Goal: Transaction & Acquisition: Register for event/course

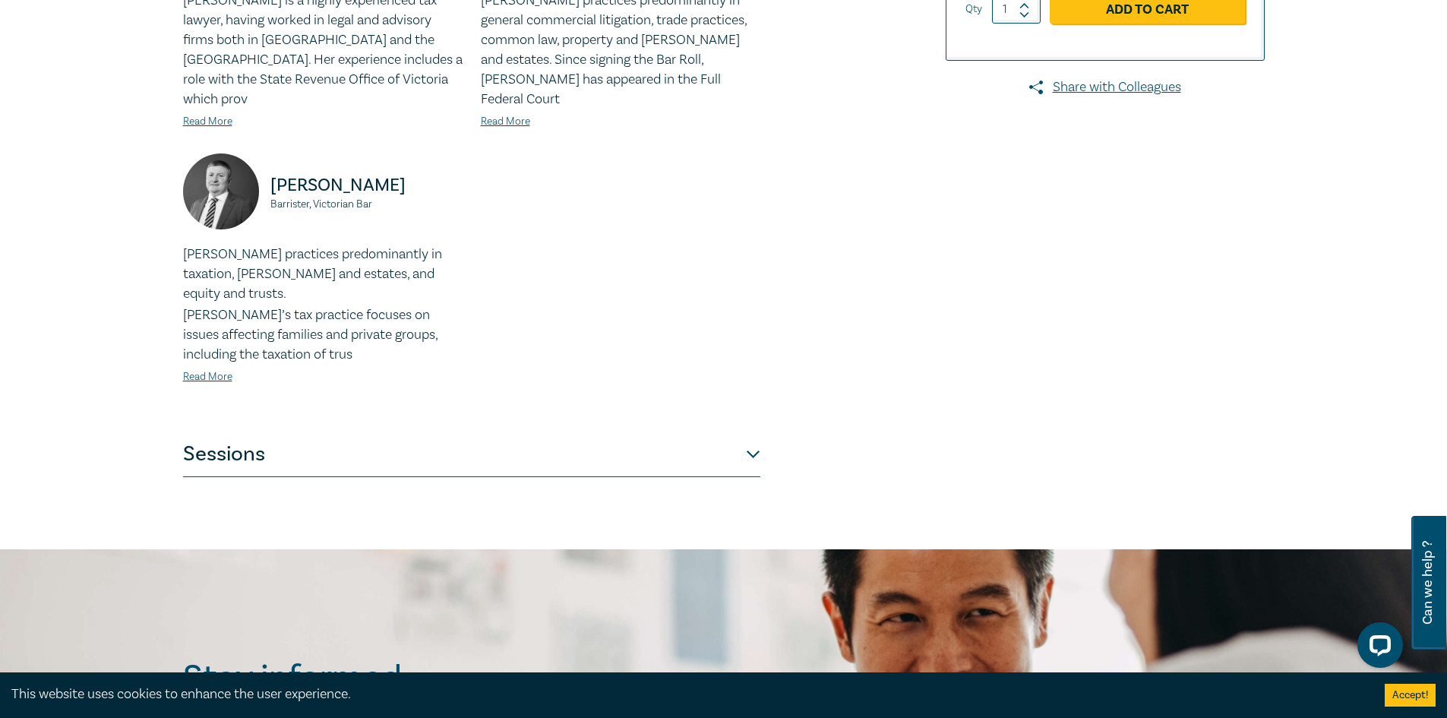
scroll to position [526, 0]
click at [758, 432] on button "Sessions" at bounding box center [471, 455] width 577 height 46
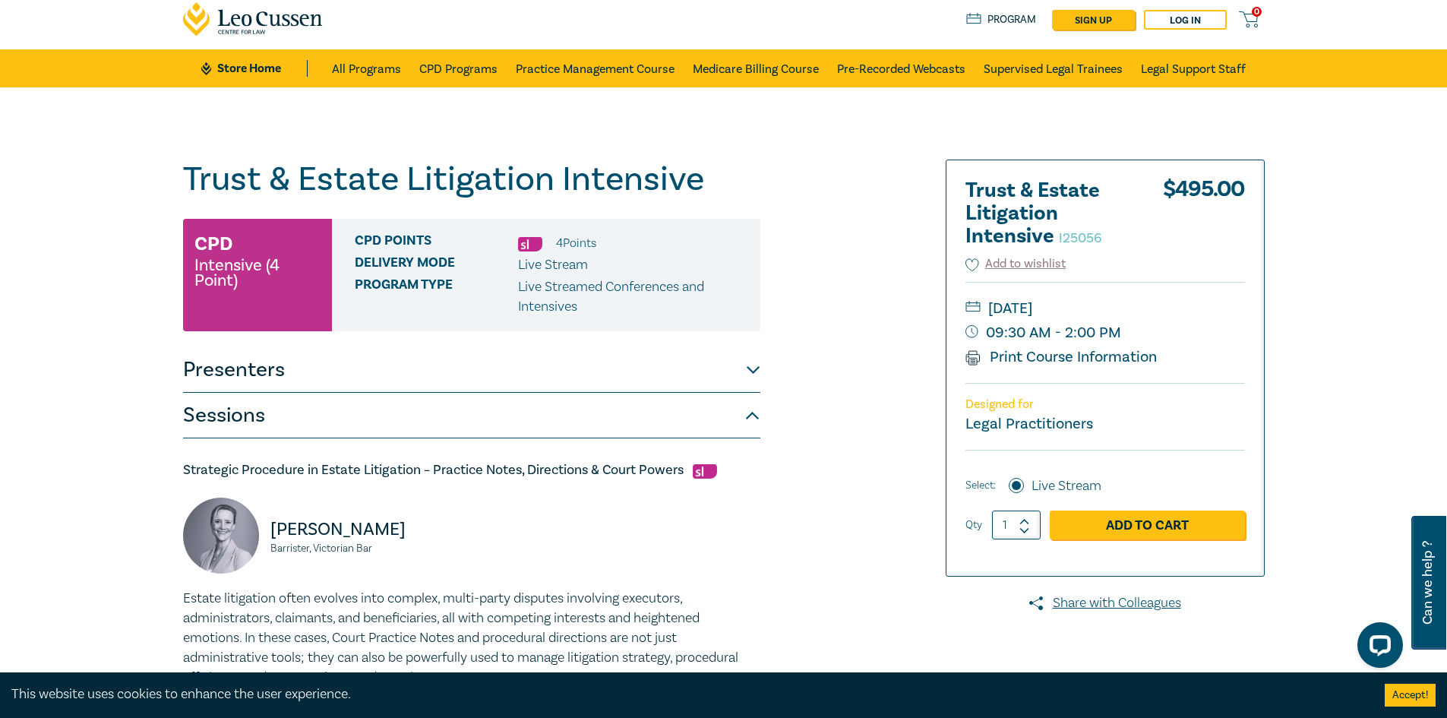
scroll to position [0, 0]
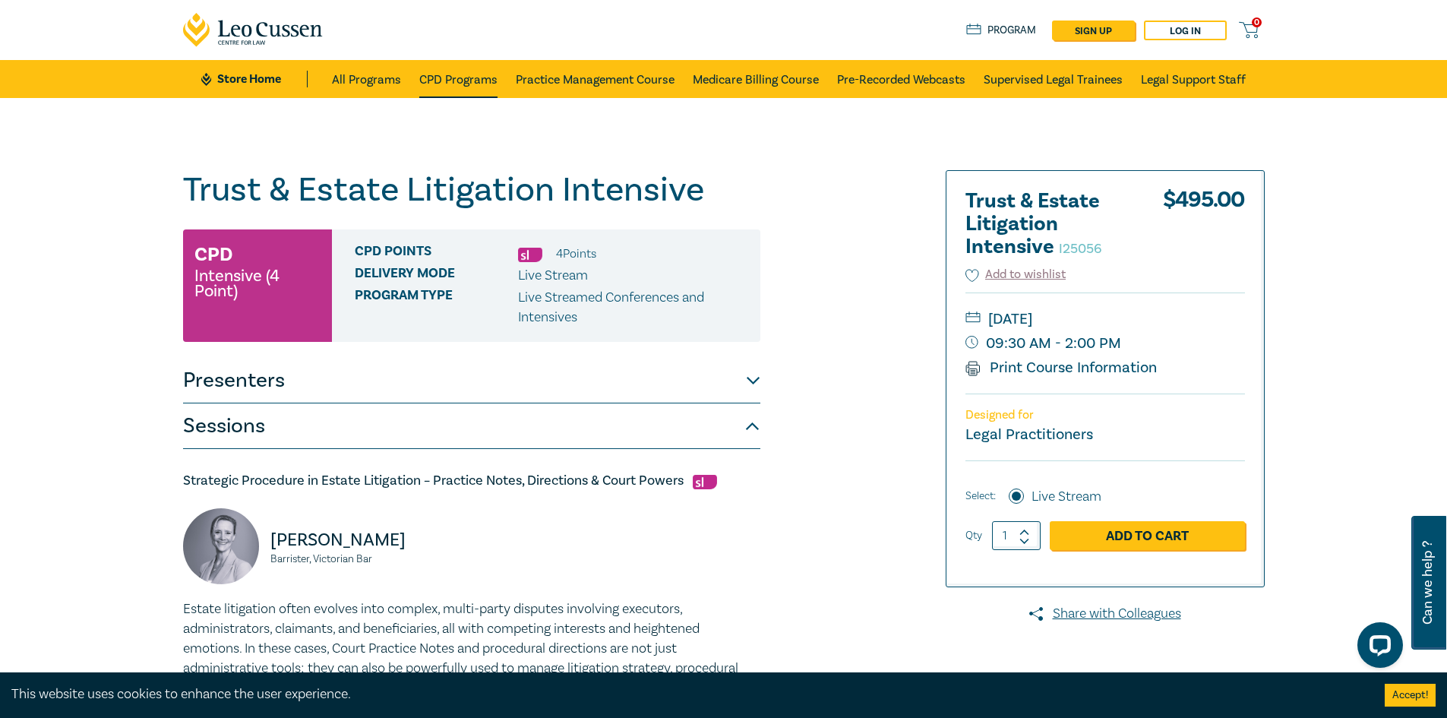
click at [460, 81] on link "CPD Programs" at bounding box center [458, 79] width 78 height 38
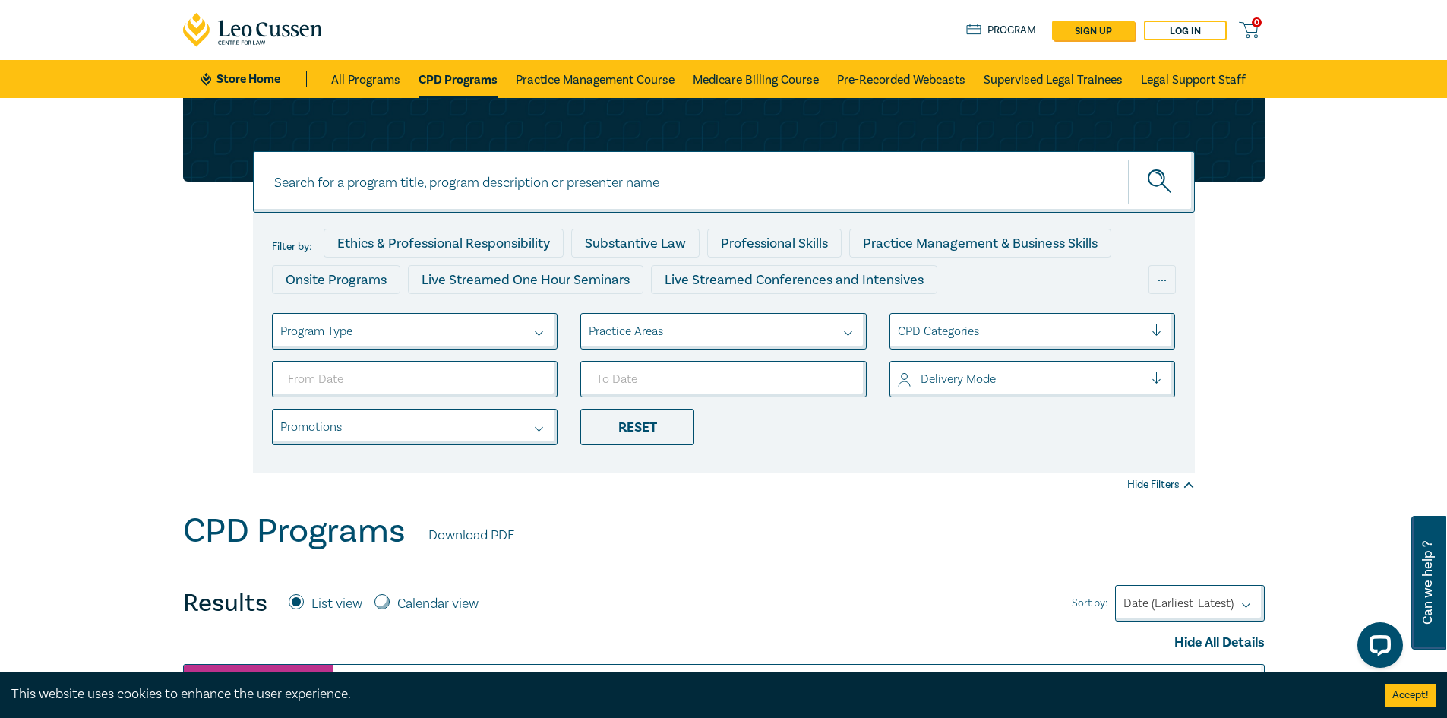
click at [634, 320] on div "Practice Areas" at bounding box center [712, 331] width 262 height 26
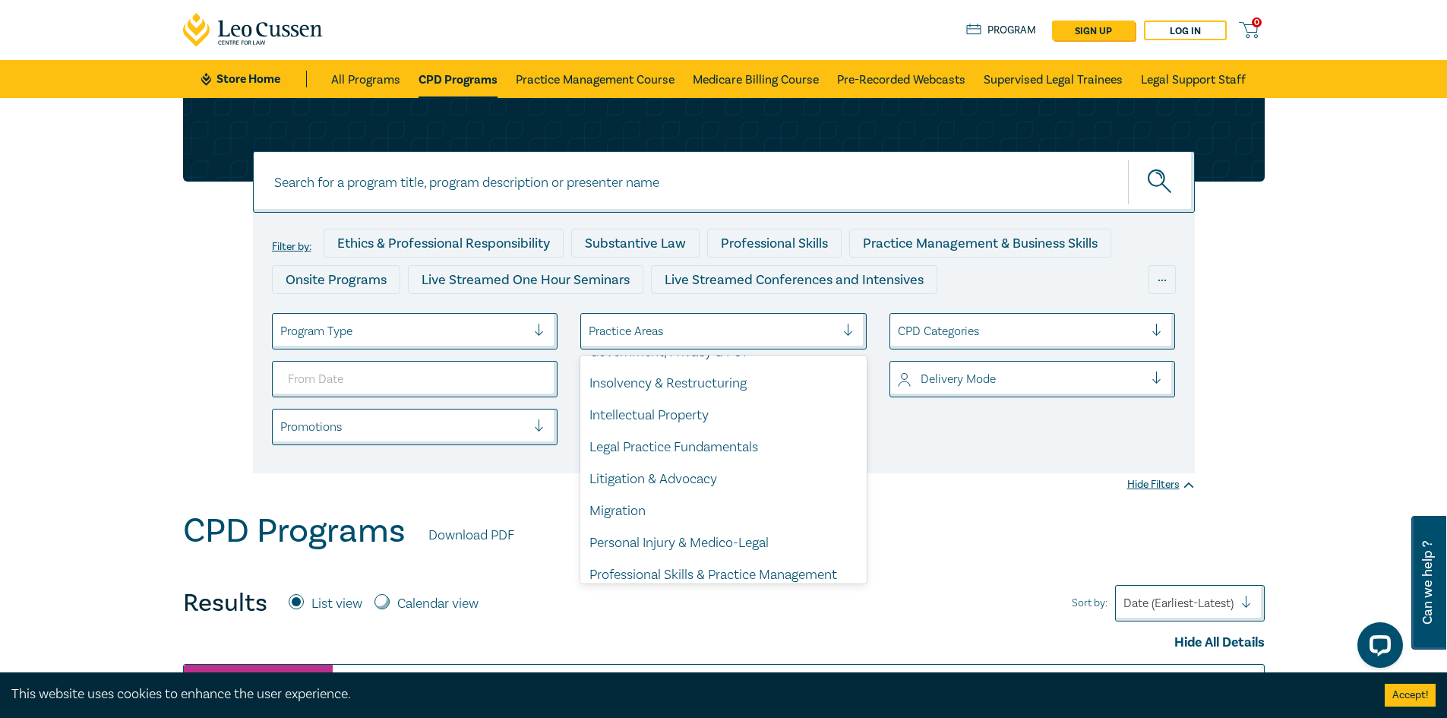
scroll to position [447, 0]
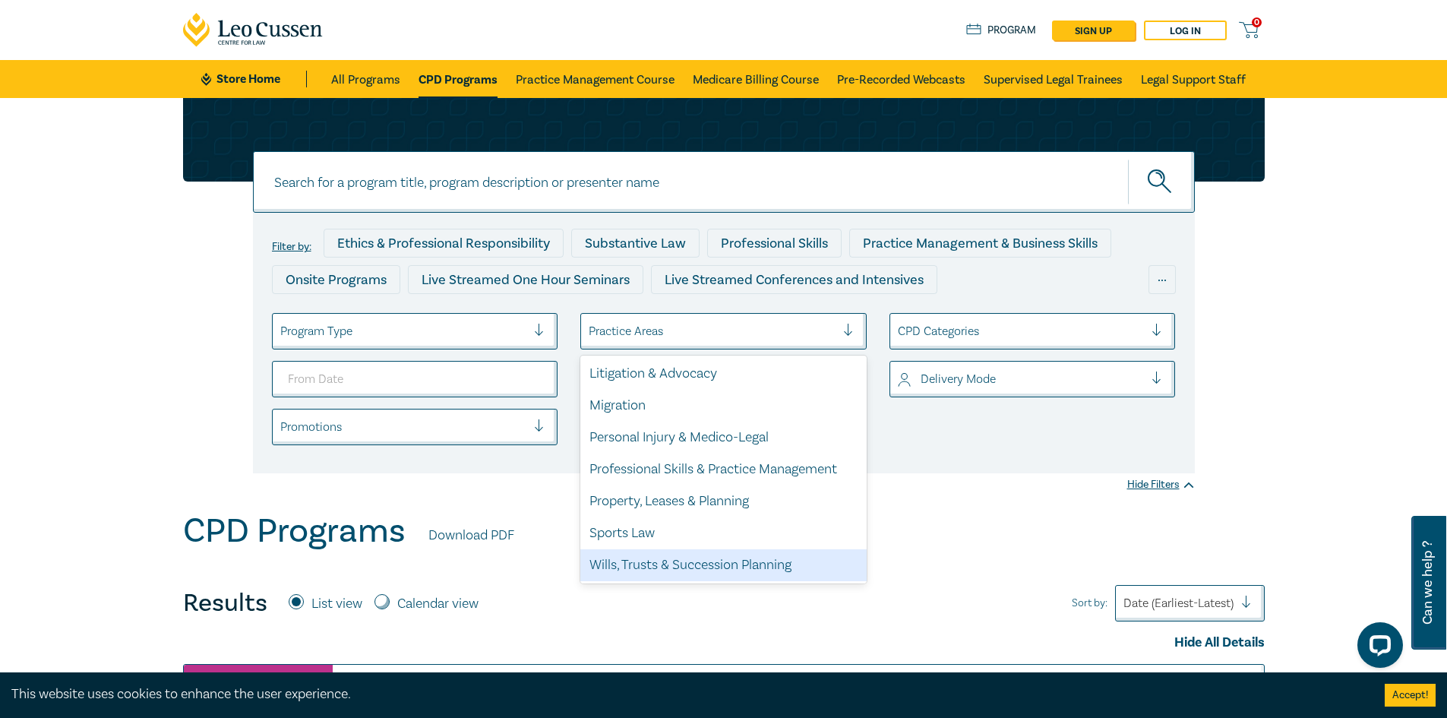
click at [728, 565] on div "Wills, Trusts & Succession Planning" at bounding box center [723, 565] width 286 height 32
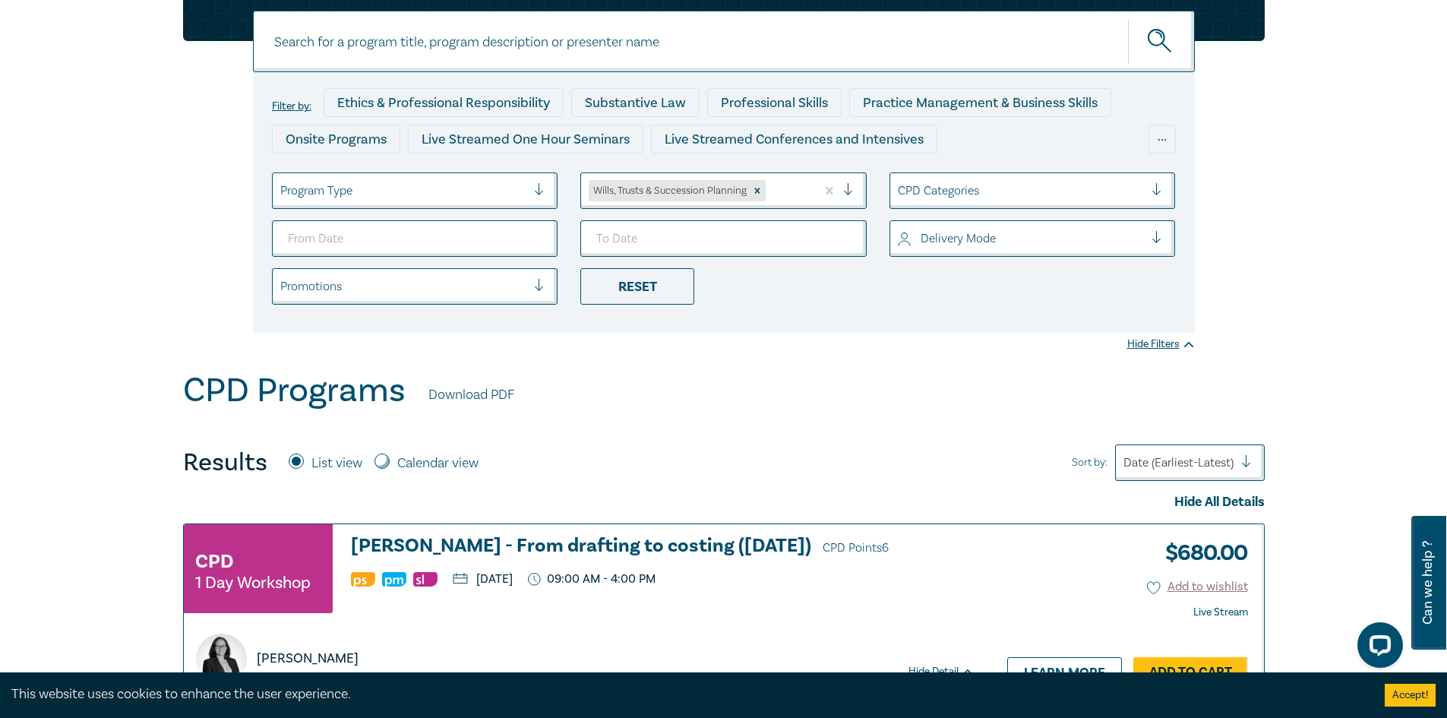
scroll to position [152, 0]
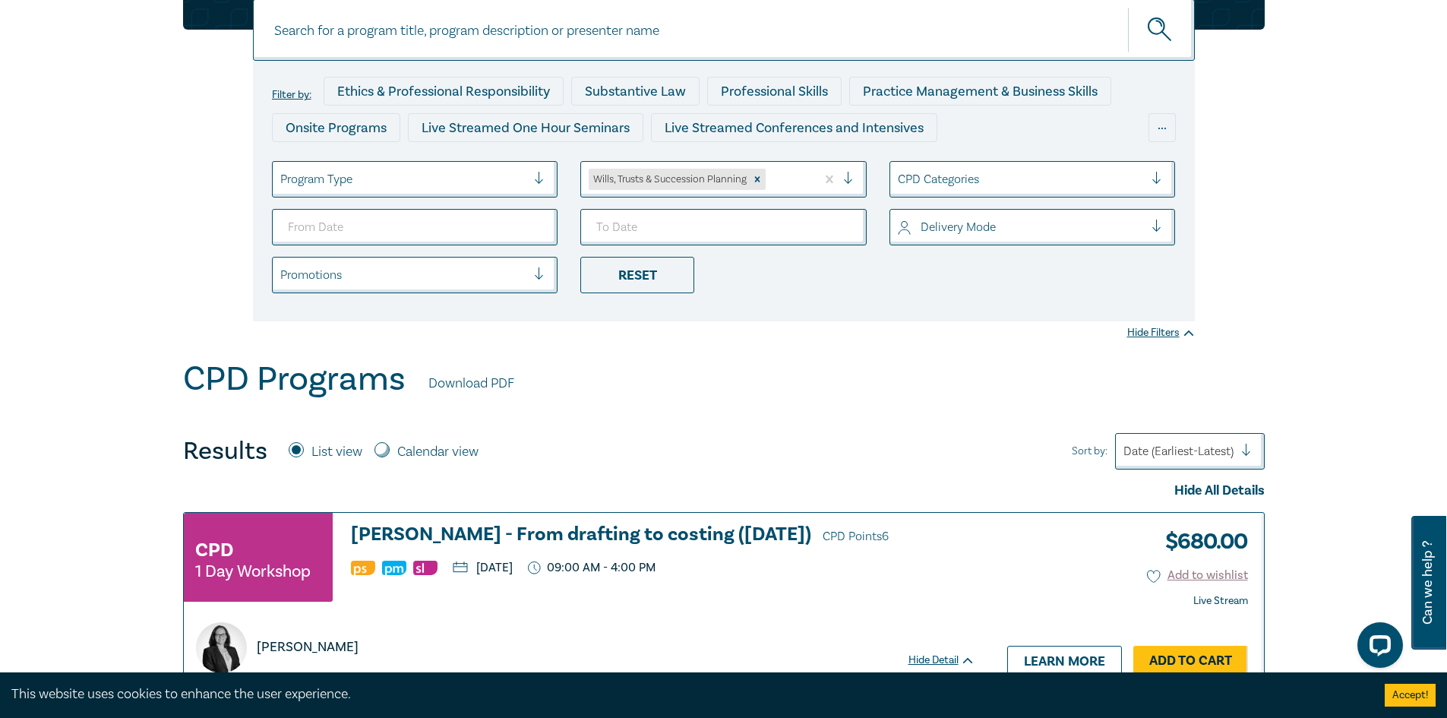
click at [1037, 232] on div at bounding box center [1021, 227] width 247 height 20
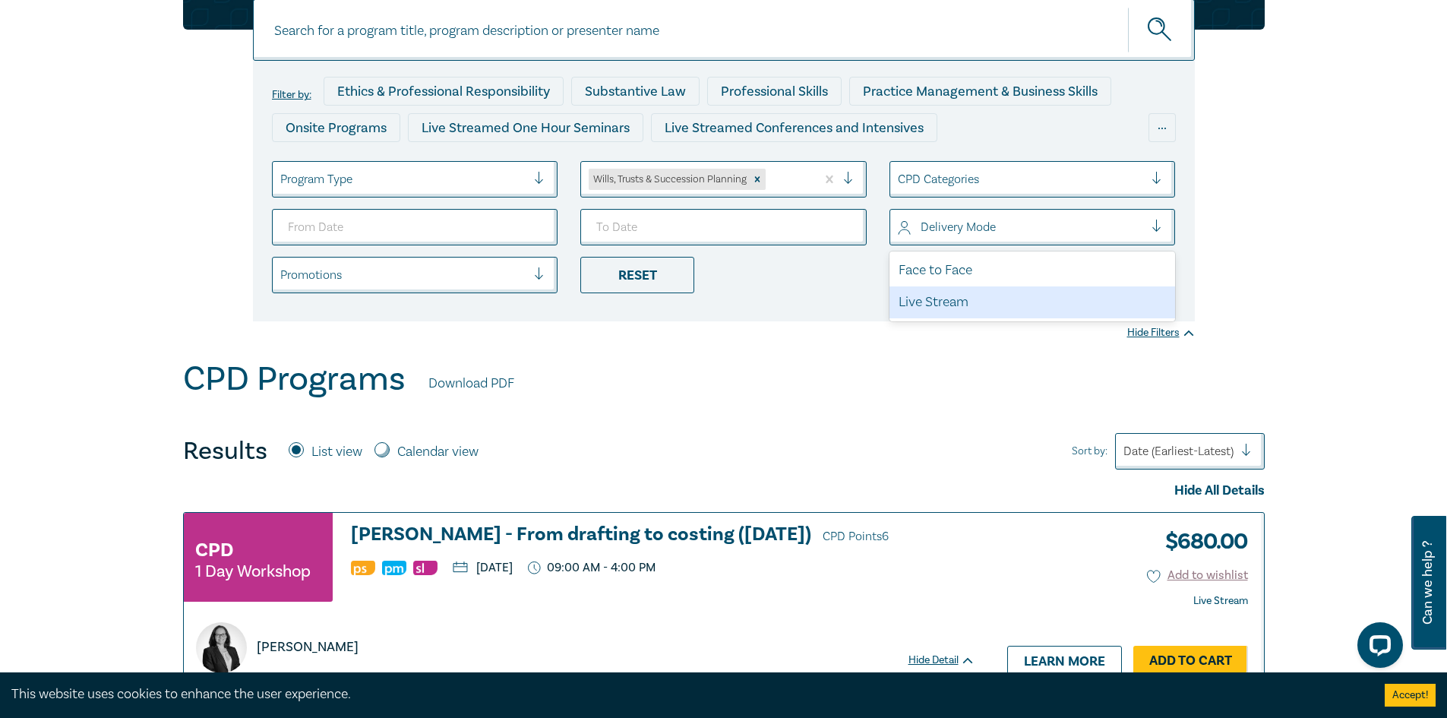
click at [975, 295] on div "Live Stream" at bounding box center [1032, 302] width 286 height 32
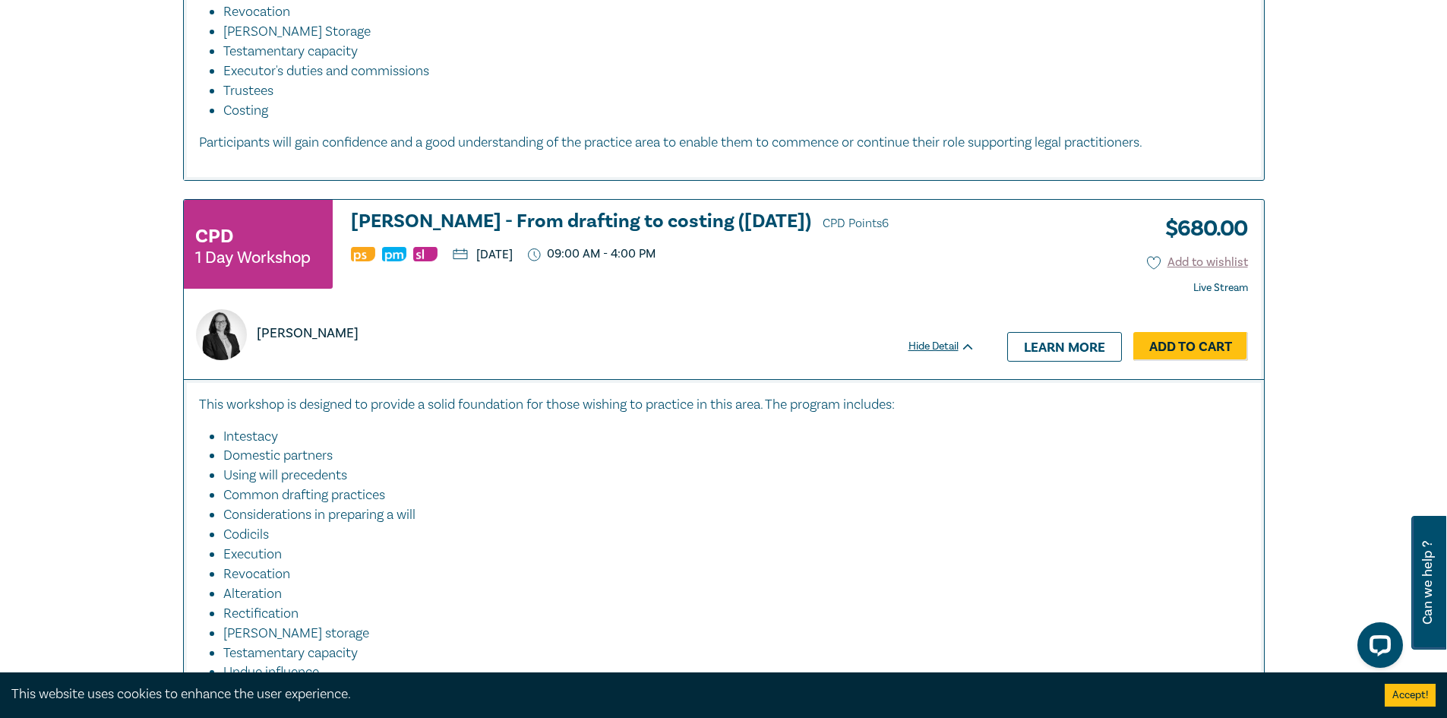
scroll to position [3038, 0]
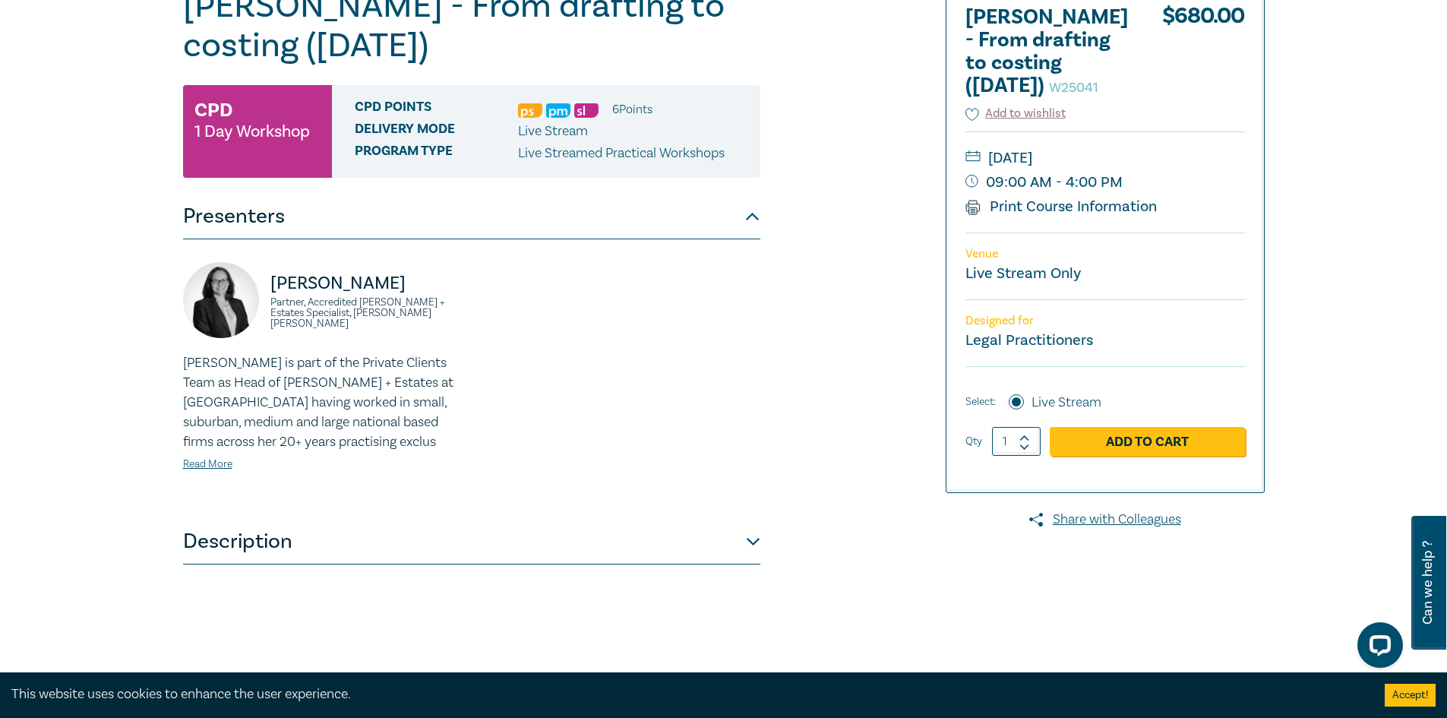
scroll to position [228, 0]
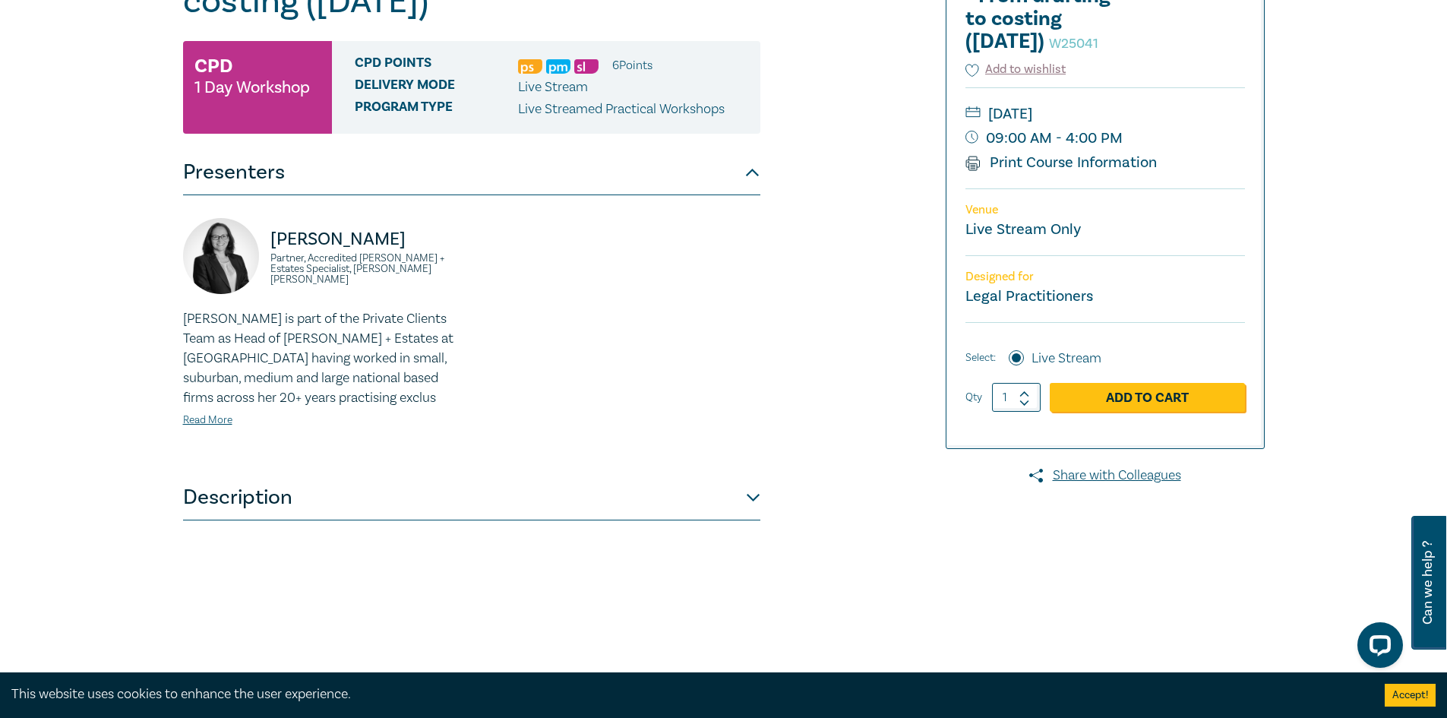
click at [302, 525] on div "Wills - From drafting to costing (October 2025) W25041 CPD 1 Day Workshop CPD P…" at bounding box center [471, 322] width 577 height 760
click at [297, 503] on button "Description" at bounding box center [471, 498] width 577 height 46
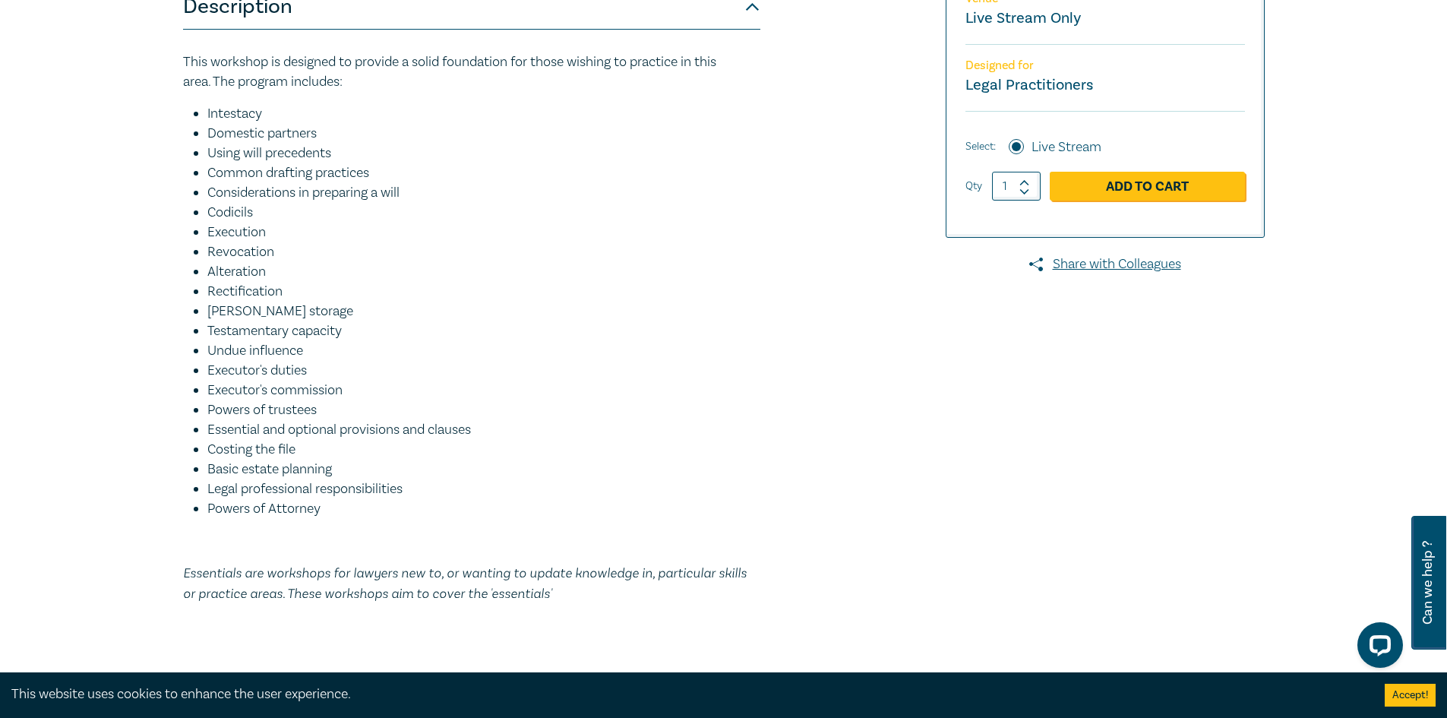
scroll to position [456, 0]
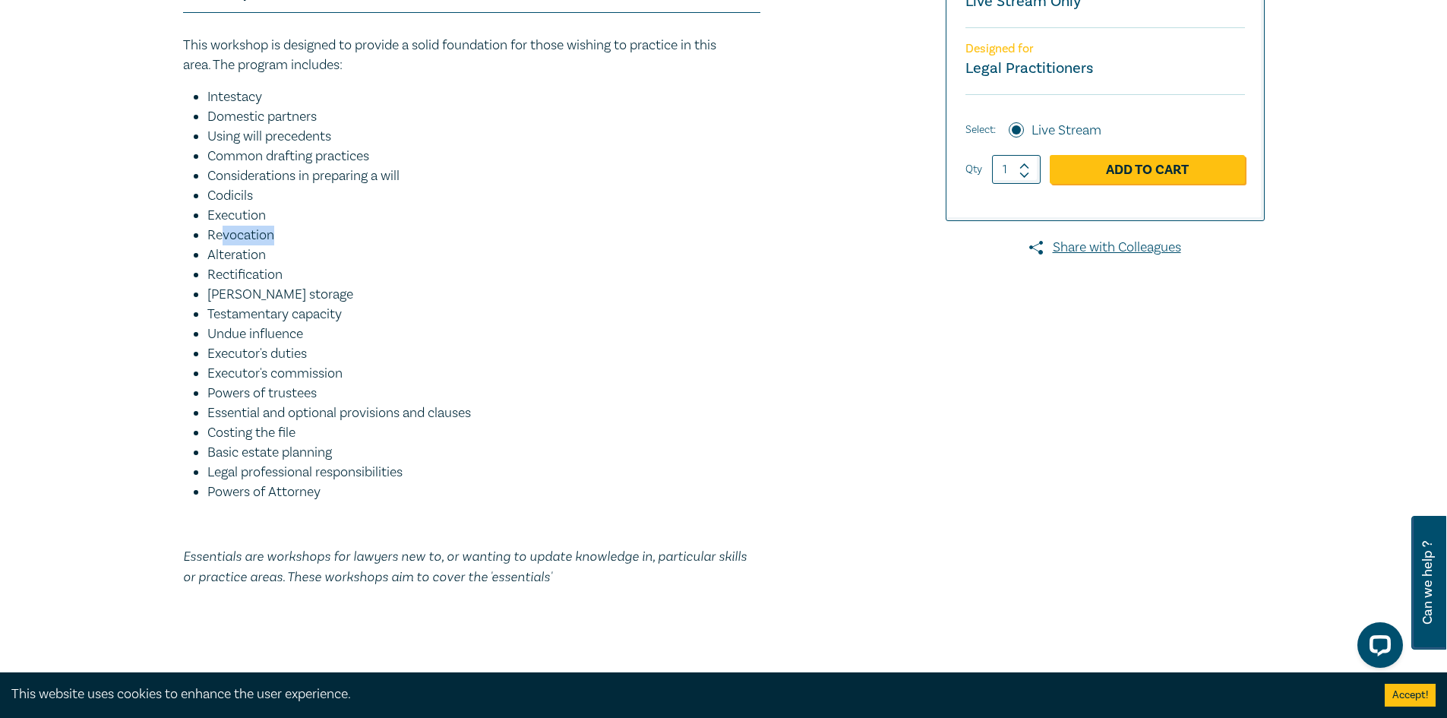
drag, startPoint x: 222, startPoint y: 239, endPoint x: 298, endPoint y: 238, distance: 76.0
click at [298, 238] on li "Revocation" at bounding box center [483, 236] width 553 height 20
drag, startPoint x: 247, startPoint y: 260, endPoint x: 292, endPoint y: 259, distance: 44.8
click at [292, 259] on li "Alteration" at bounding box center [483, 255] width 553 height 20
drag, startPoint x: 251, startPoint y: 273, endPoint x: 284, endPoint y: 275, distance: 33.5
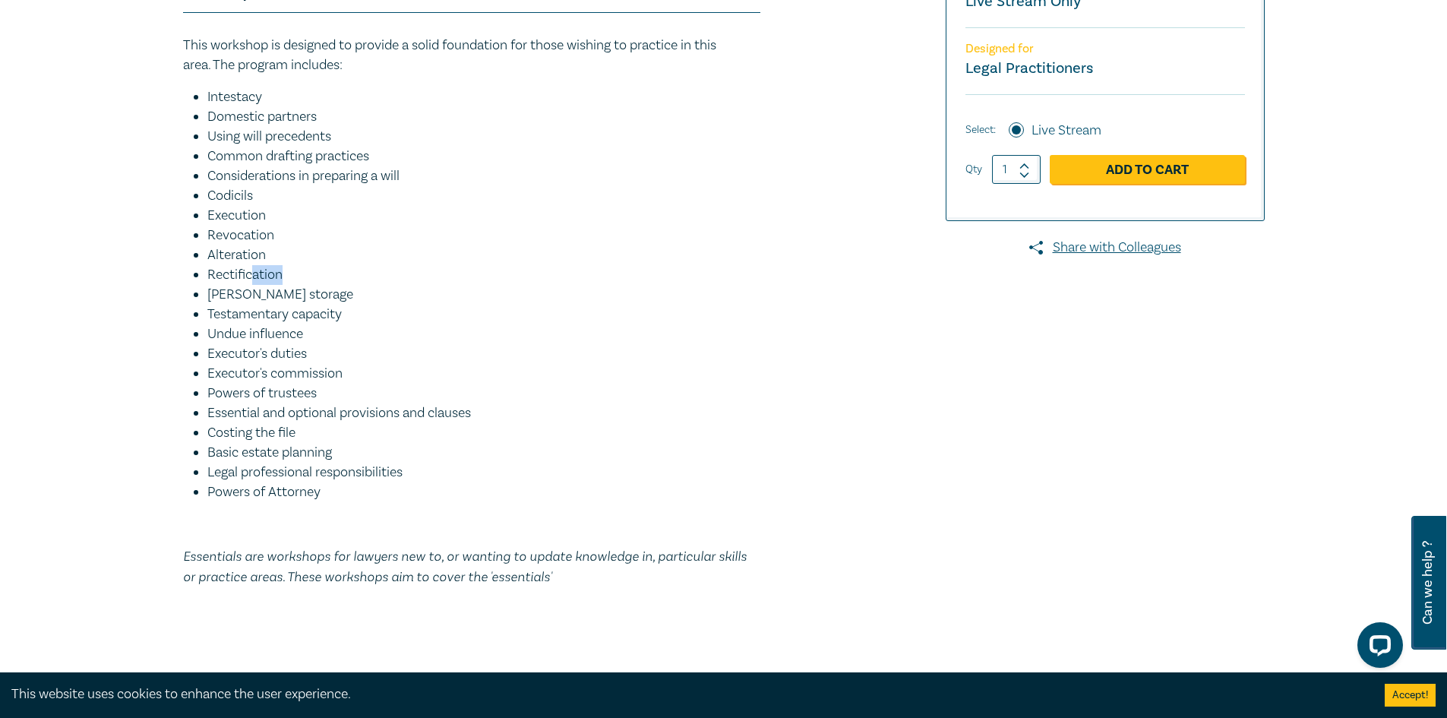
click at [284, 275] on li "Rectification" at bounding box center [483, 275] width 553 height 20
drag, startPoint x: 210, startPoint y: 291, endPoint x: 276, endPoint y: 292, distance: 66.1
click at [276, 292] on li "Wills storage" at bounding box center [483, 295] width 553 height 20
drag, startPoint x: 240, startPoint y: 318, endPoint x: 308, endPoint y: 338, distance: 70.6
click at [308, 327] on ul "Intestacy Domestic partners Using will precedents Common drafting practices Con…" at bounding box center [471, 294] width 577 height 415
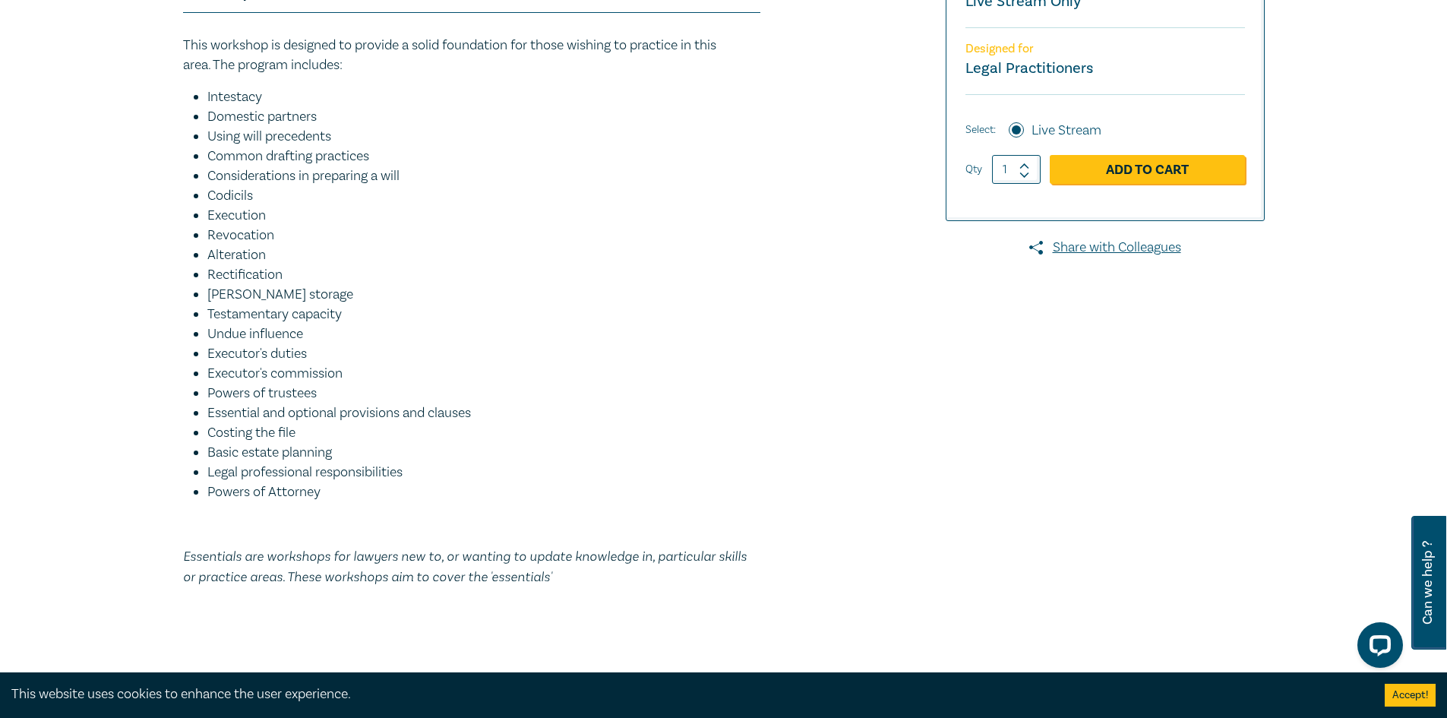
click at [238, 350] on li "Executor's duties" at bounding box center [483, 354] width 553 height 20
drag, startPoint x: 227, startPoint y: 337, endPoint x: 292, endPoint y: 336, distance: 65.3
click at [292, 336] on li "Undue influence" at bounding box center [483, 334] width 553 height 20
drag, startPoint x: 257, startPoint y: 352, endPoint x: 210, endPoint y: 352, distance: 47.9
click at [257, 352] on li "Executor's duties" at bounding box center [483, 354] width 553 height 20
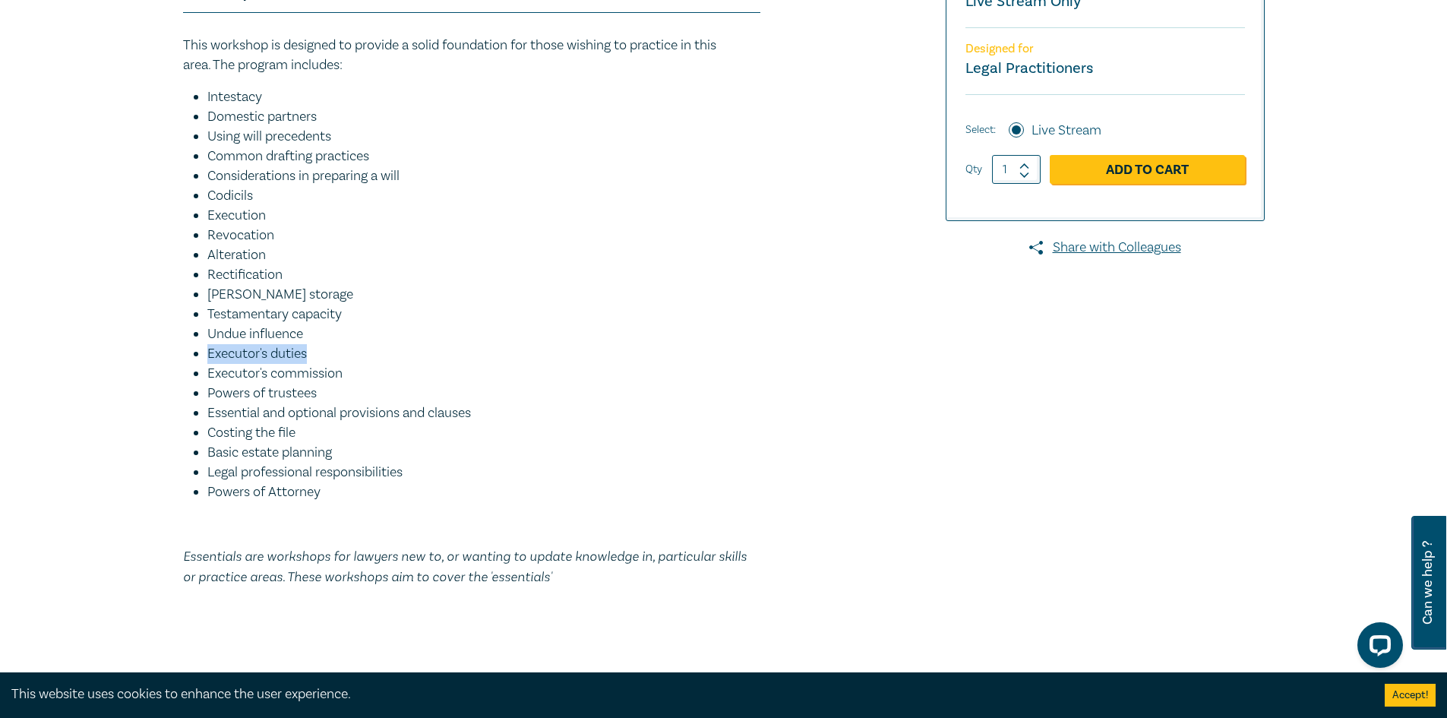
drag, startPoint x: 210, startPoint y: 352, endPoint x: 315, endPoint y: 362, distance: 106.0
click at [315, 362] on li "Executor's duties" at bounding box center [483, 354] width 553 height 20
drag, startPoint x: 224, startPoint y: 380, endPoint x: 349, endPoint y: 379, distance: 124.6
click at [349, 379] on li "Executor's commission" at bounding box center [483, 374] width 553 height 20
click at [319, 411] on li "Essential and optional provisions and clauses" at bounding box center [483, 413] width 553 height 20
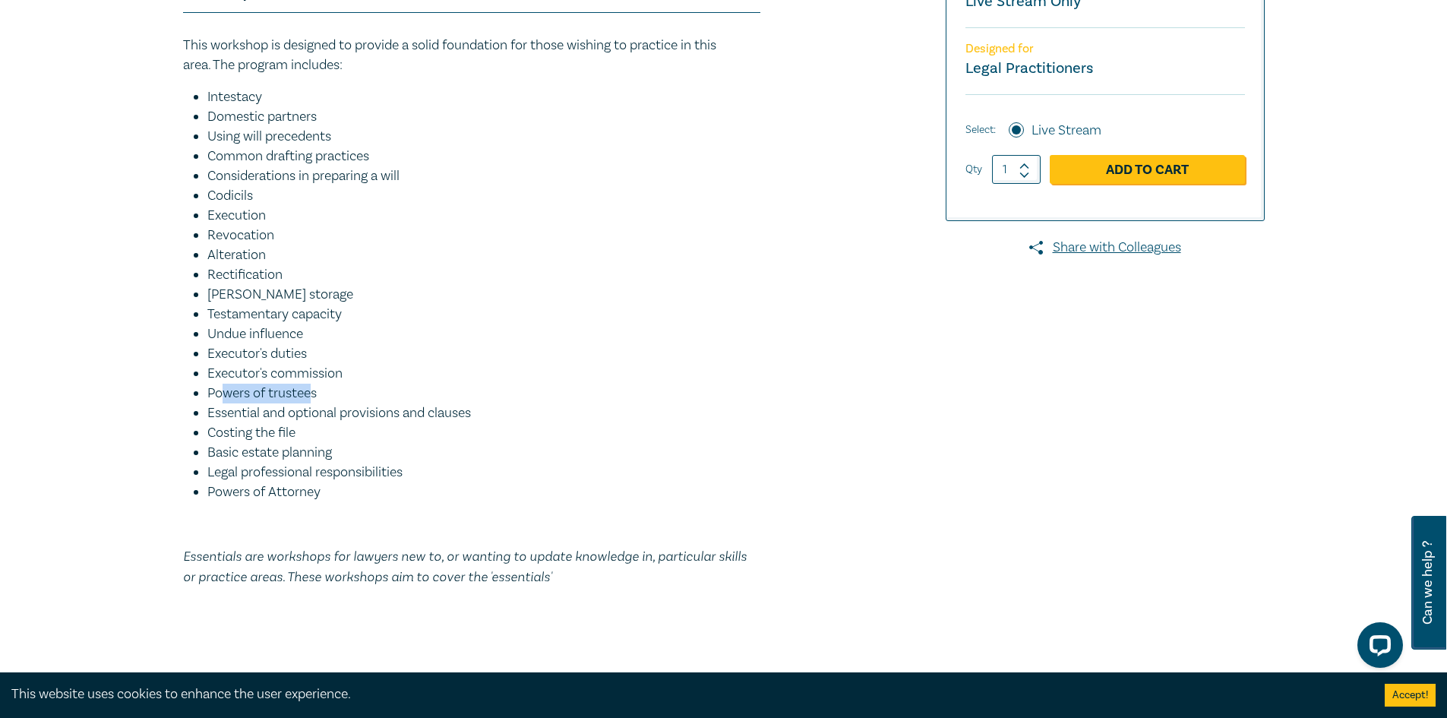
drag, startPoint x: 226, startPoint y: 398, endPoint x: 311, endPoint y: 400, distance: 85.1
click at [311, 400] on li "Powers of trustees" at bounding box center [483, 394] width 553 height 20
click at [280, 412] on li "Essential and optional provisions and clauses" at bounding box center [483, 413] width 553 height 20
drag, startPoint x: 234, startPoint y: 409, endPoint x: 384, endPoint y: 409, distance: 149.6
click at [384, 409] on li "Essential and optional provisions and clauses" at bounding box center [483, 413] width 553 height 20
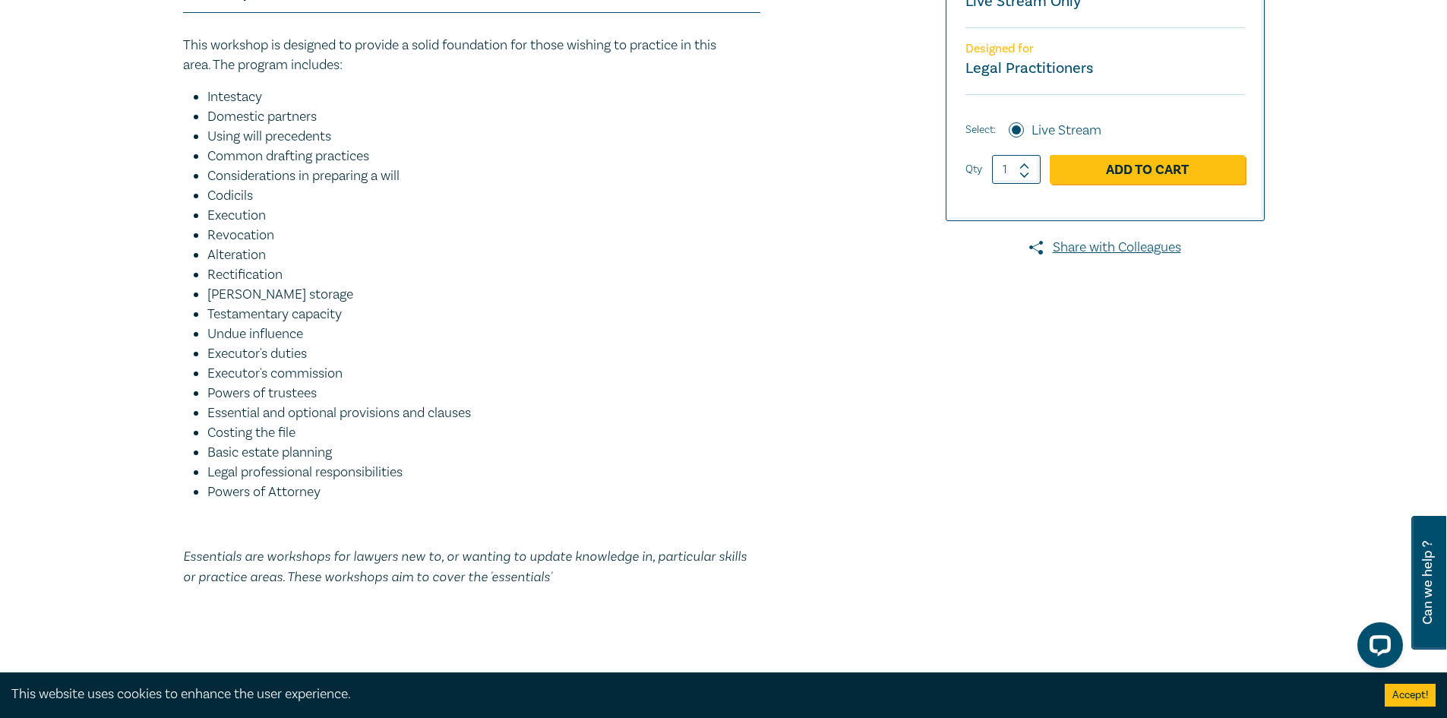
click at [517, 432] on li "Costing the file" at bounding box center [483, 433] width 553 height 20
drag, startPoint x: 305, startPoint y: 409, endPoint x: 492, endPoint y: 409, distance: 187.6
click at [492, 409] on li "Essential and optional provisions and clauses" at bounding box center [483, 413] width 553 height 20
drag, startPoint x: 461, startPoint y: 433, endPoint x: 434, endPoint y: 438, distance: 27.0
click at [457, 434] on li "Costing the file" at bounding box center [483, 433] width 553 height 20
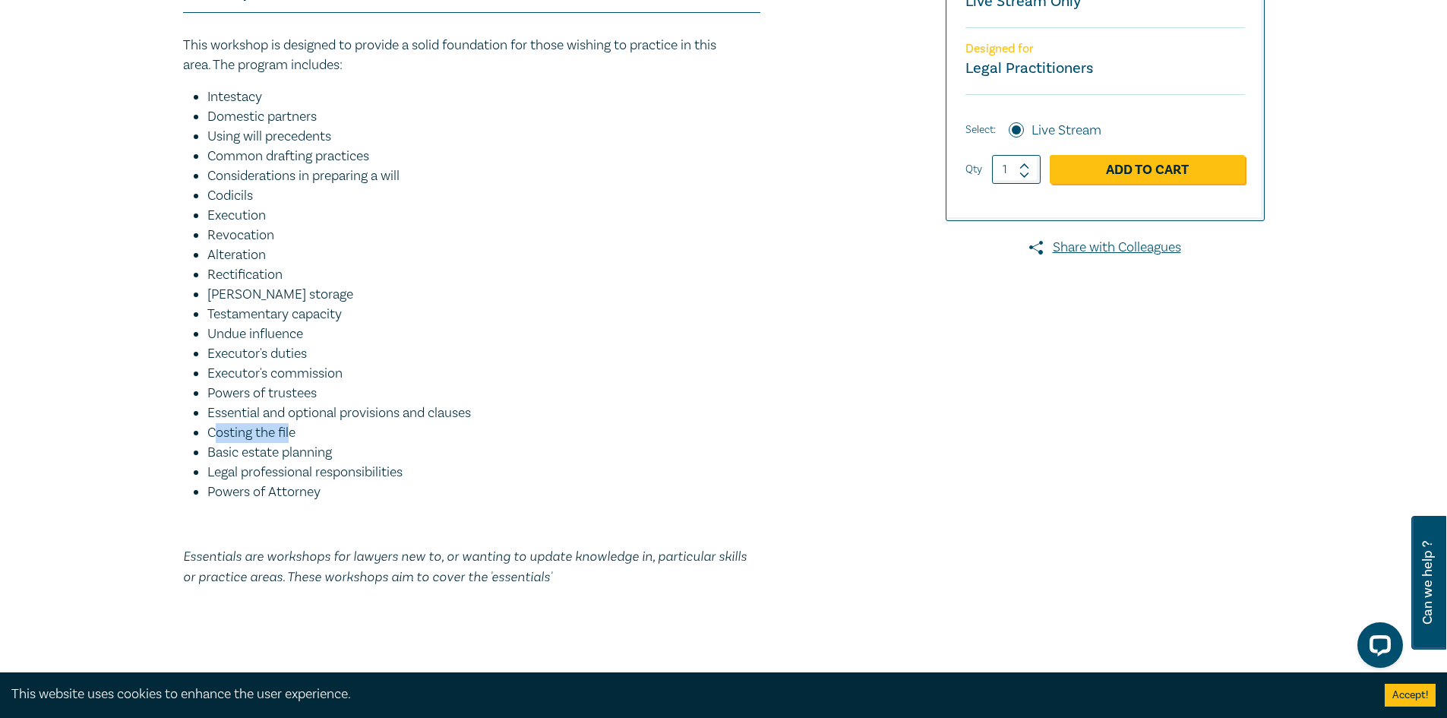
drag, startPoint x: 213, startPoint y: 439, endPoint x: 292, endPoint y: 438, distance: 79.8
click at [291, 438] on li "Costing the file" at bounding box center [483, 433] width 553 height 20
click at [287, 456] on li "Basic estate planning" at bounding box center [483, 453] width 553 height 20
drag, startPoint x: 223, startPoint y: 454, endPoint x: 340, endPoint y: 457, distance: 117.0
click at [340, 457] on li "Basic estate planning" at bounding box center [483, 453] width 553 height 20
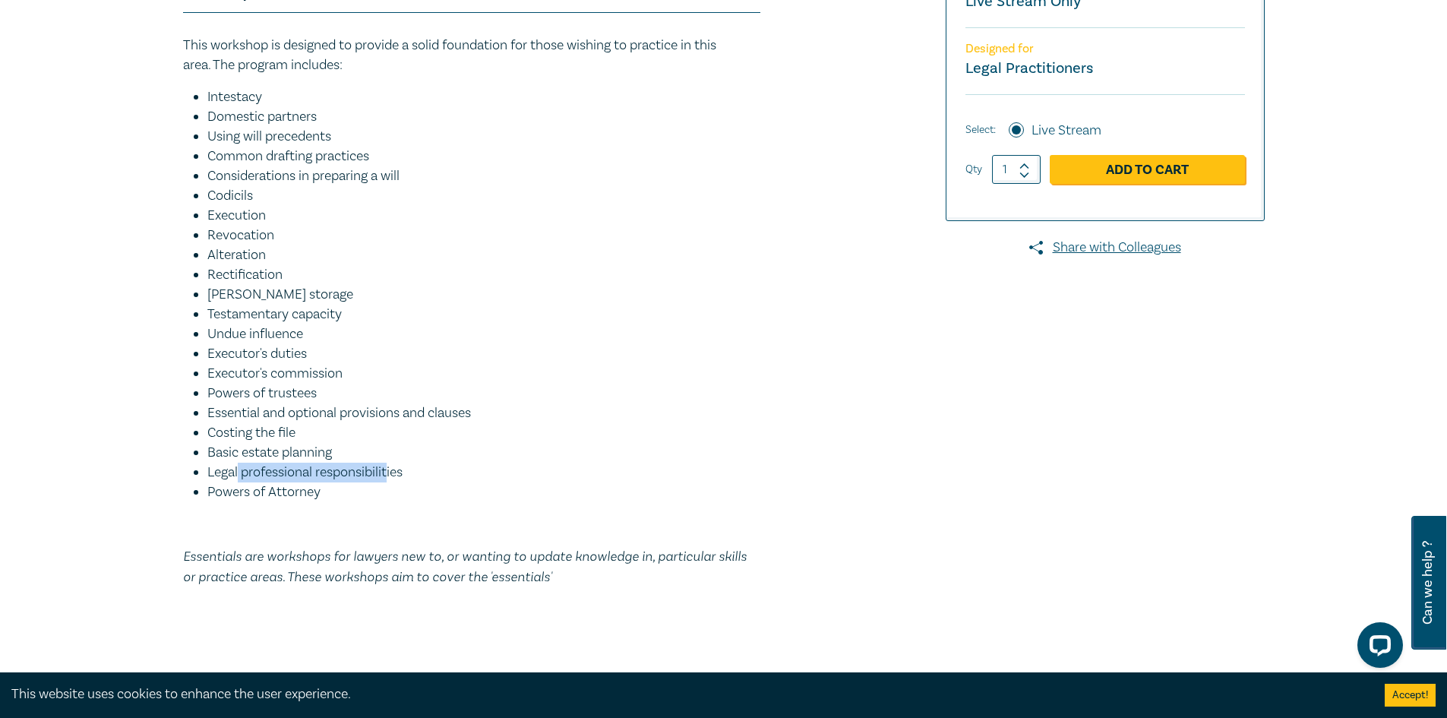
drag, startPoint x: 239, startPoint y: 477, endPoint x: 378, endPoint y: 482, distance: 139.1
click at [386, 481] on li "Legal professional responsibilities" at bounding box center [483, 473] width 553 height 20
click at [355, 491] on li "Powers of Attorney" at bounding box center [483, 492] width 553 height 20
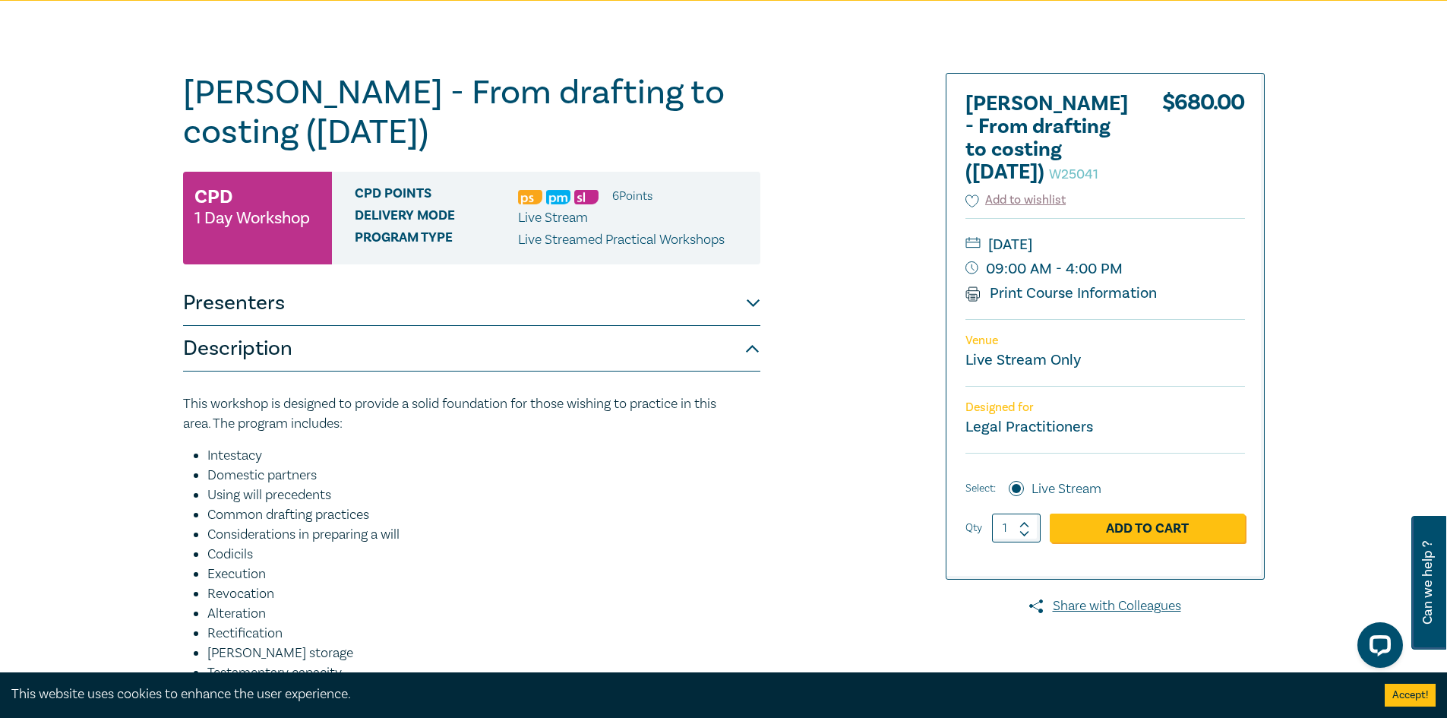
scroll to position [152, 0]
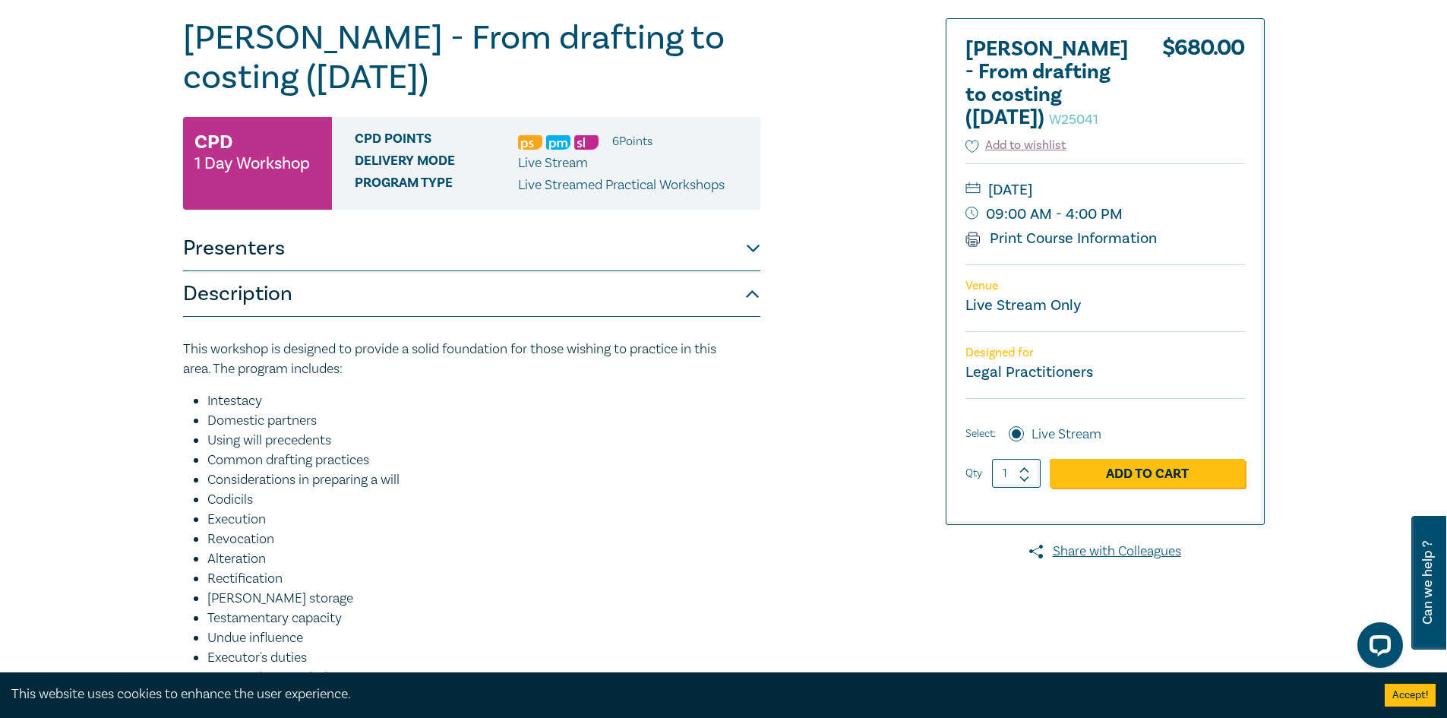
click at [589, 298] on button "Description" at bounding box center [471, 294] width 577 height 46
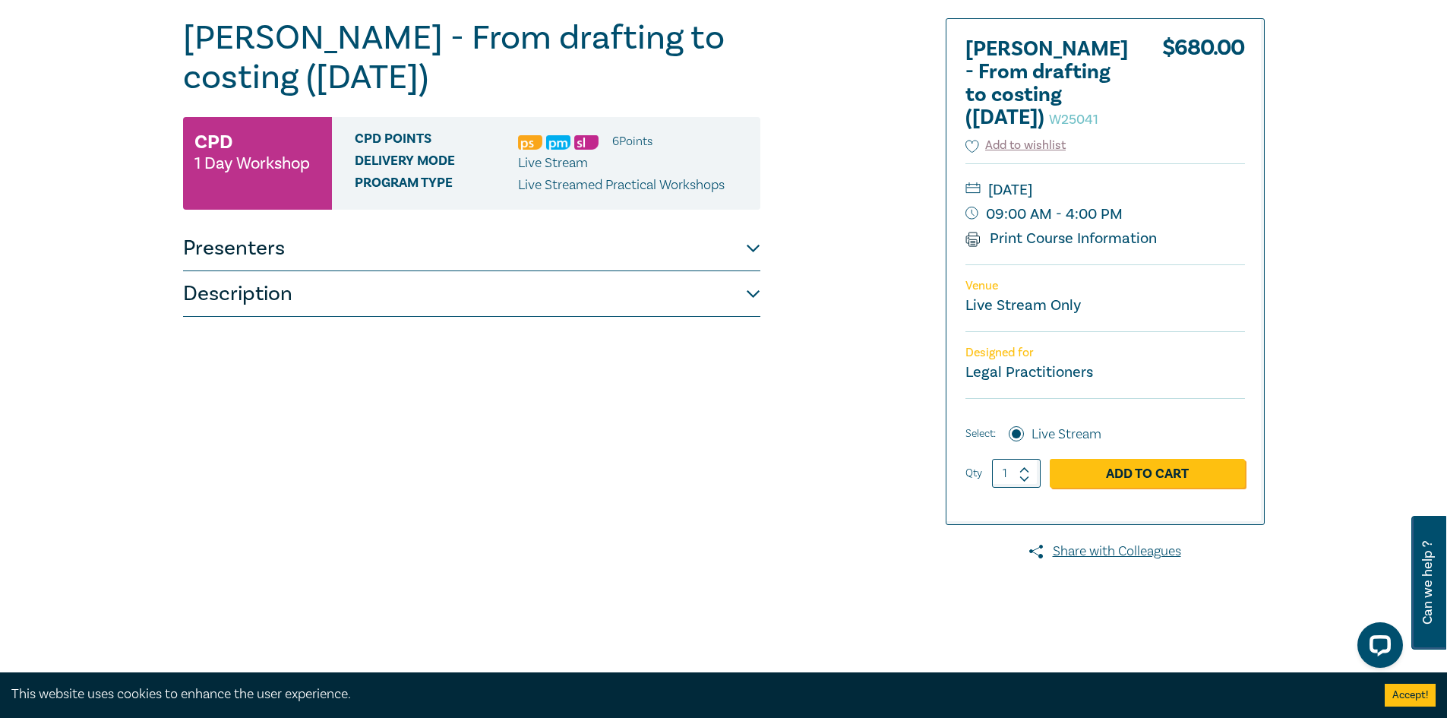
click at [720, 251] on button "Presenters" at bounding box center [471, 249] width 577 height 46
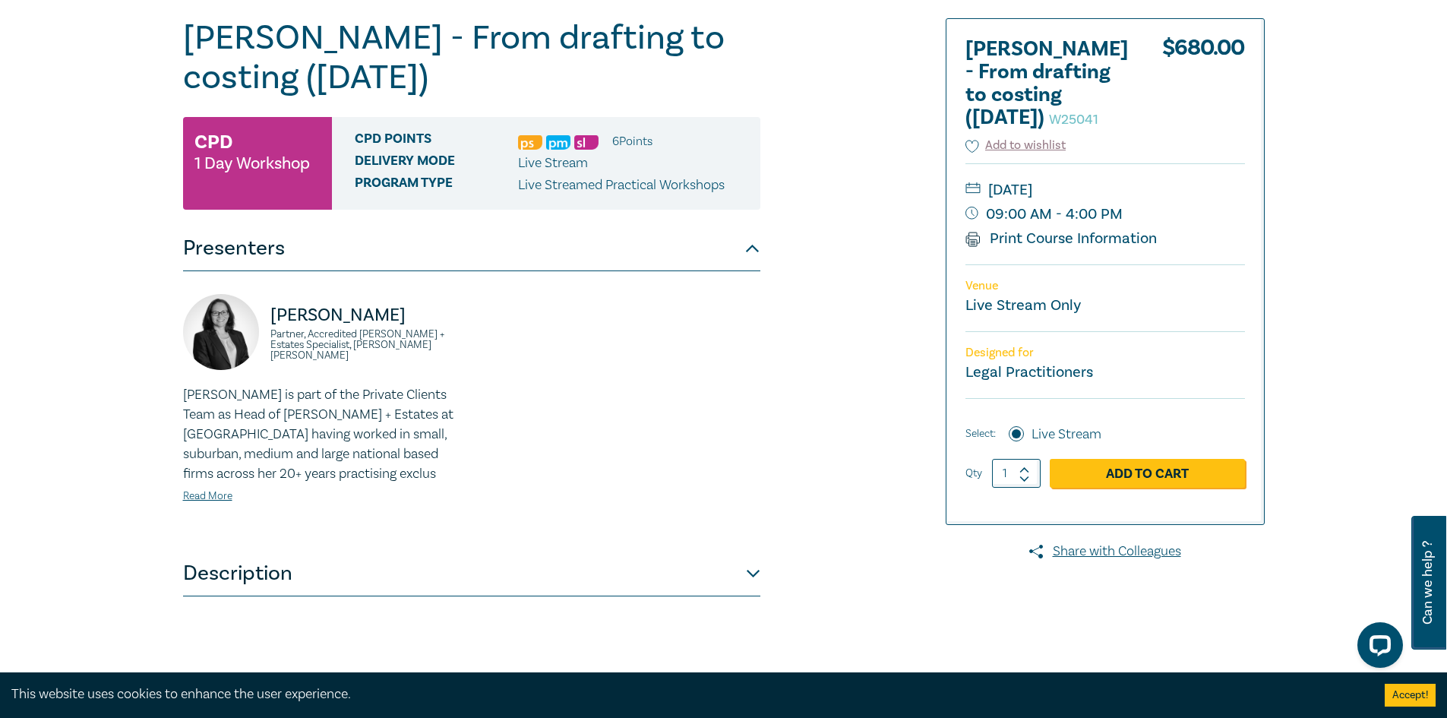
click at [240, 494] on div "Naomi is part of the Private Clients Team as Head of Wills + Estates at Danaher…" at bounding box center [323, 445] width 280 height 120
click at [232, 494] on div "Naomi is part of the Private Clients Team as Head of Wills + Estates at Danaher…" at bounding box center [323, 445] width 280 height 120
click at [222, 496] on link "Read More" at bounding box center [207, 496] width 49 height 14
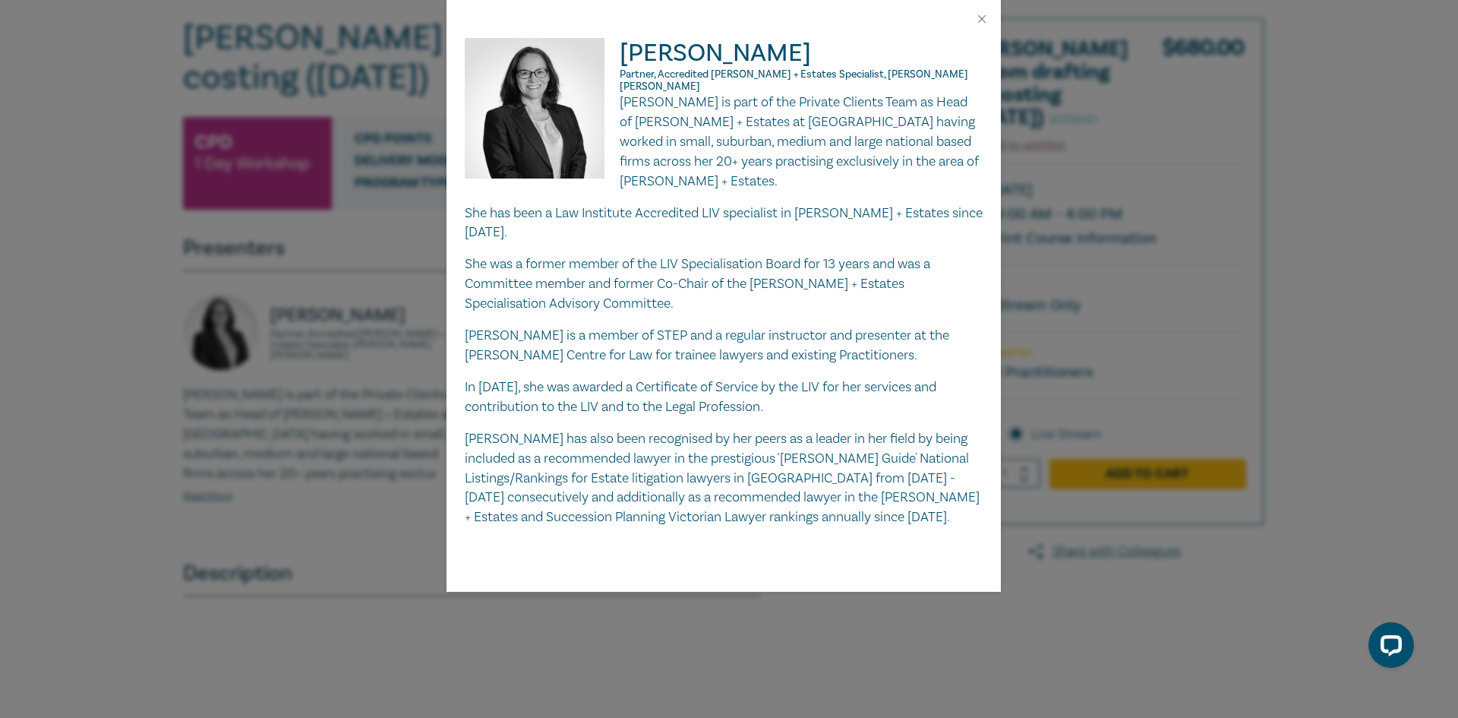
click at [694, 621] on div "Naomi Guyett Partner, Accredited Wills + Estates Specialist, Danaher Moulton Na…" at bounding box center [729, 359] width 1458 height 718
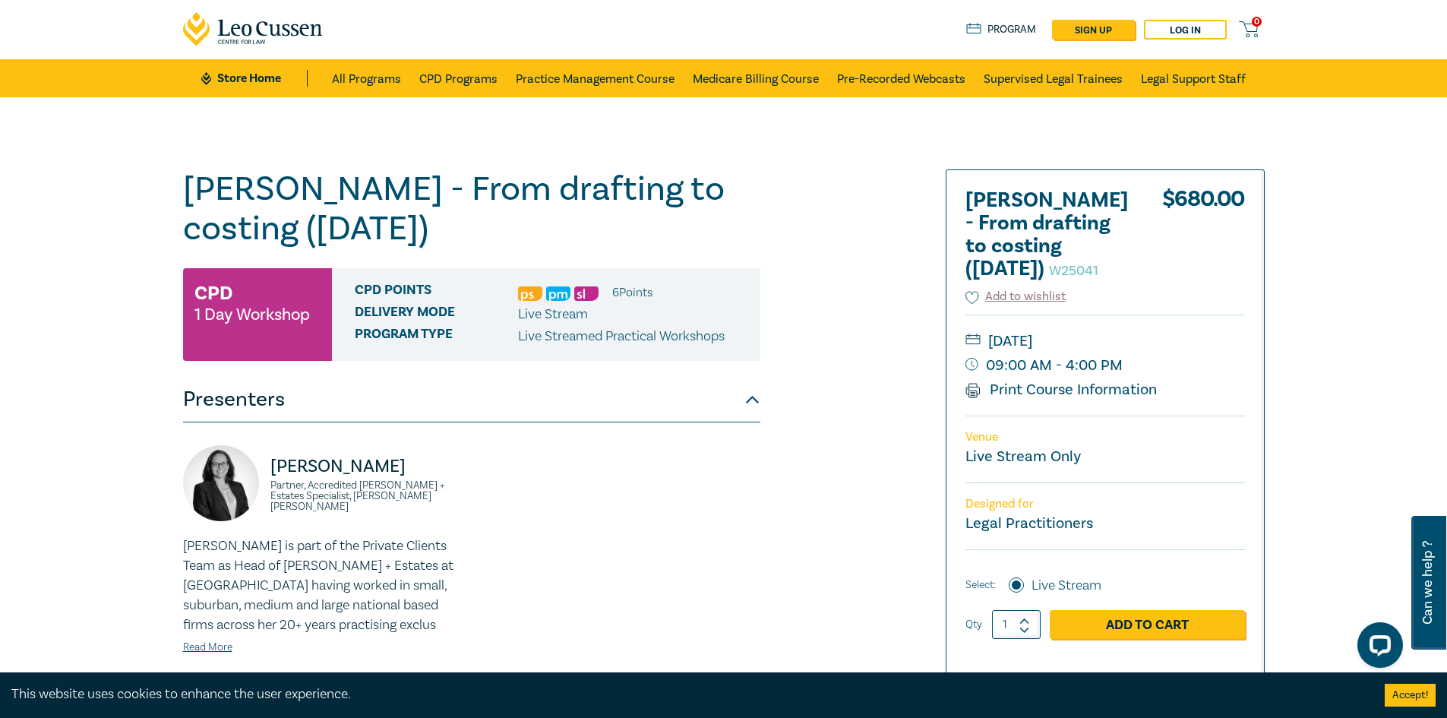
scroll to position [0, 0]
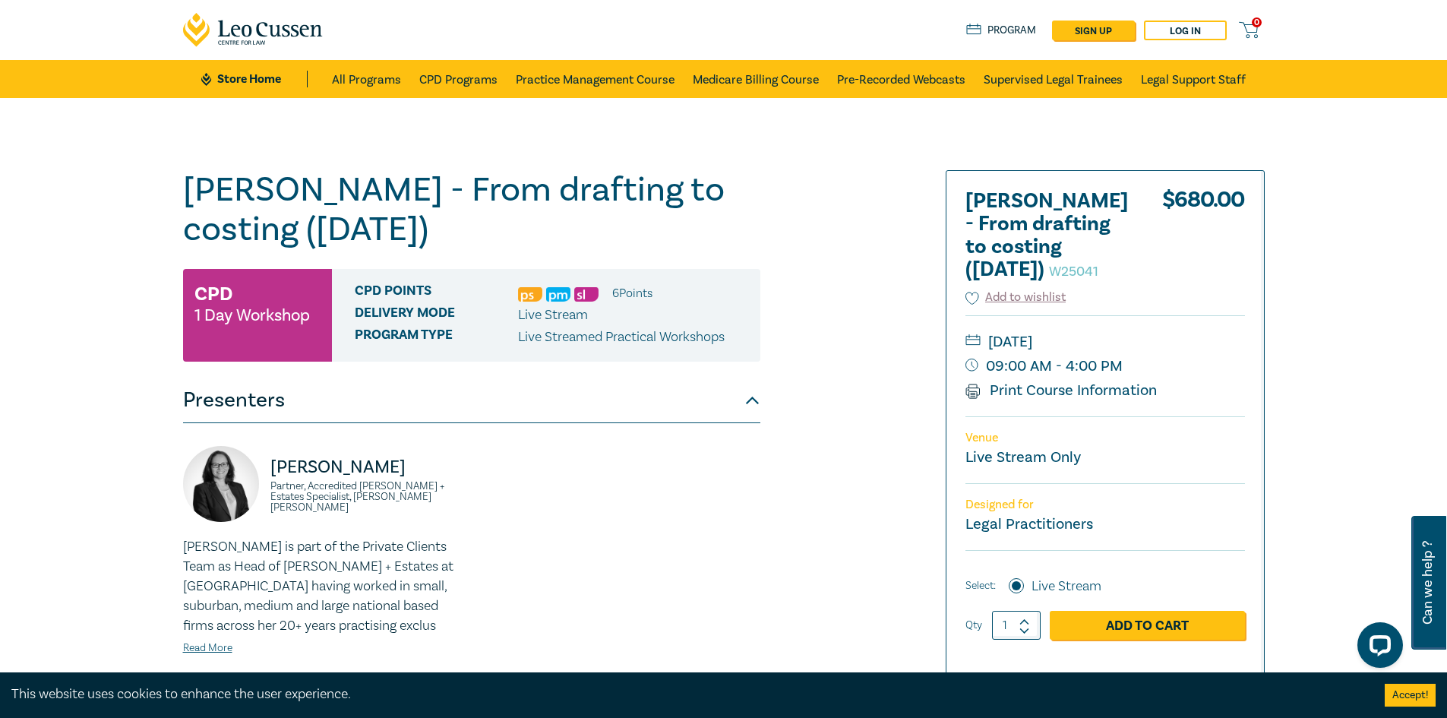
drag, startPoint x: 1007, startPoint y: 406, endPoint x: 1193, endPoint y: 629, distance: 290.1
click at [1007, 400] on link "Print Course Information" at bounding box center [1061, 391] width 192 height 20
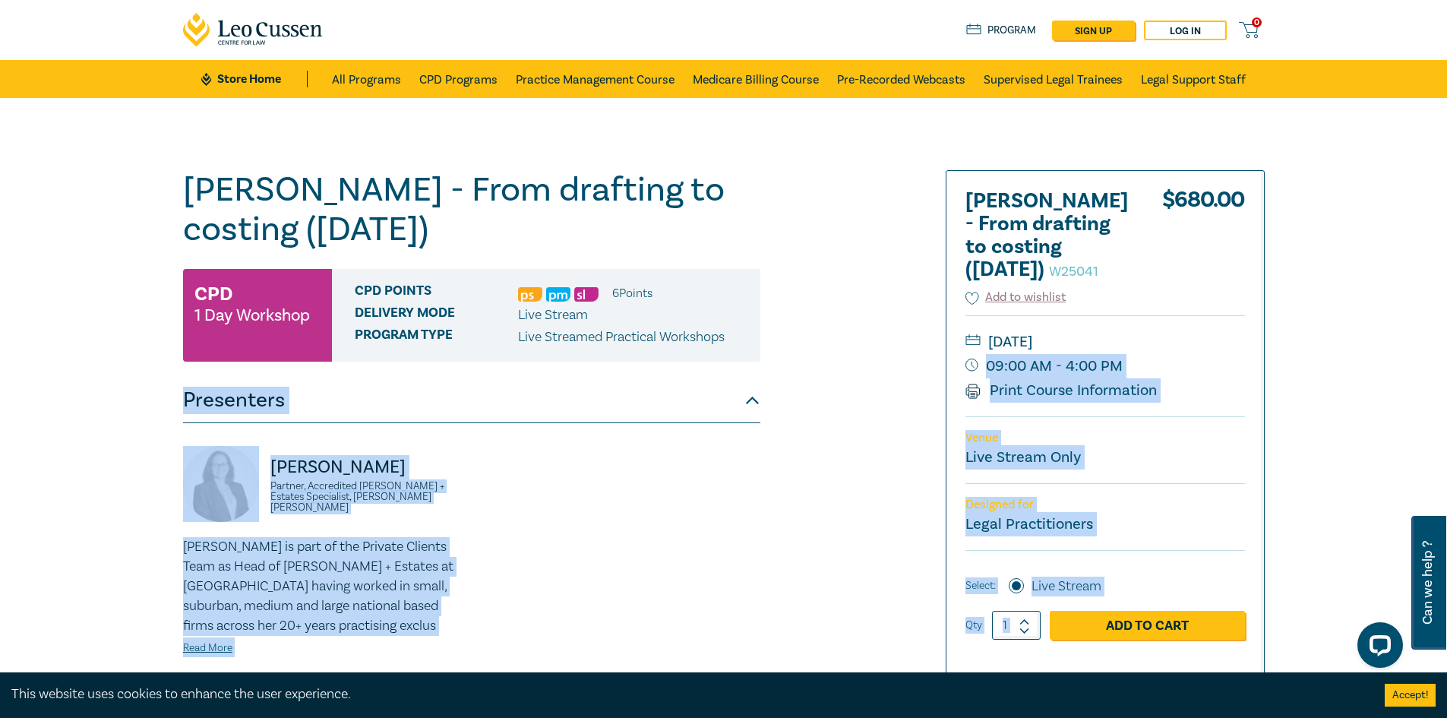
drag, startPoint x: 1134, startPoint y: 384, endPoint x: 908, endPoint y: 401, distance: 227.0
click at [908, 401] on div "Wills - From drafting to costing (October 2025) W25041 CPD 1 Day Workshop CPD P…" at bounding box center [724, 550] width 1100 height 760
click at [910, 400] on div at bounding box center [1090, 550] width 367 height 760
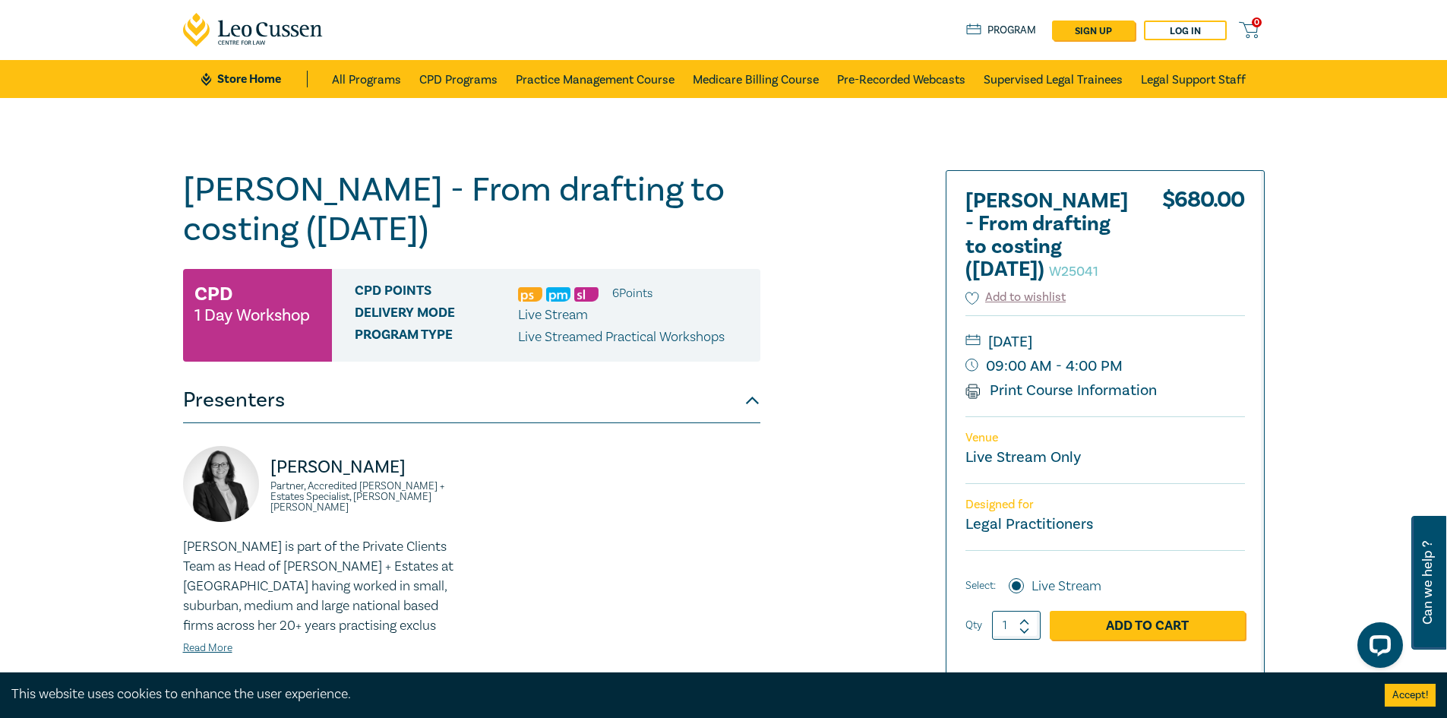
drag, startPoint x: 982, startPoint y: 392, endPoint x: 1144, endPoint y: 382, distance: 162.1
click at [1140, 378] on small "09:00 AM - 4:00 PM" at bounding box center [1105, 366] width 280 height 24
drag, startPoint x: 1139, startPoint y: 385, endPoint x: 1162, endPoint y: 394, distance: 24.5
click at [1162, 378] on small "09:00 AM - 4:00 PM" at bounding box center [1105, 366] width 280 height 24
drag, startPoint x: 1153, startPoint y: 483, endPoint x: 872, endPoint y: 425, distance: 286.9
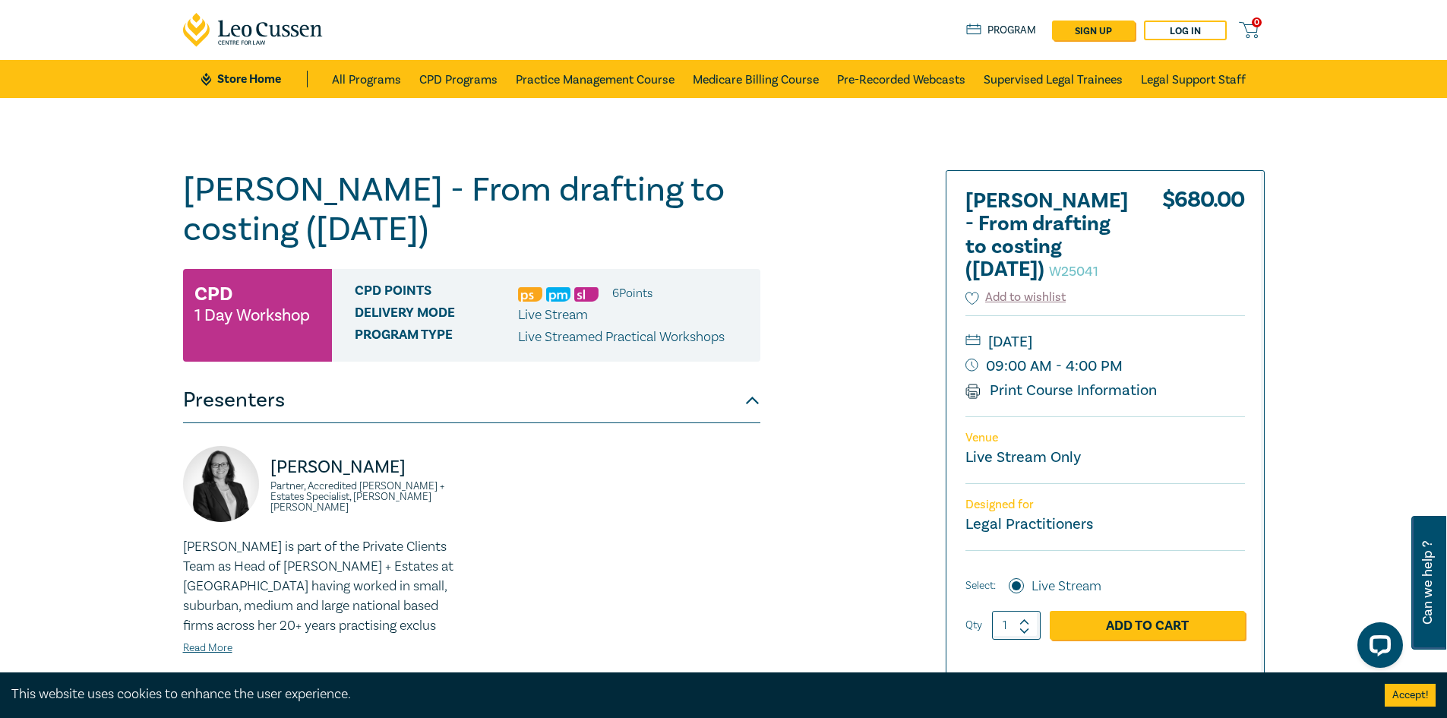
click at [872, 425] on div "Wills - From drafting to costing (October 2025) W25041 CPD 1 Day Workshop CPD P…" at bounding box center [540, 550] width 733 height 760
drag, startPoint x: 1069, startPoint y: 362, endPoint x: 1129, endPoint y: 361, distance: 60.8
click at [1129, 354] on small "[DATE]" at bounding box center [1105, 342] width 280 height 24
click at [1177, 416] on div "Tuesday, 14 October 2025 09:00 AM - 4:00 PM Print Course Information" at bounding box center [1105, 365] width 280 height 101
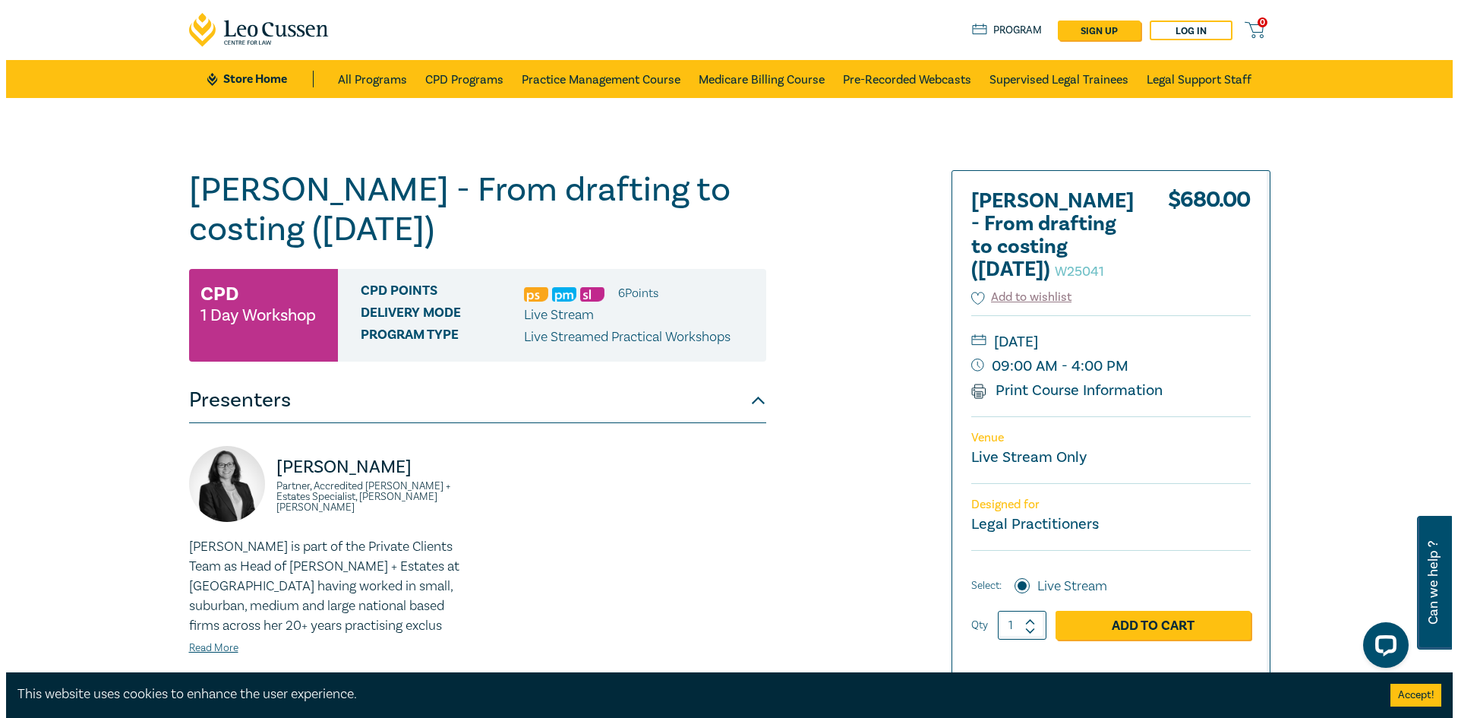
scroll to position [152, 0]
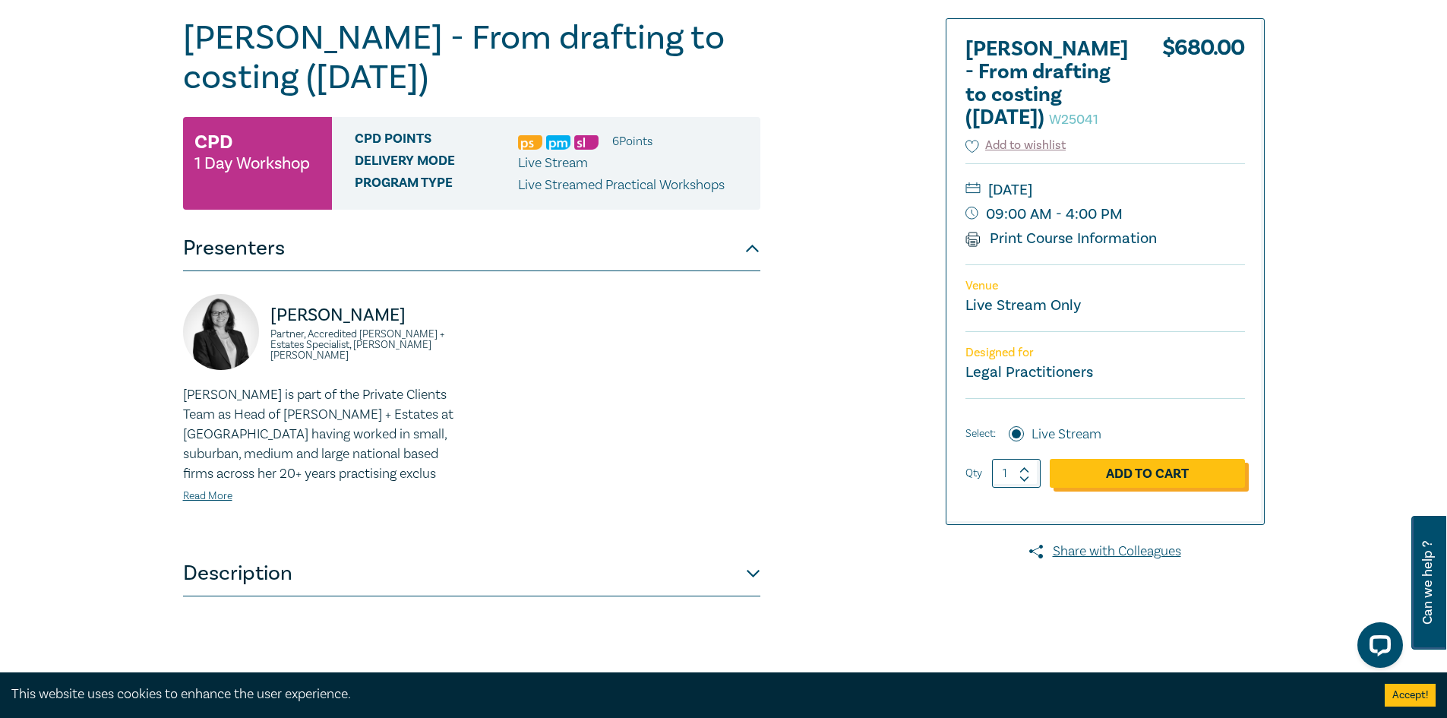
click at [1197, 488] on link "Add to Cart" at bounding box center [1147, 473] width 195 height 29
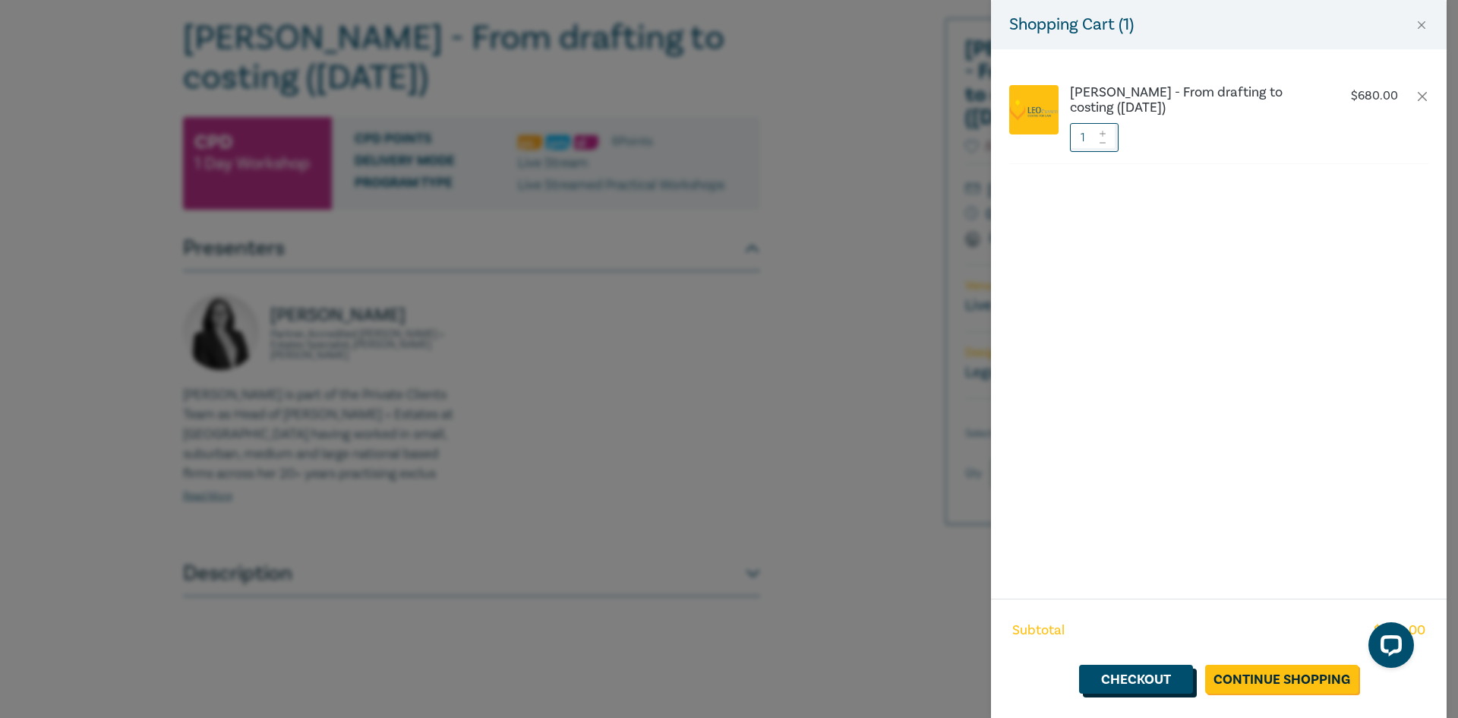
click at [1184, 678] on link "Checkout" at bounding box center [1136, 679] width 114 height 29
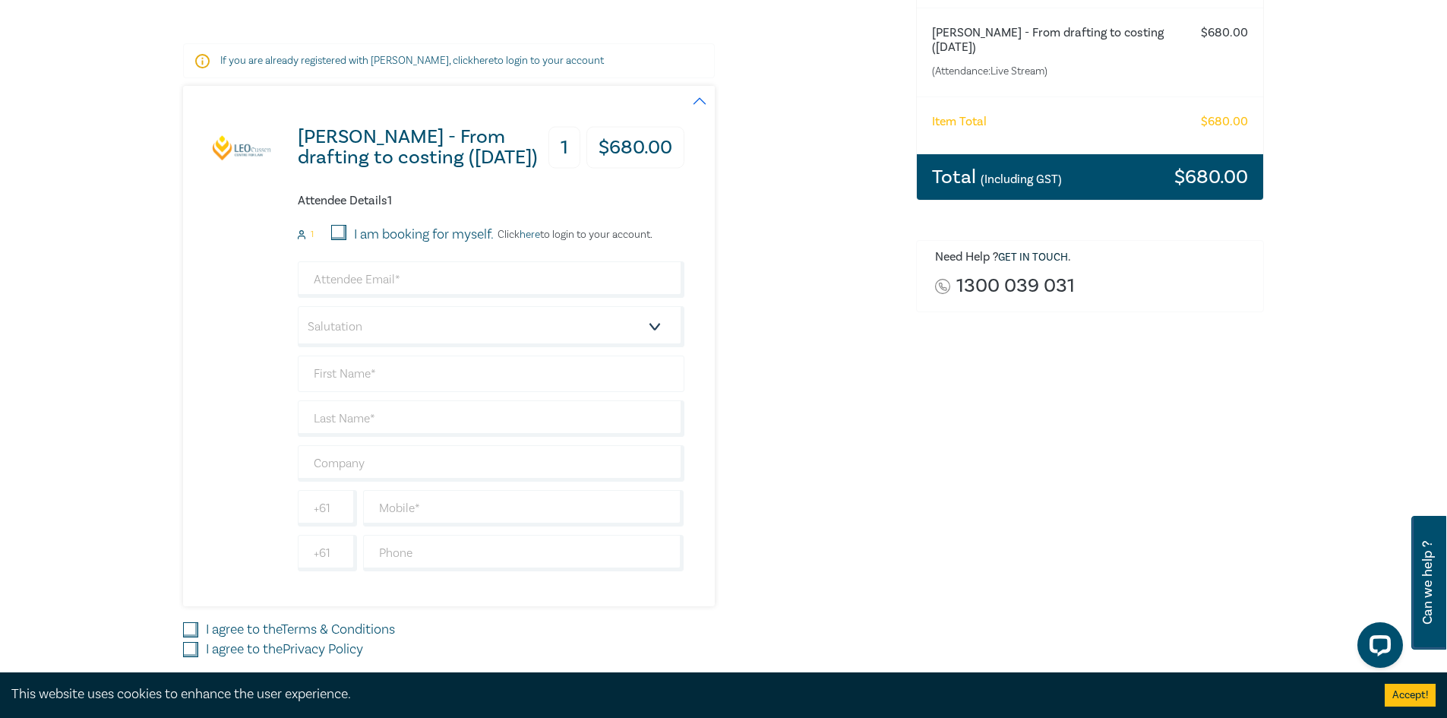
scroll to position [228, 0]
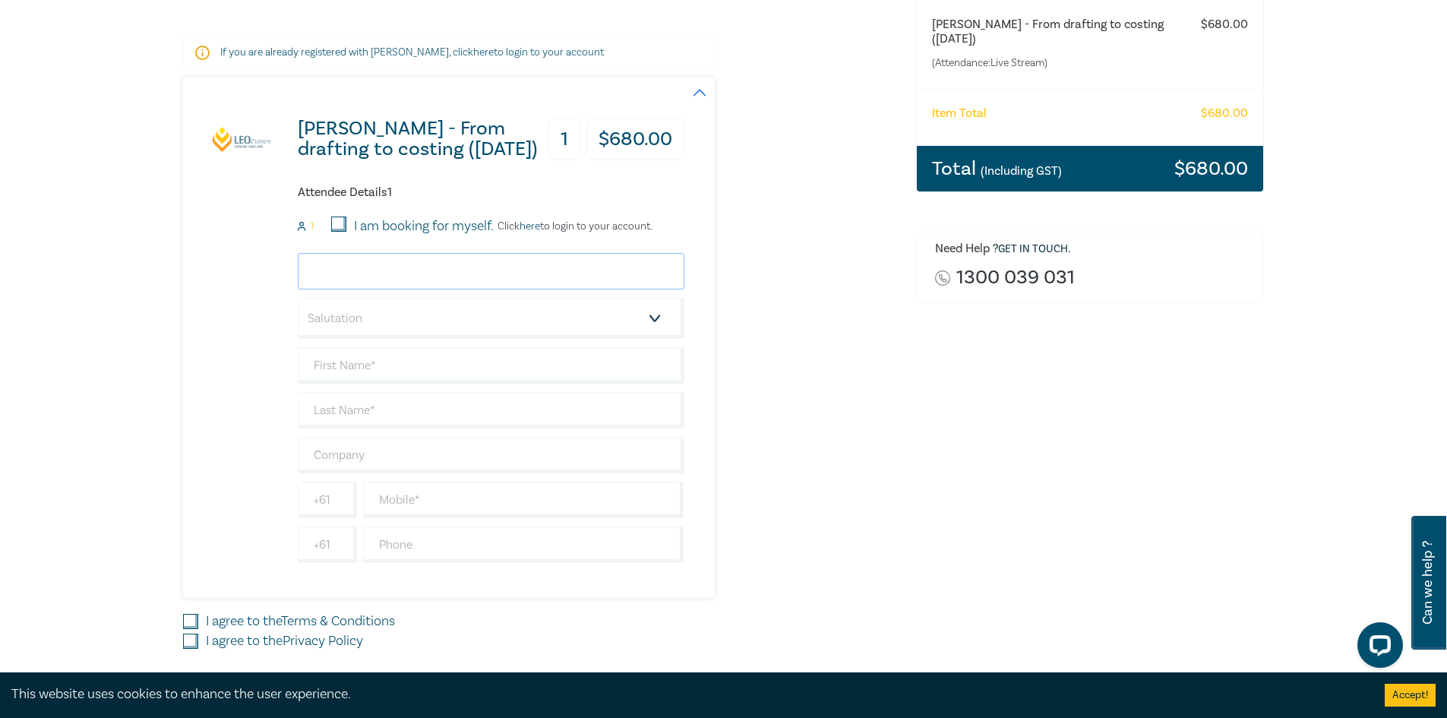
click at [410, 269] on input "email" at bounding box center [491, 271] width 387 height 36
click at [782, 261] on div "Wills - From drafting to costing (October 2025) 1 $ 680.00 Attendee Details 1 1…" at bounding box center [540, 337] width 715 height 520
click at [346, 223] on input "I am booking for myself." at bounding box center [338, 223] width 15 height 15
checkbox input "true"
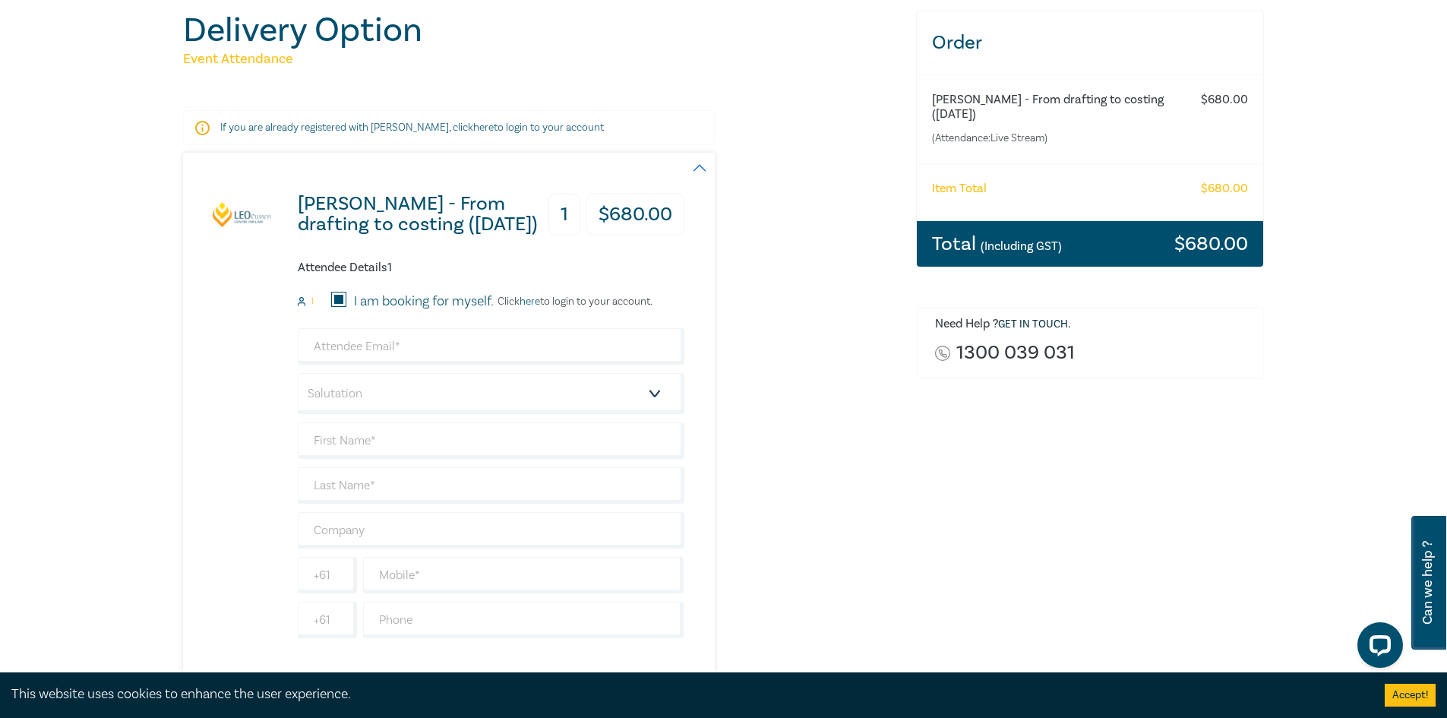
scroll to position [152, 0]
click at [530, 298] on link "here" at bounding box center [530, 302] width 21 height 14
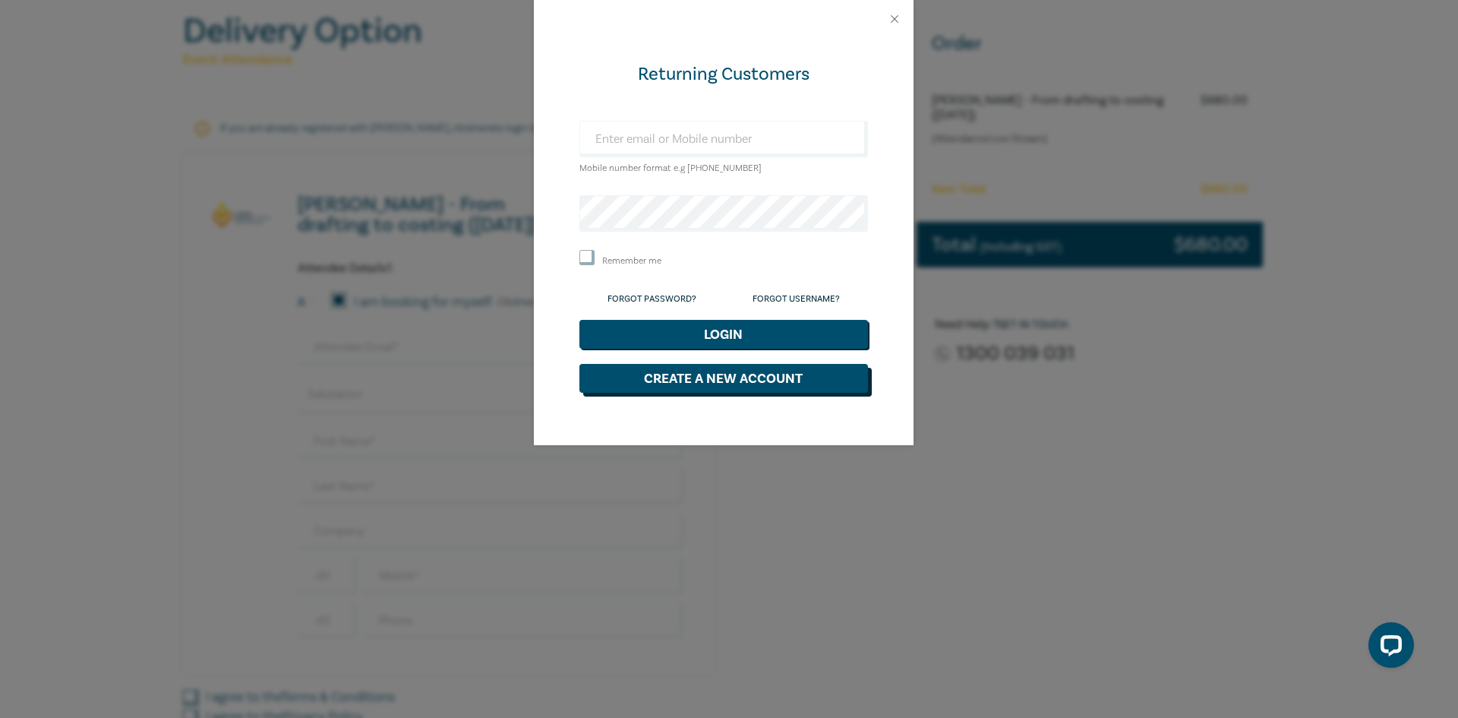
click at [728, 377] on button "Create a New Account" at bounding box center [724, 378] width 289 height 29
select select "AU"
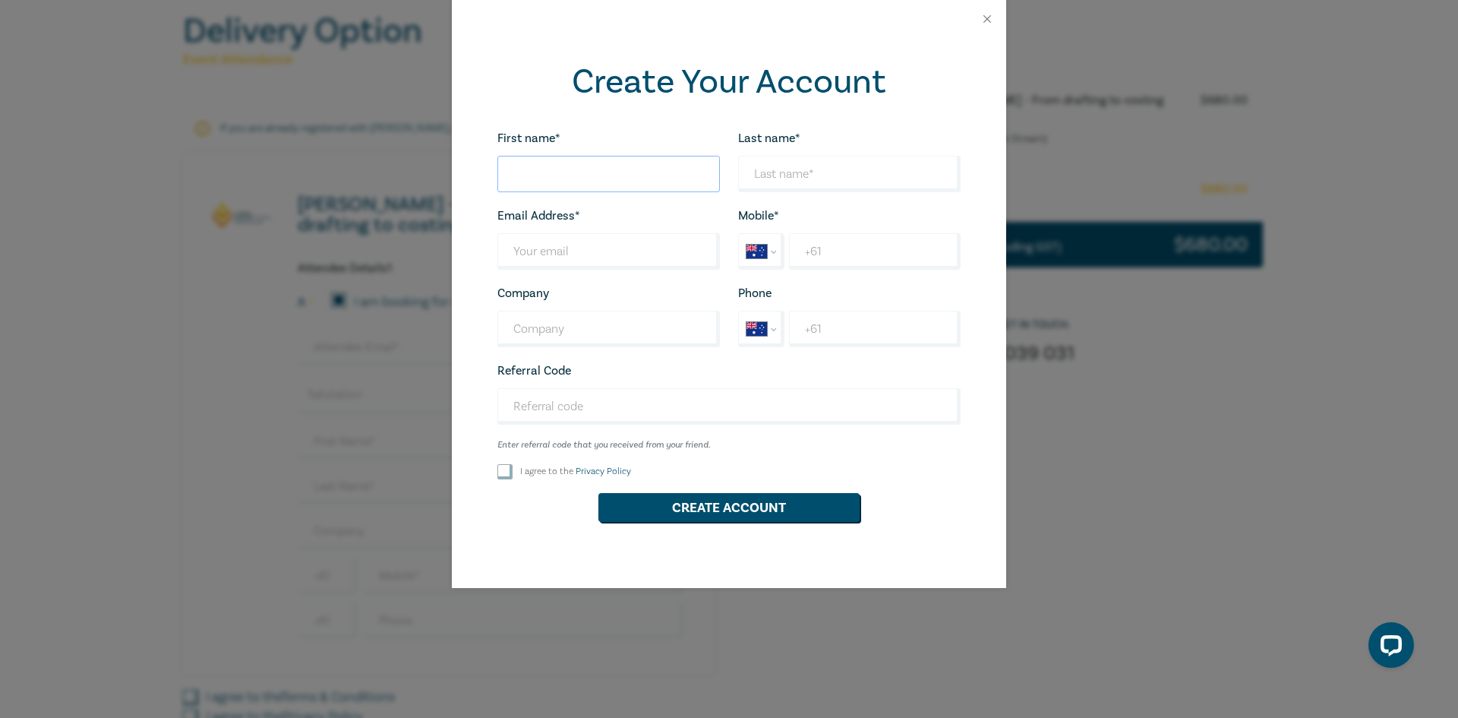
click at [602, 187] on input "First name*" at bounding box center [609, 174] width 223 height 36
type input "Audrey"
type input "Lui"
click at [656, 251] on input "Last name*" at bounding box center [609, 251] width 223 height 36
type input "d"
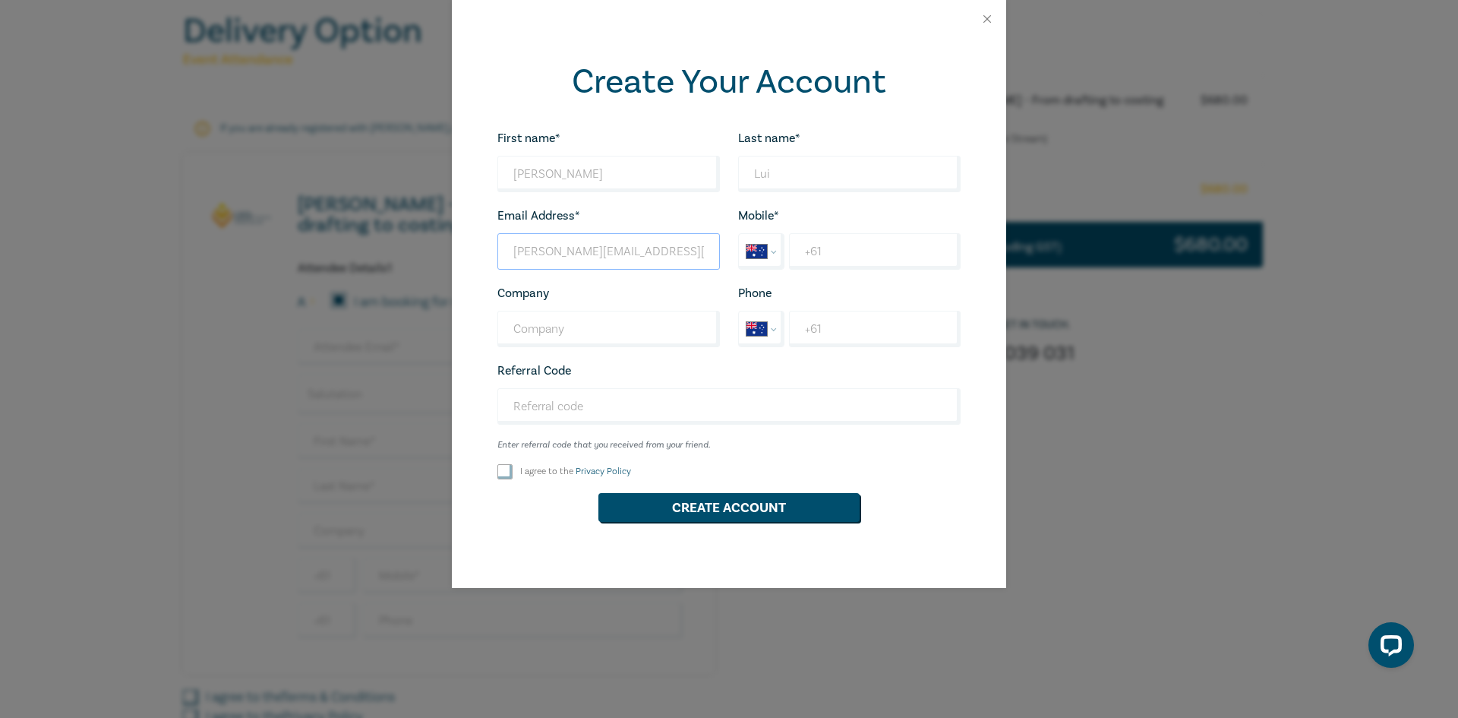
type input "audrey.lui517@gmail.com"
select select "ZZ"
type input "+4"
select select "AT"
type input "+4"
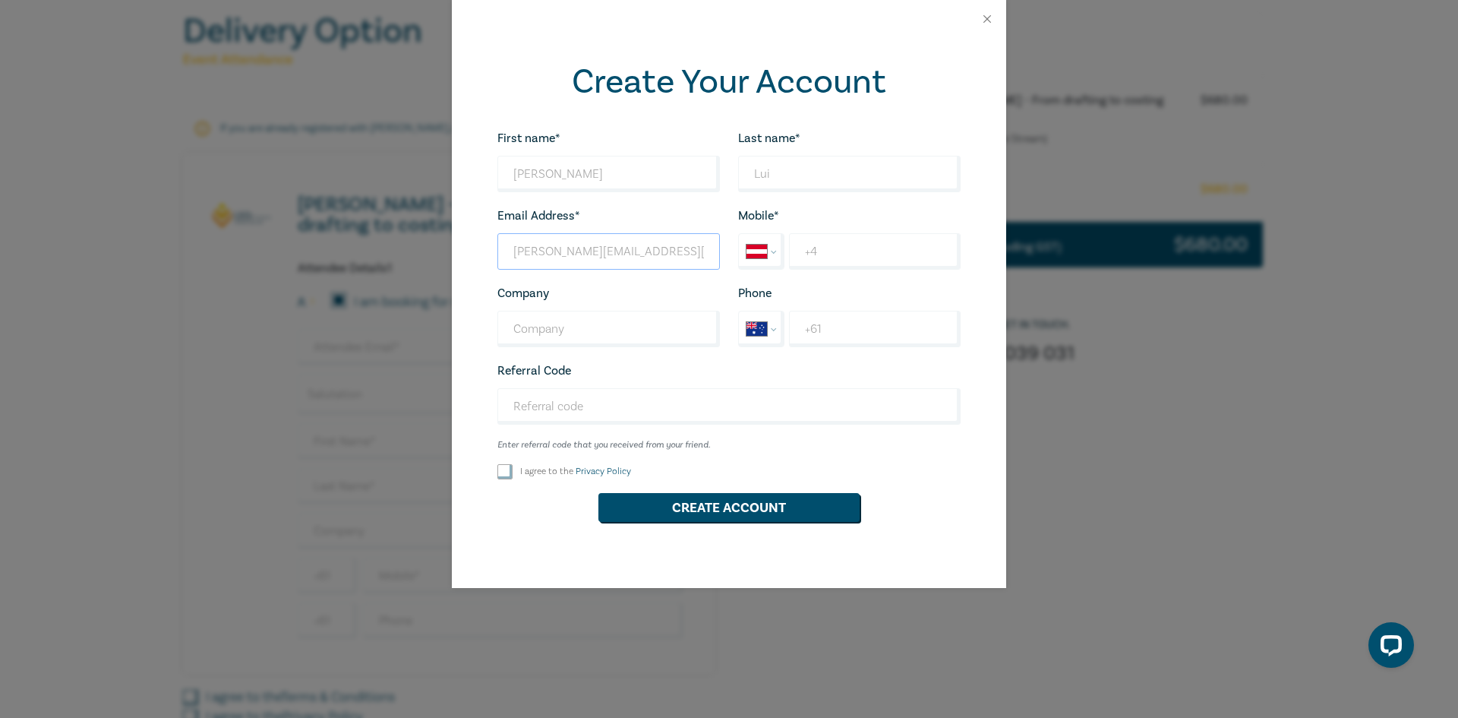
drag, startPoint x: 667, startPoint y: 254, endPoint x: 469, endPoint y: 253, distance: 198.3
click at [469, 253] on div "Create Your Account First name* Audrey Looks good! Last name* Lui Looks good! E…" at bounding box center [729, 313] width 554 height 550
click at [646, 254] on input "audrey.lui517@gmail.com" at bounding box center [609, 251] width 223 height 36
drag, startPoint x: 627, startPoint y: 252, endPoint x: 490, endPoint y: 252, distance: 136.7
click at [490, 252] on div "Email Address* audrey.lui517@gmail.com Wrong Email Address." at bounding box center [608, 238] width 241 height 64
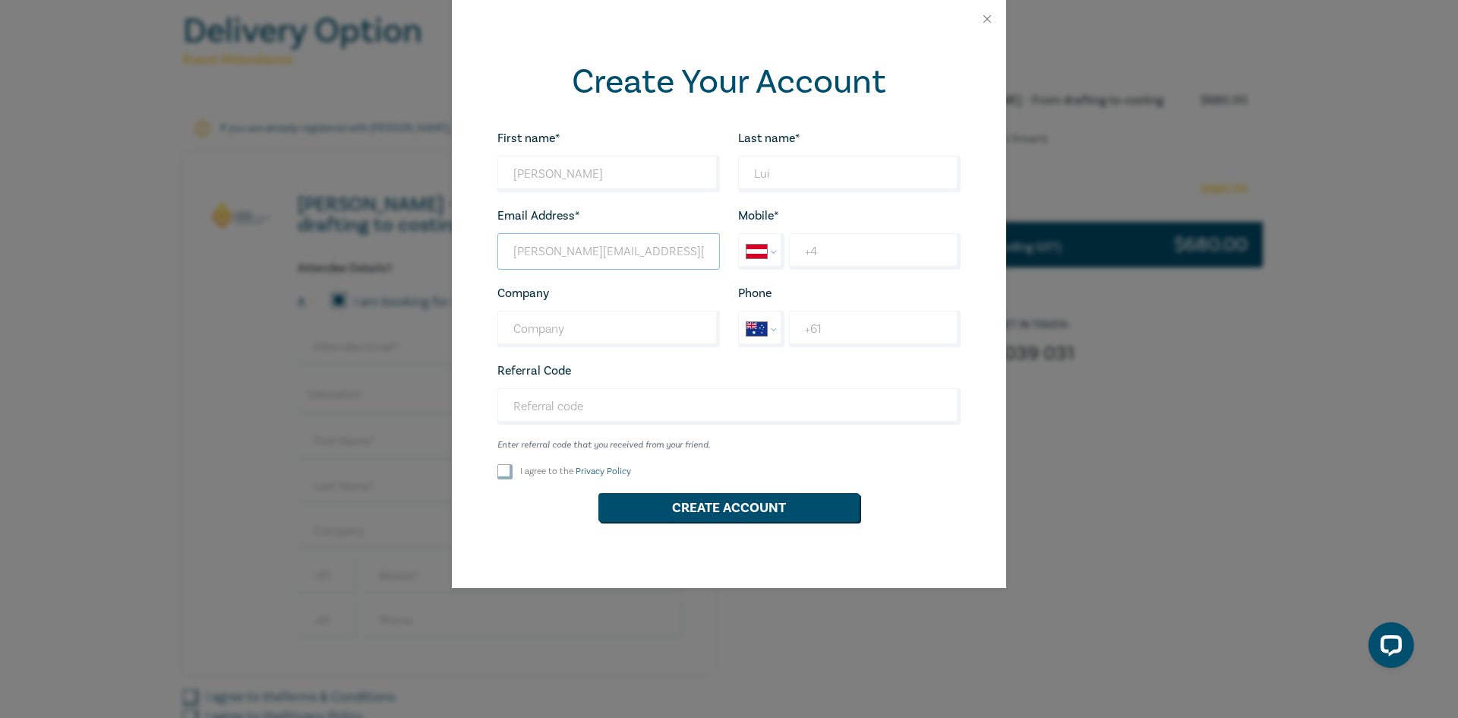
type input "audrey.lui517@gmaill.com"
select select "ZZ"
click at [762, 248] on select "International Afghanistan Åland Islands Albania Algeria American Samoa Andorra …" at bounding box center [761, 251] width 45 height 35
select select "AU"
click at [739, 234] on select "International Afghanistan Åland Islands Albania Algeria American Samoa Andorra …" at bounding box center [761, 251] width 45 height 35
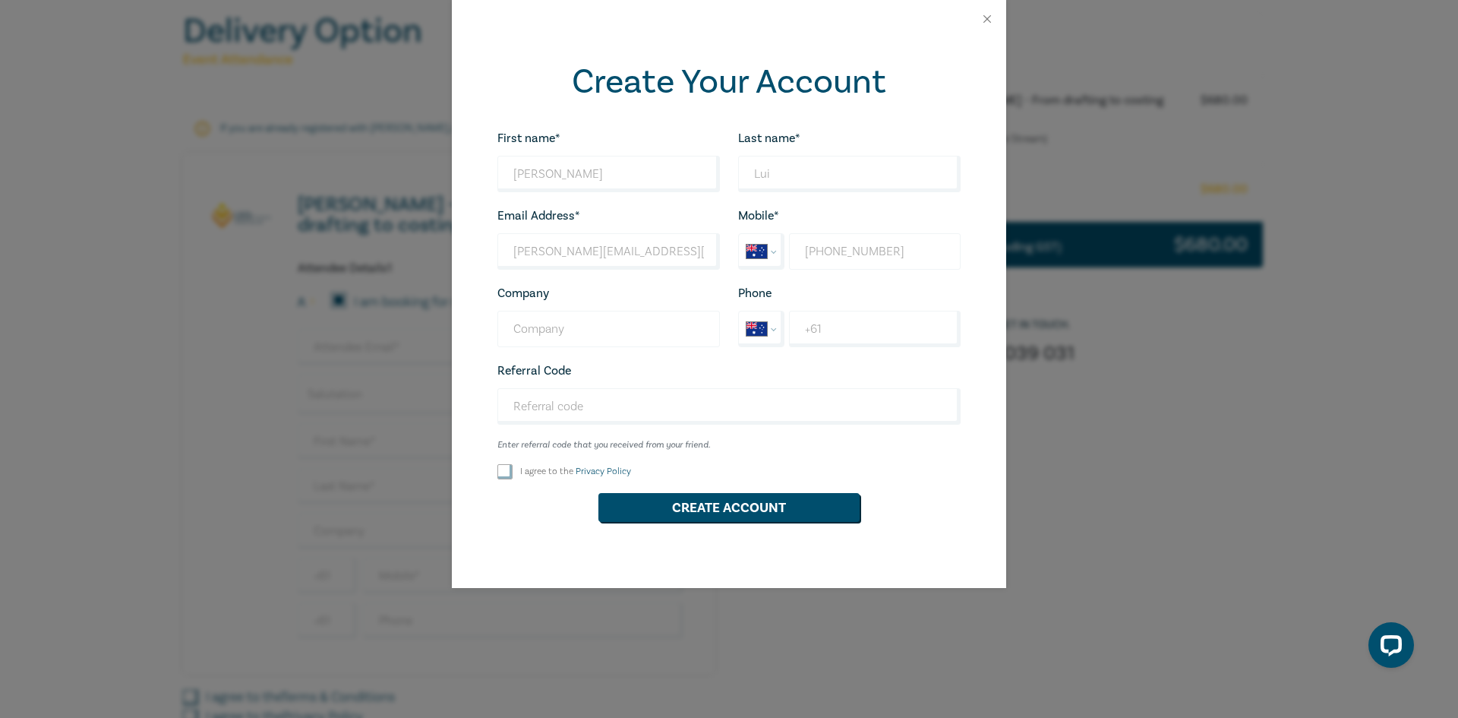
type input "+61 434 209 303"
click at [661, 344] on input "Company" at bounding box center [609, 329] width 223 height 36
type input "Cicero Legal"
click at [869, 335] on input "+61" at bounding box center [875, 329] width 172 height 36
click at [719, 400] on input "Referral Code" at bounding box center [729, 406] width 463 height 36
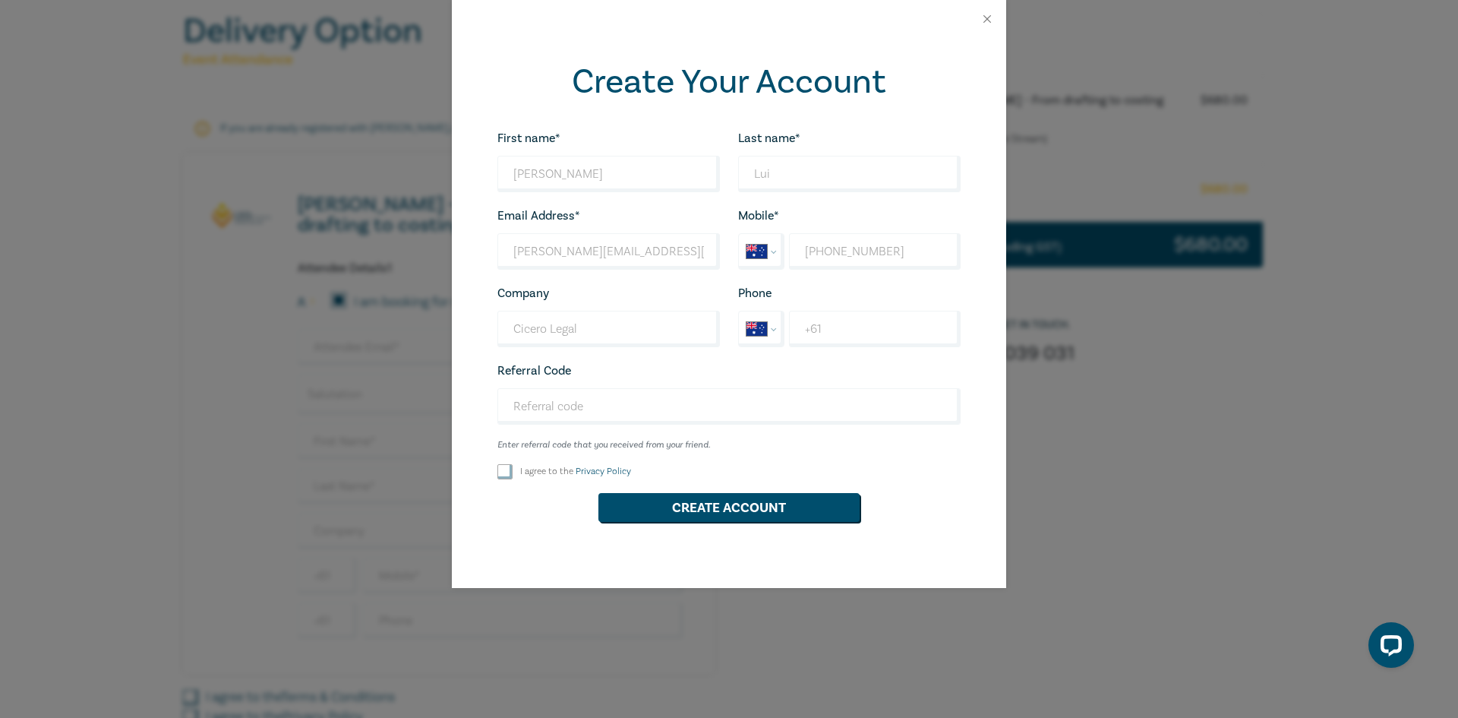
click at [499, 473] on input "I agree to the Privacy Policy" at bounding box center [505, 471] width 15 height 15
checkbox input "true"
click at [672, 514] on button "Create Account" at bounding box center [729, 507] width 261 height 29
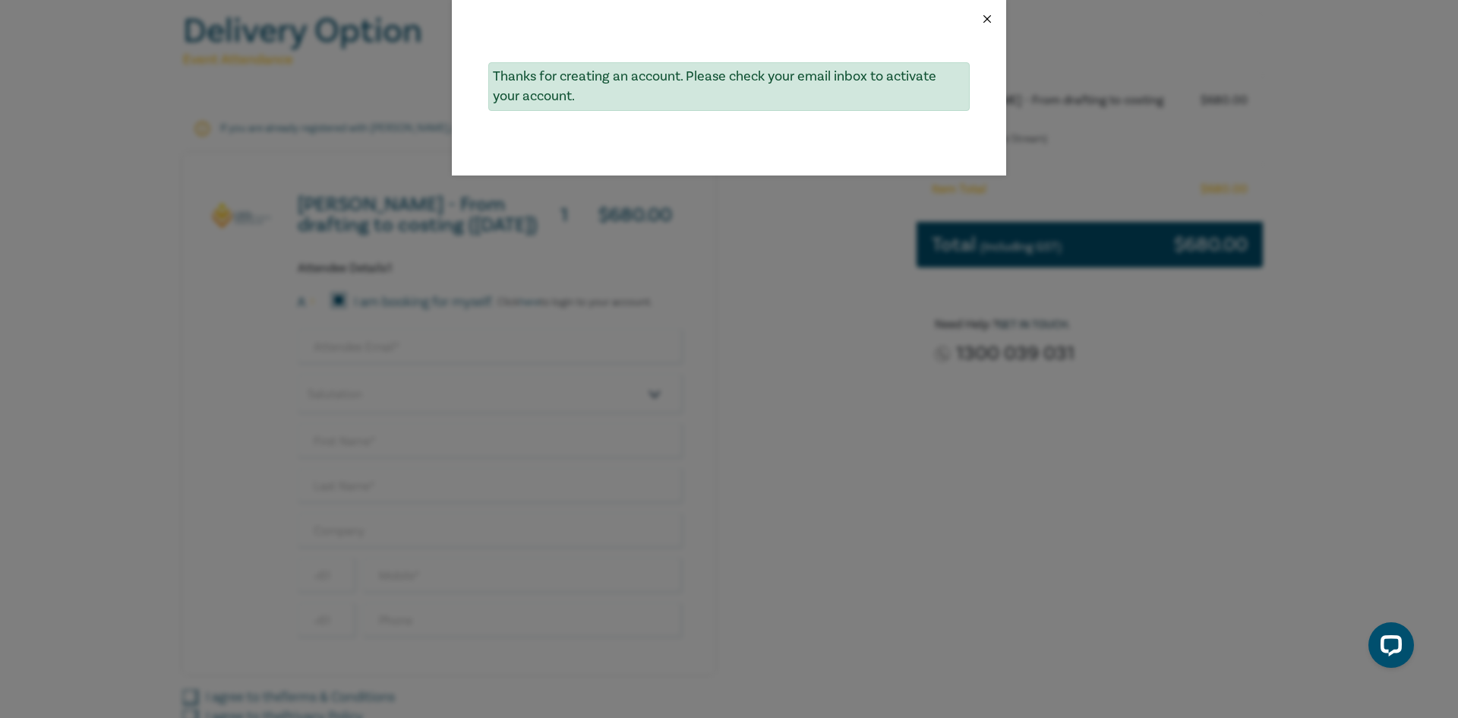
click at [989, 24] on button "Close" at bounding box center [988, 19] width 14 height 14
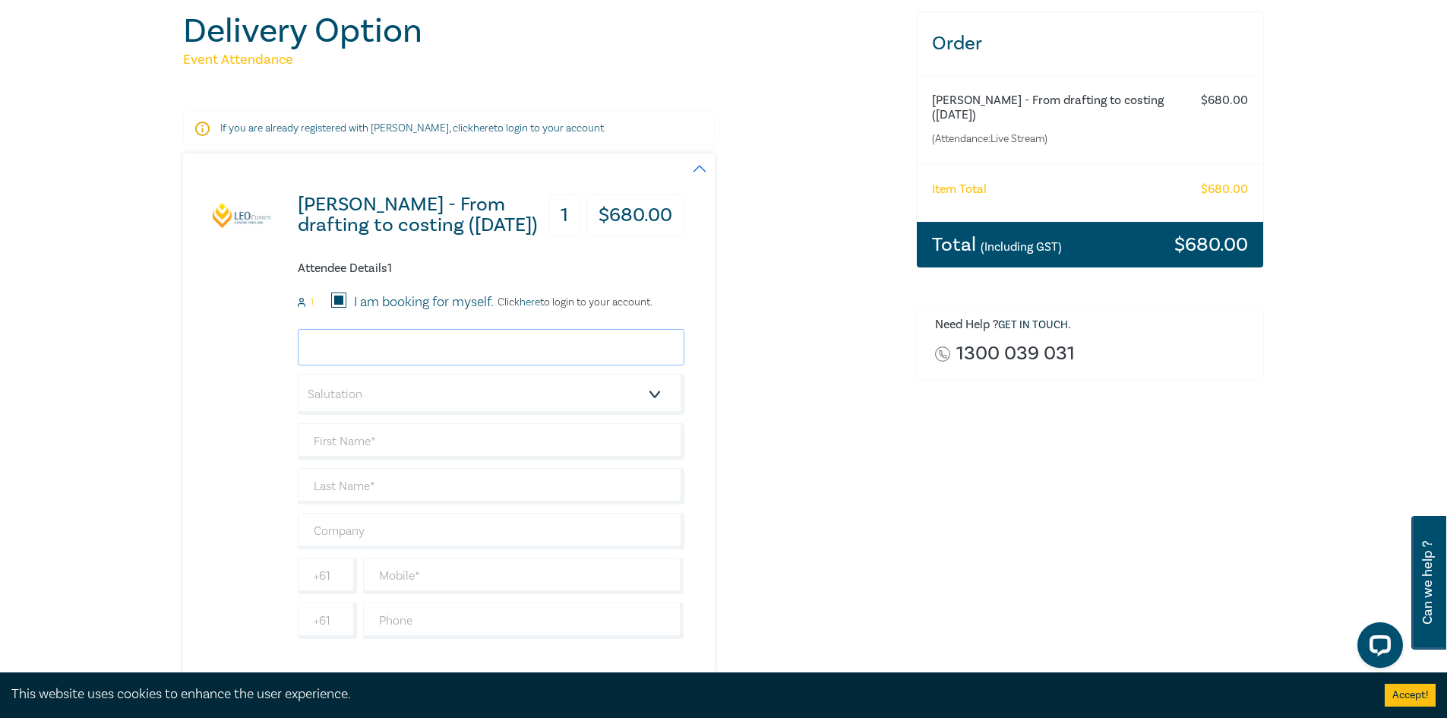
click at [494, 344] on input "email" at bounding box center [491, 347] width 387 height 36
type input "audrey.lui517@gmail.com"
drag, startPoint x: 450, startPoint y: 397, endPoint x: 470, endPoint y: 397, distance: 19.7
click at [450, 397] on select "Salutation Mr. Mrs. Ms. Miss Dr. Prof. Other" at bounding box center [491, 394] width 387 height 41
select select "Miss"
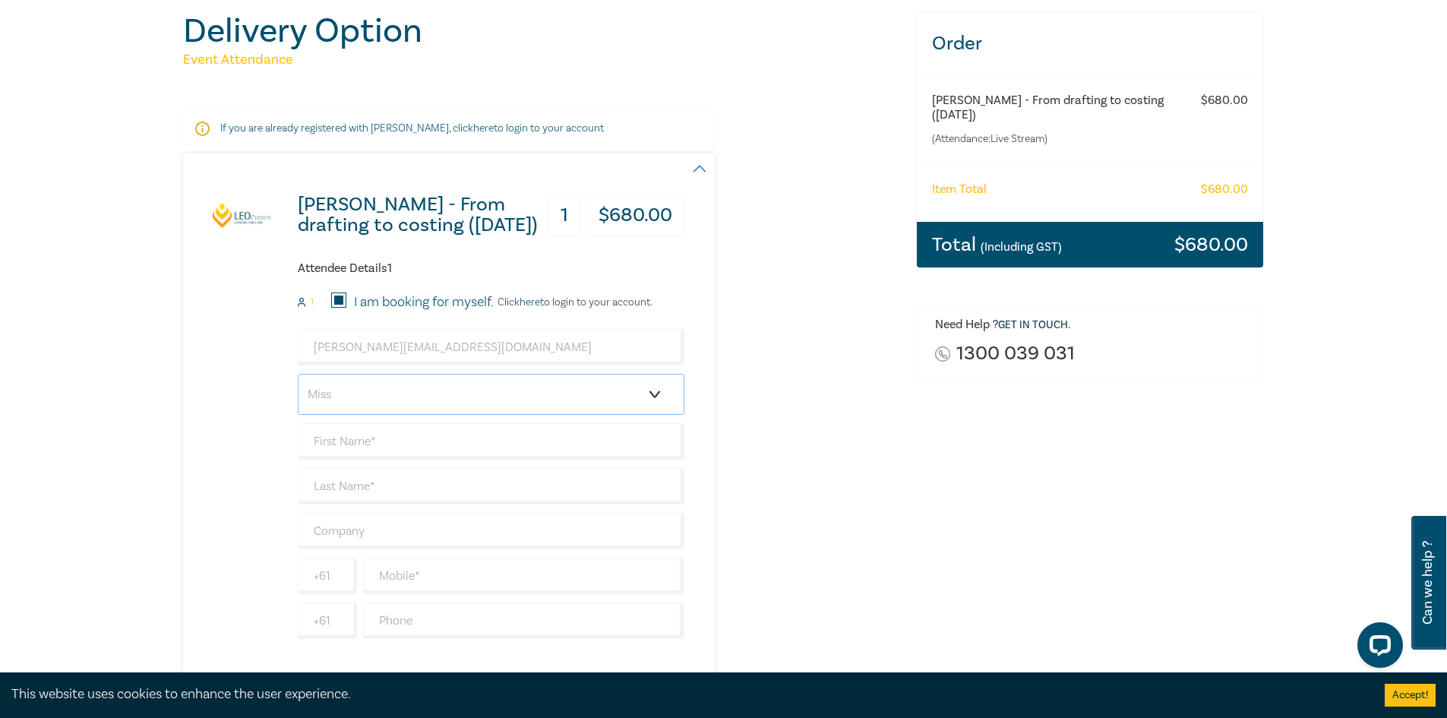
click at [298, 374] on select "Salutation Mr. Mrs. Ms. Miss Dr. Prof. Other" at bounding box center [491, 394] width 387 height 41
click at [383, 440] on input "text" at bounding box center [491, 441] width 387 height 36
type input "Audrey"
type input "Lui"
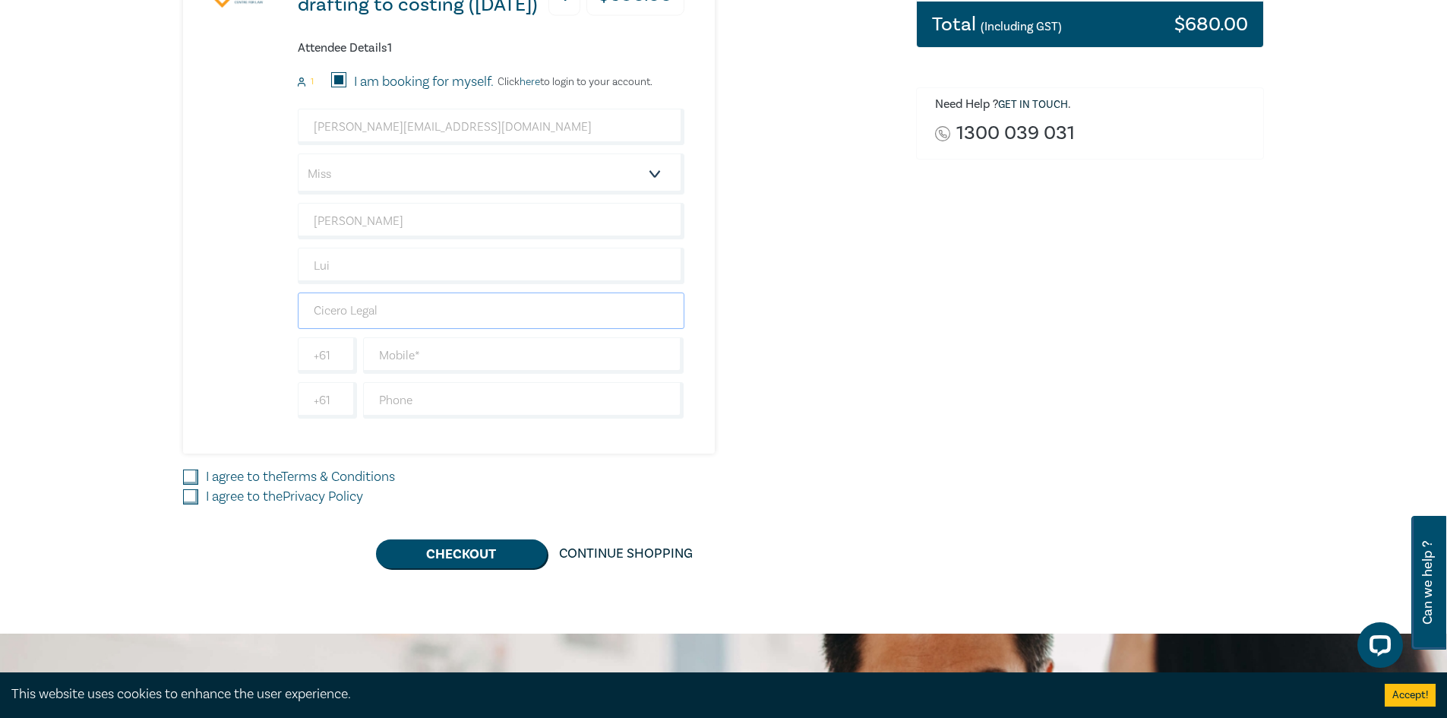
scroll to position [456, 0]
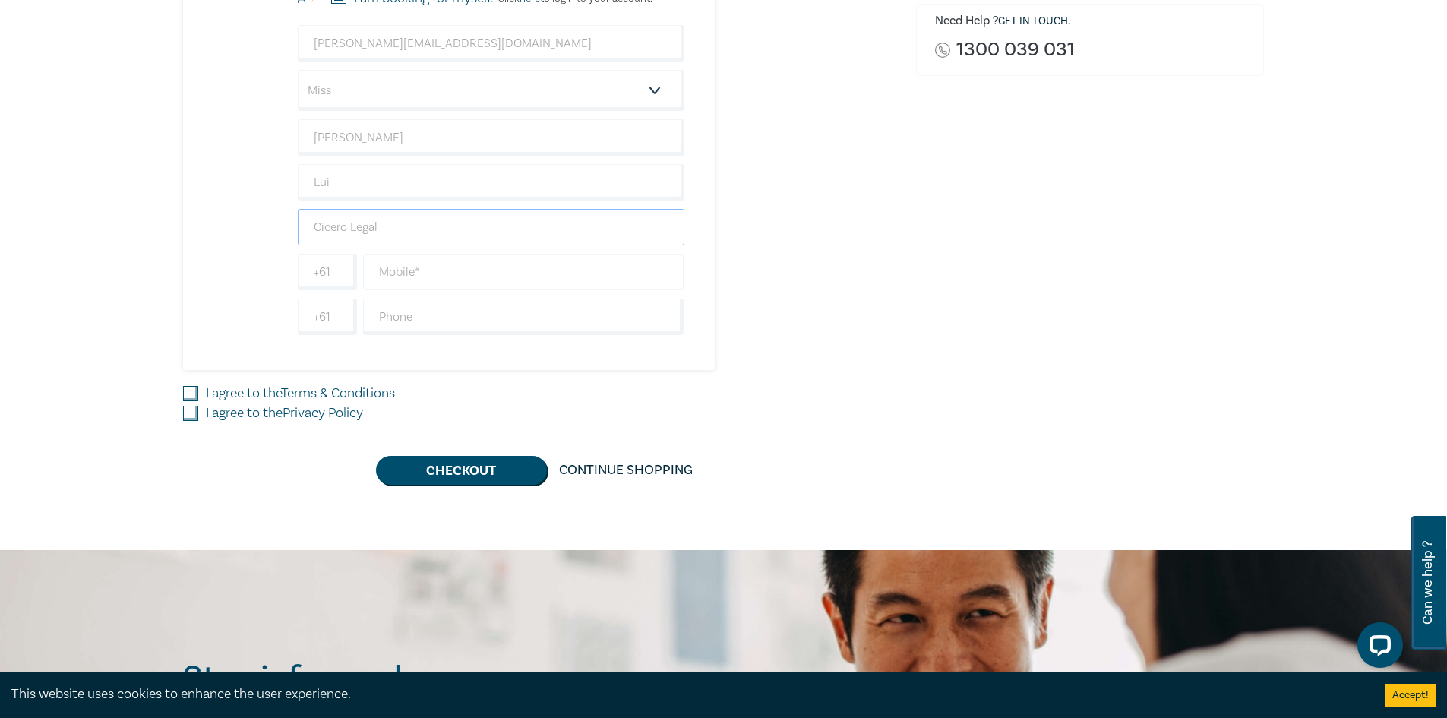
type input "Cicero Legal"
click at [421, 270] on input "text" at bounding box center [523, 272] width 321 height 36
type input "434209303"
drag, startPoint x: 523, startPoint y: 397, endPoint x: 513, endPoint y: 406, distance: 13.5
click at [523, 397] on div "I agree to the Terms & Conditions" at bounding box center [540, 394] width 715 height 20
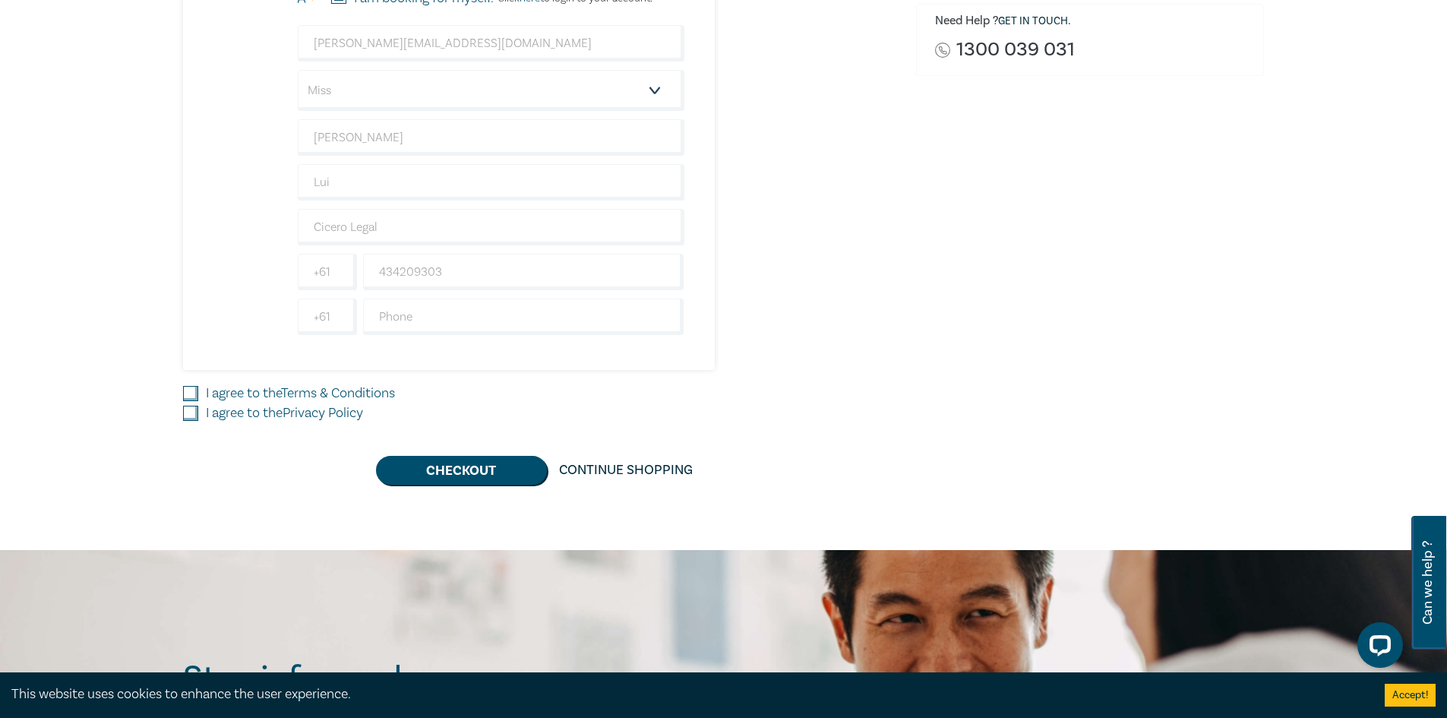
click at [185, 399] on input "I agree to the Terms & Conditions" at bounding box center [190, 393] width 15 height 15
checkbox input "true"
click at [183, 407] on input "I agree to the Privacy Policy" at bounding box center [190, 413] width 15 height 15
checkbox input "true"
click at [438, 466] on button "Checkout" at bounding box center [461, 470] width 171 height 29
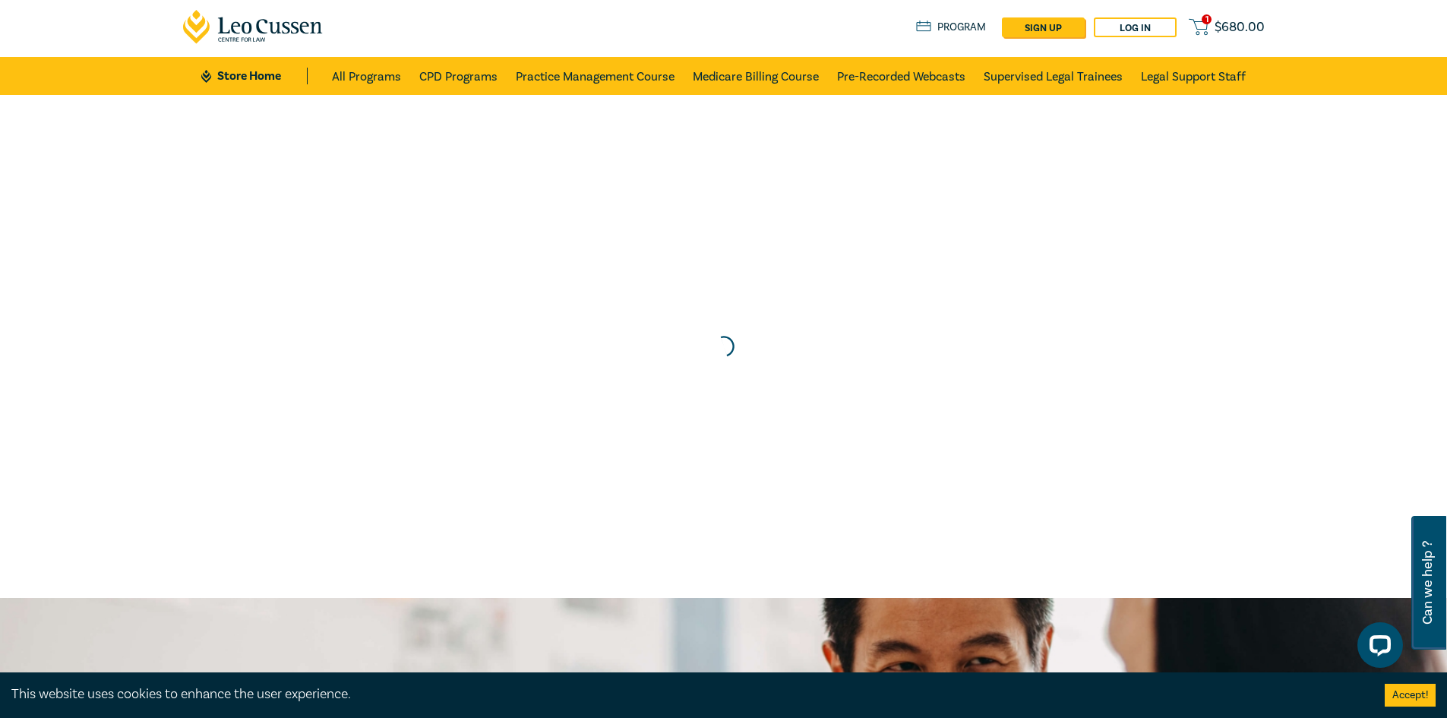
scroll to position [0, 0]
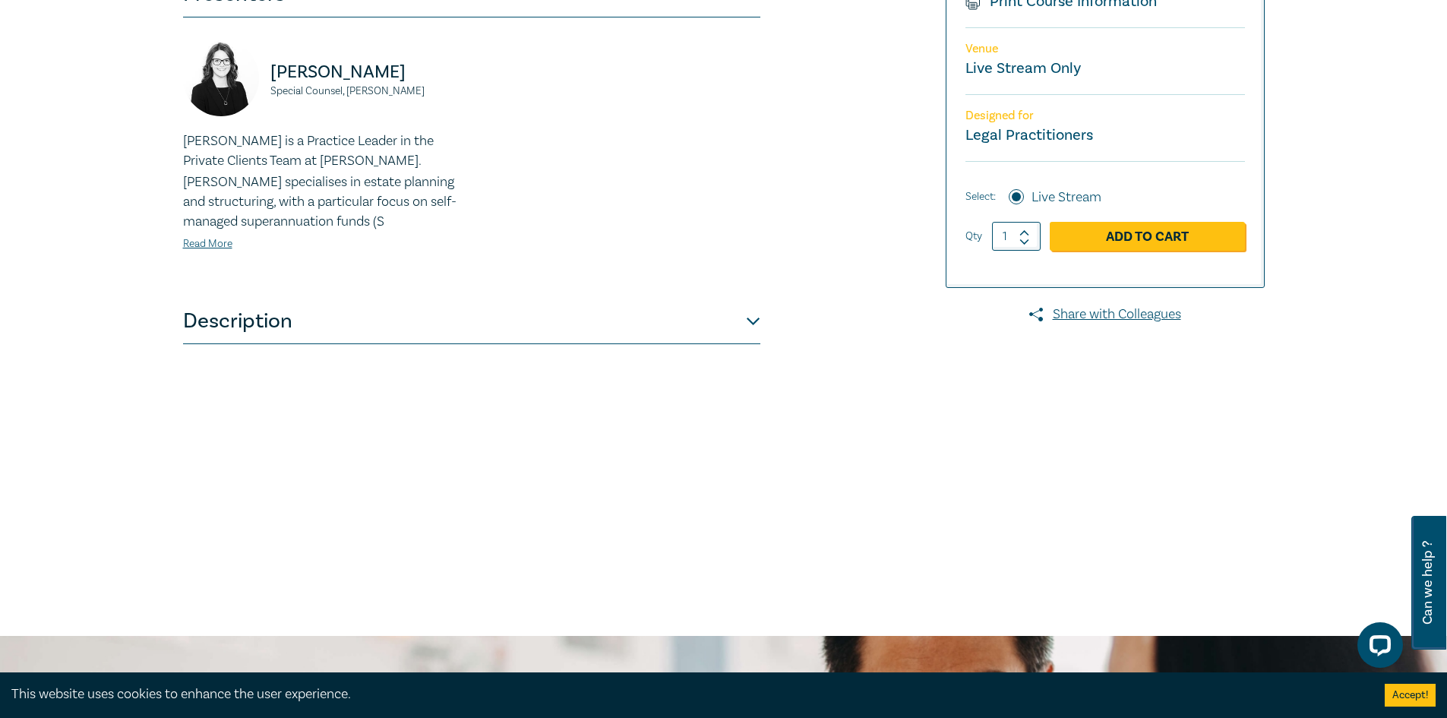
scroll to position [380, 0]
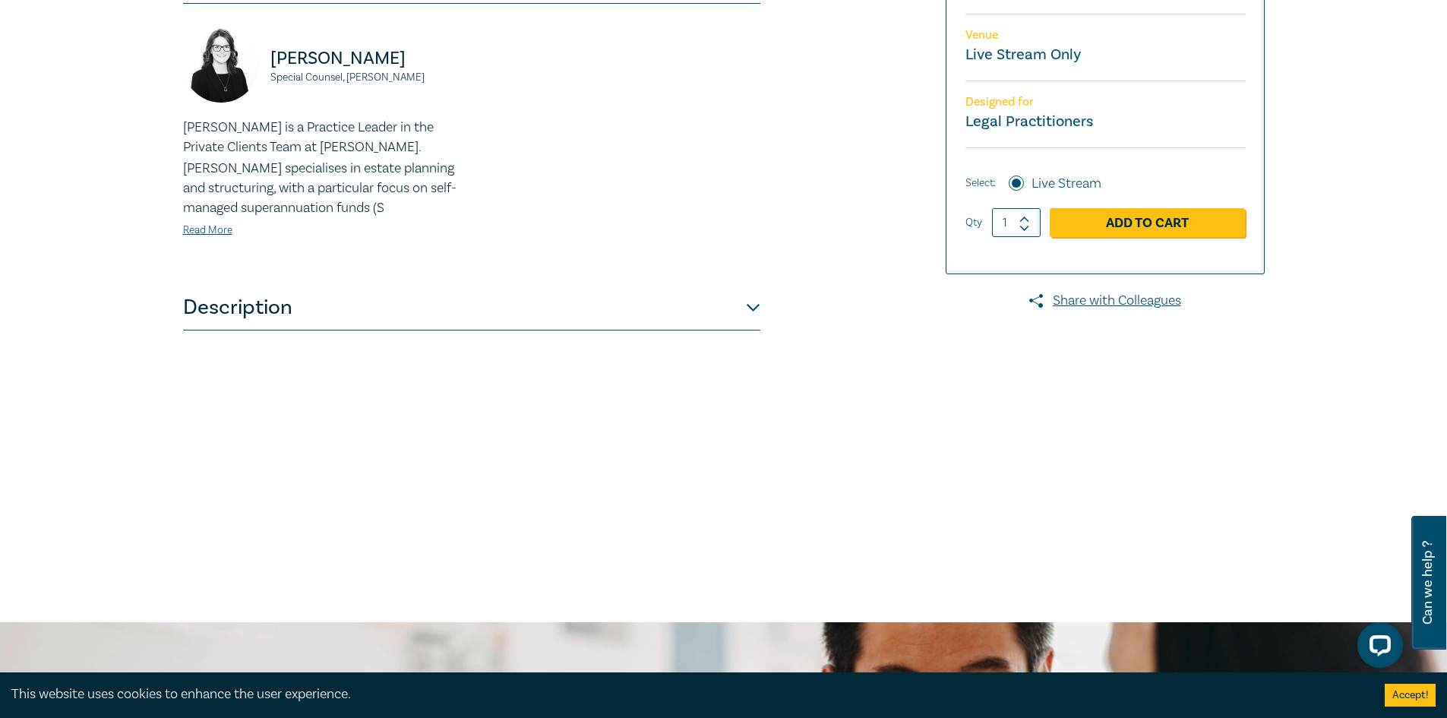
click at [393, 299] on button "Description" at bounding box center [471, 308] width 577 height 46
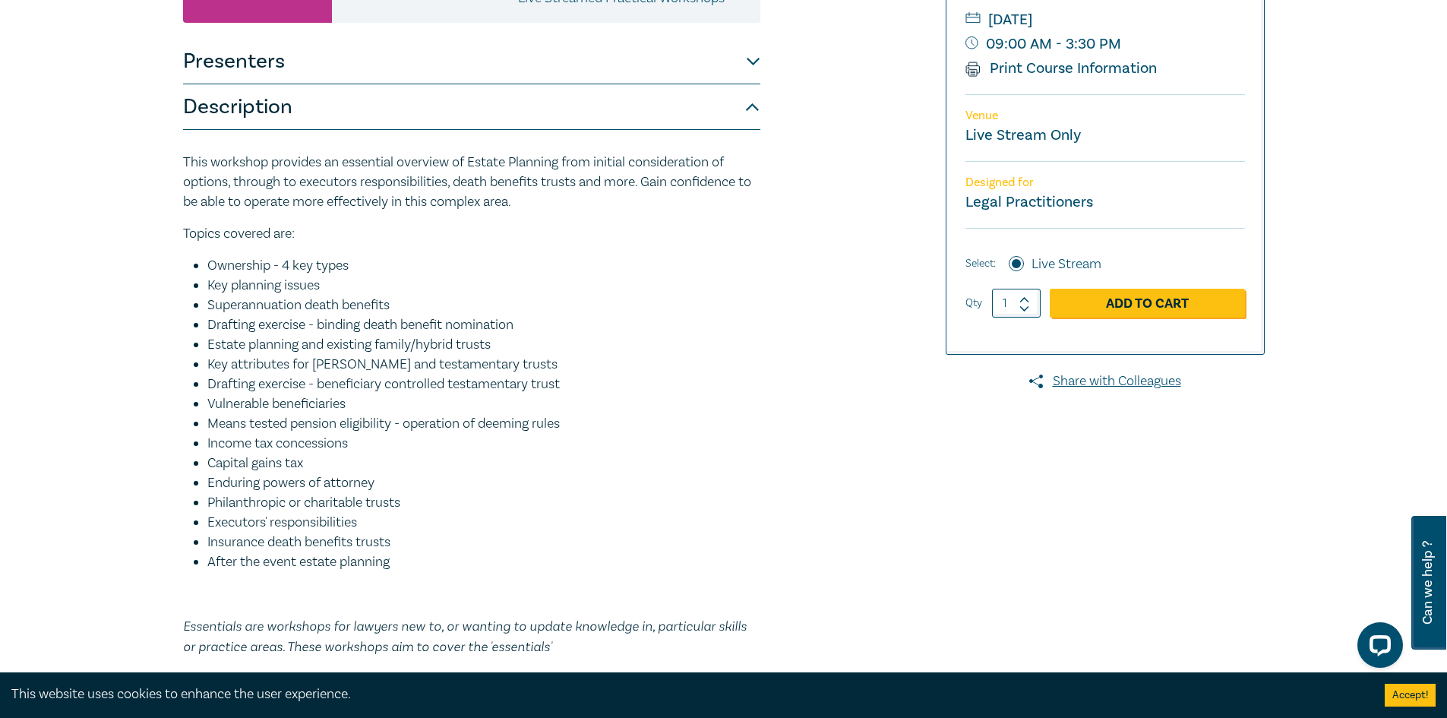
scroll to position [304, 0]
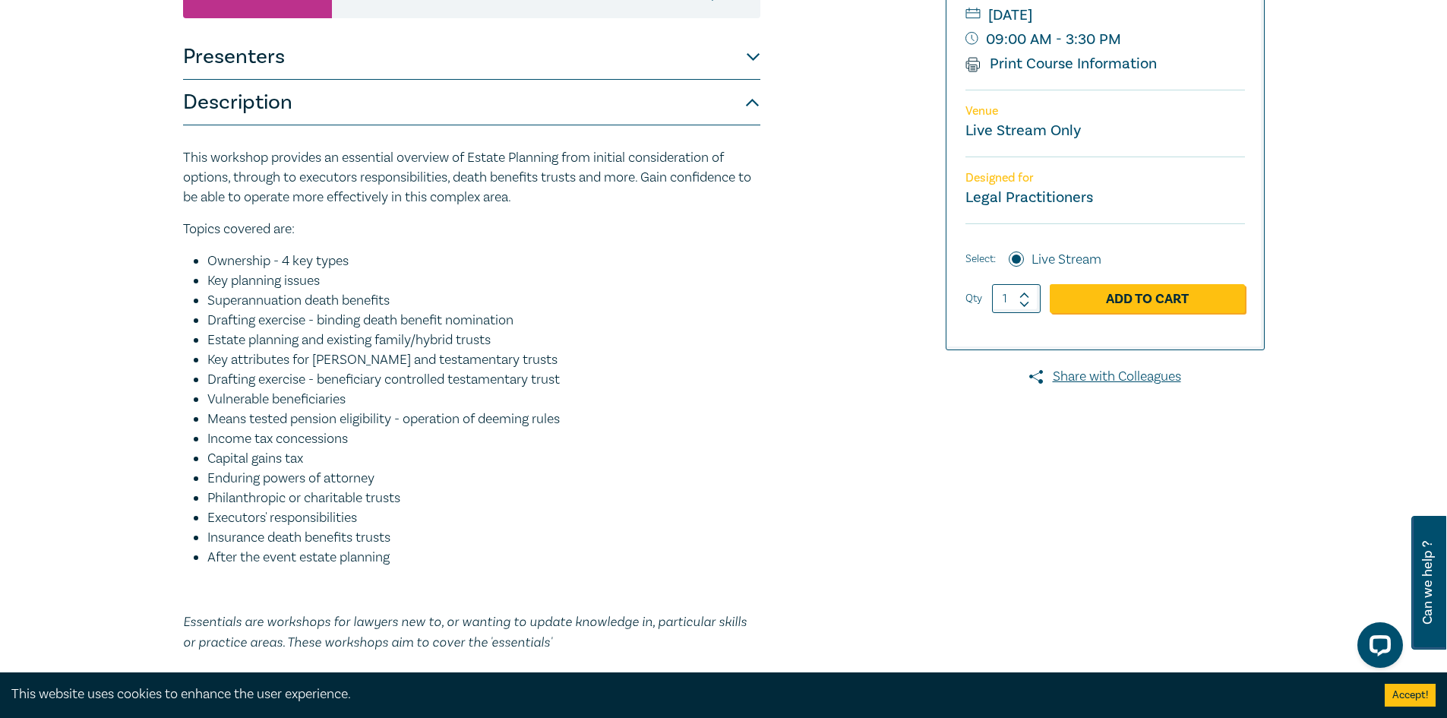
click at [314, 52] on button "Presenters" at bounding box center [471, 57] width 577 height 46
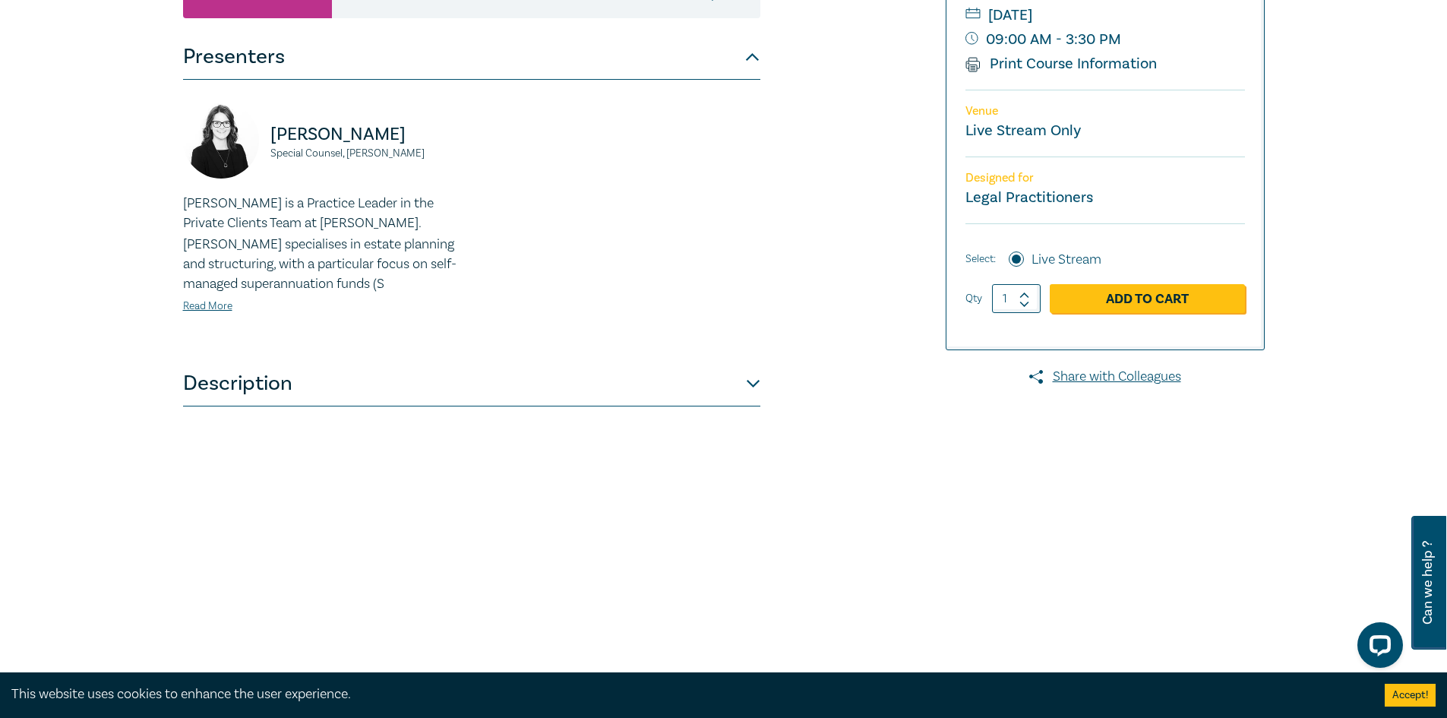
click at [314, 52] on button "Presenters" at bounding box center [471, 57] width 577 height 46
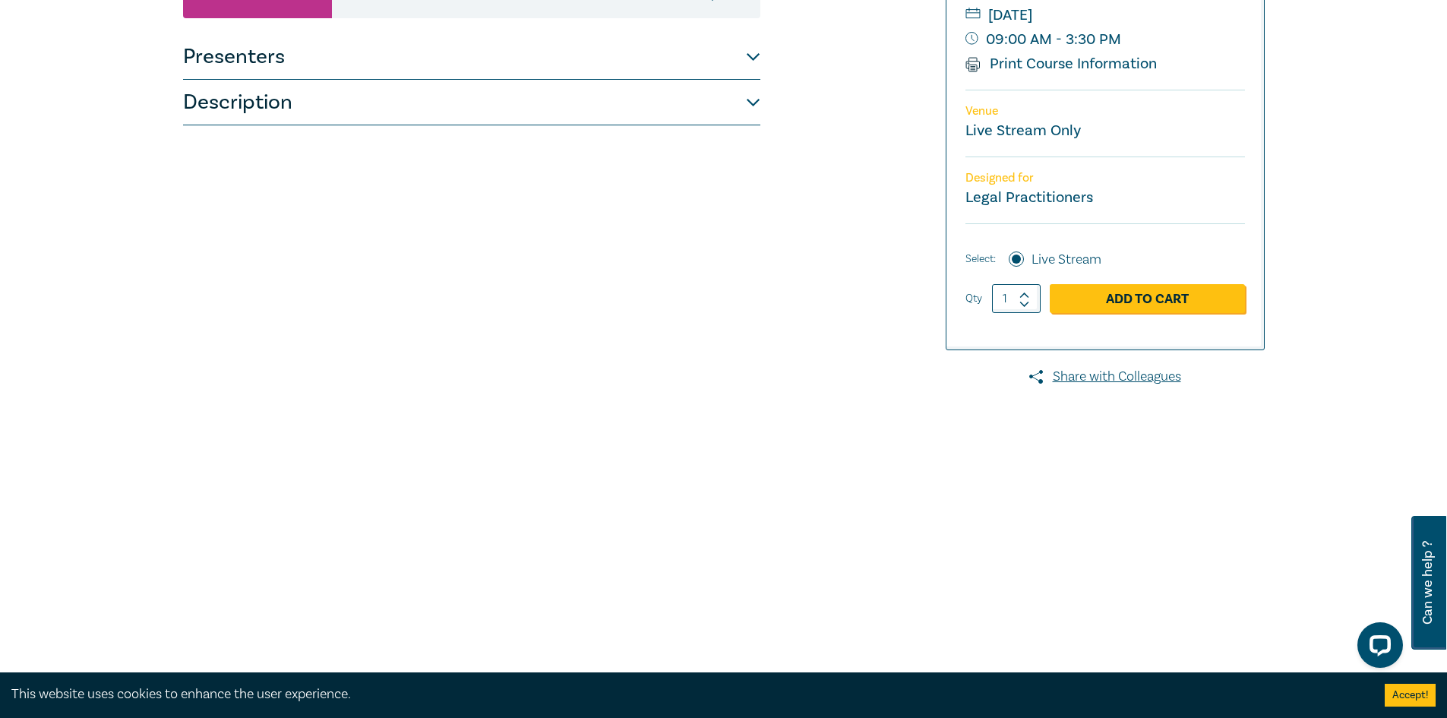
click at [372, 119] on button "Description" at bounding box center [471, 103] width 577 height 46
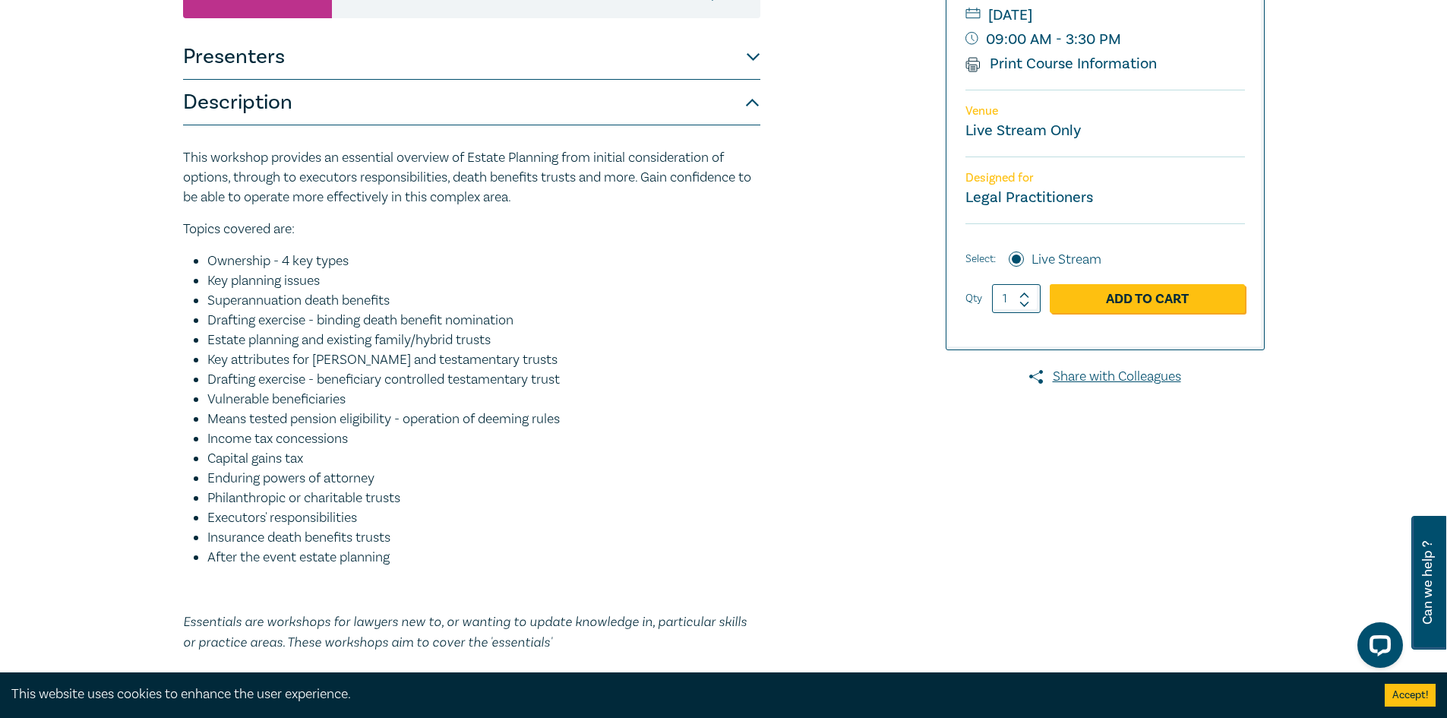
scroll to position [0, 0]
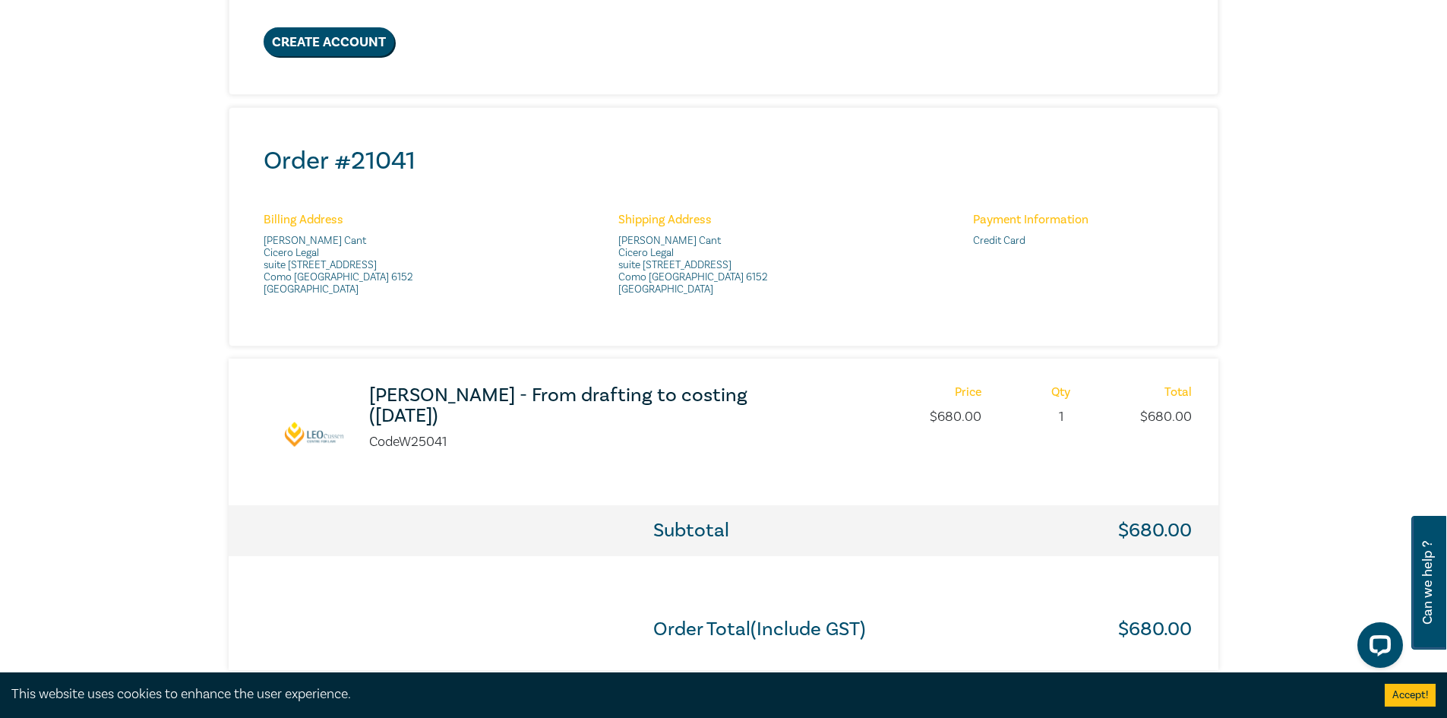
scroll to position [380, 0]
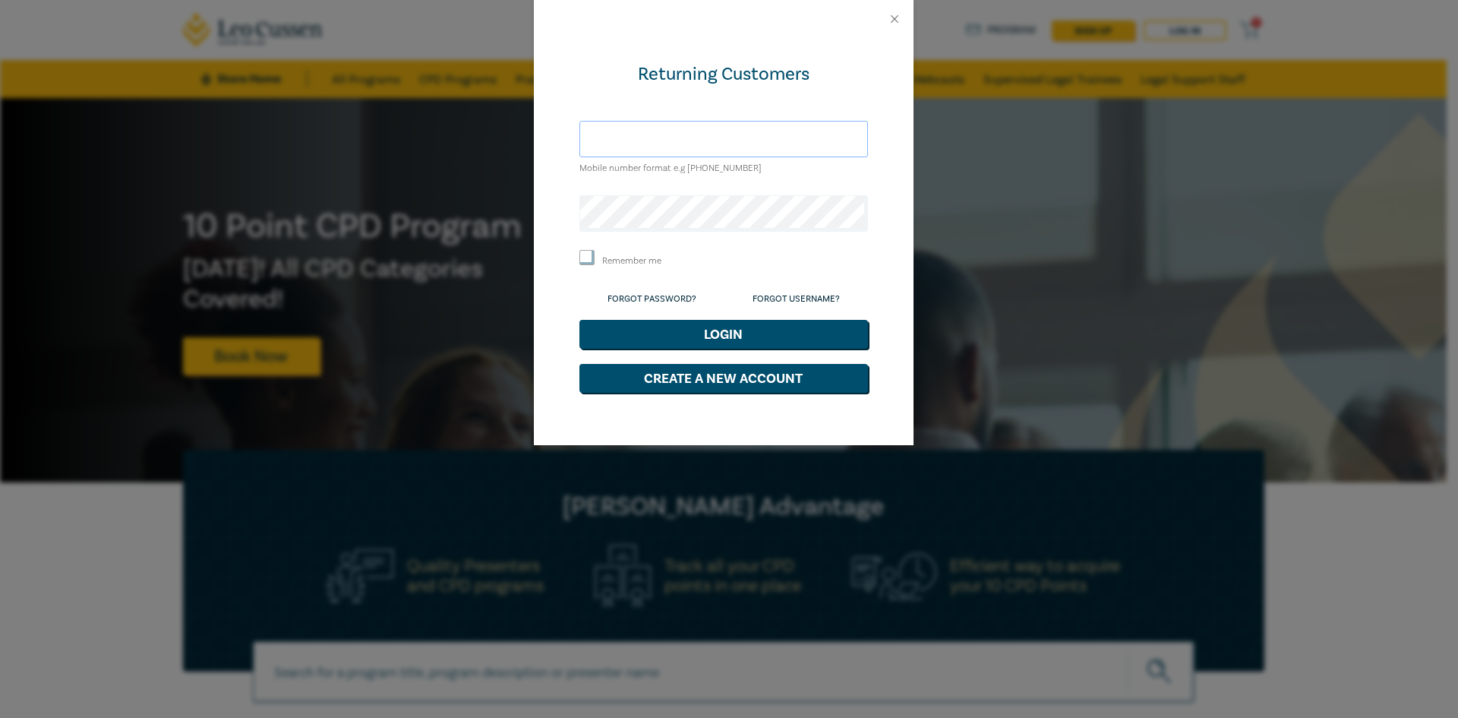
click at [738, 137] on input "text" at bounding box center [724, 139] width 289 height 36
click at [731, 382] on button "Create a New Account" at bounding box center [724, 378] width 289 height 29
select select "AU"
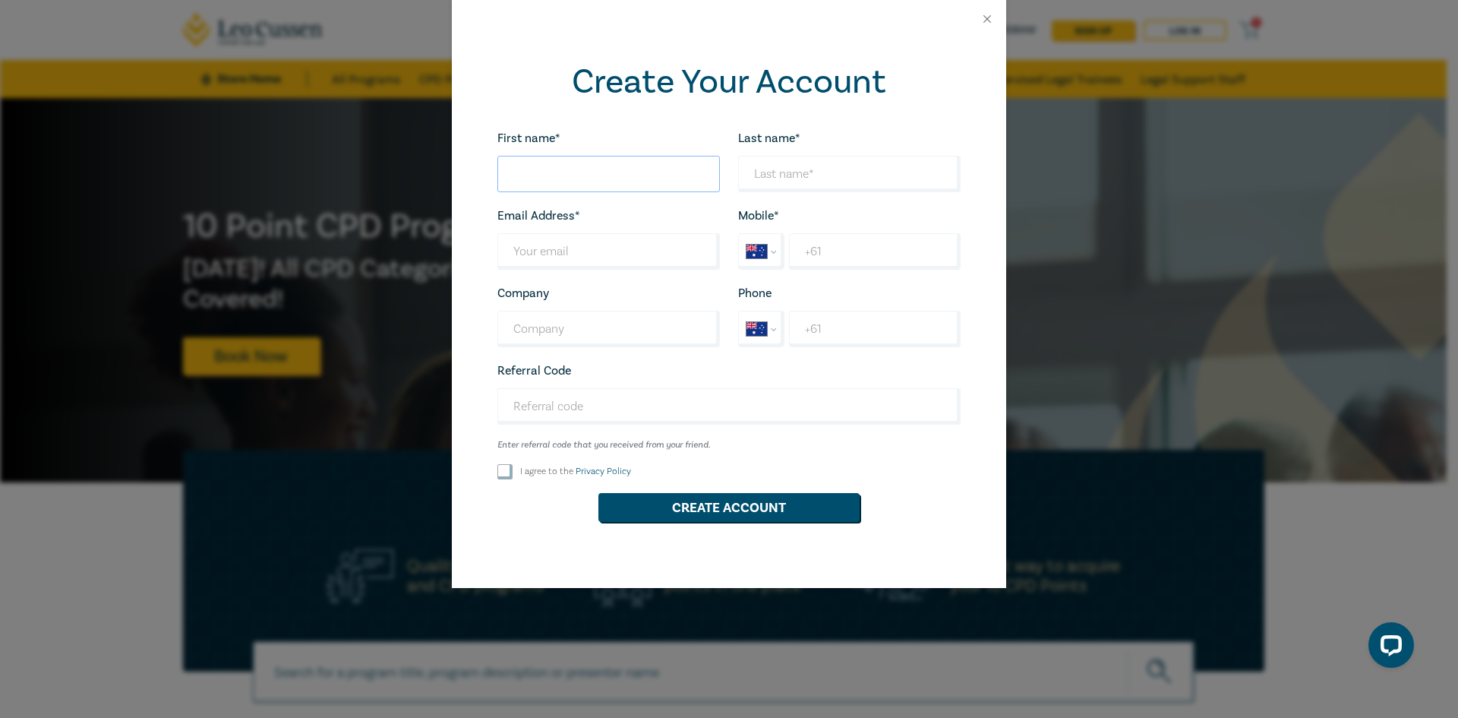
click at [670, 187] on input "First name*" at bounding box center [609, 174] width 223 height 36
type input "[PERSON_NAME]"
type input "Lui"
type input "d"
type input "[PERSON_NAME][EMAIL_ADDRESS][DOMAIN_NAME]"
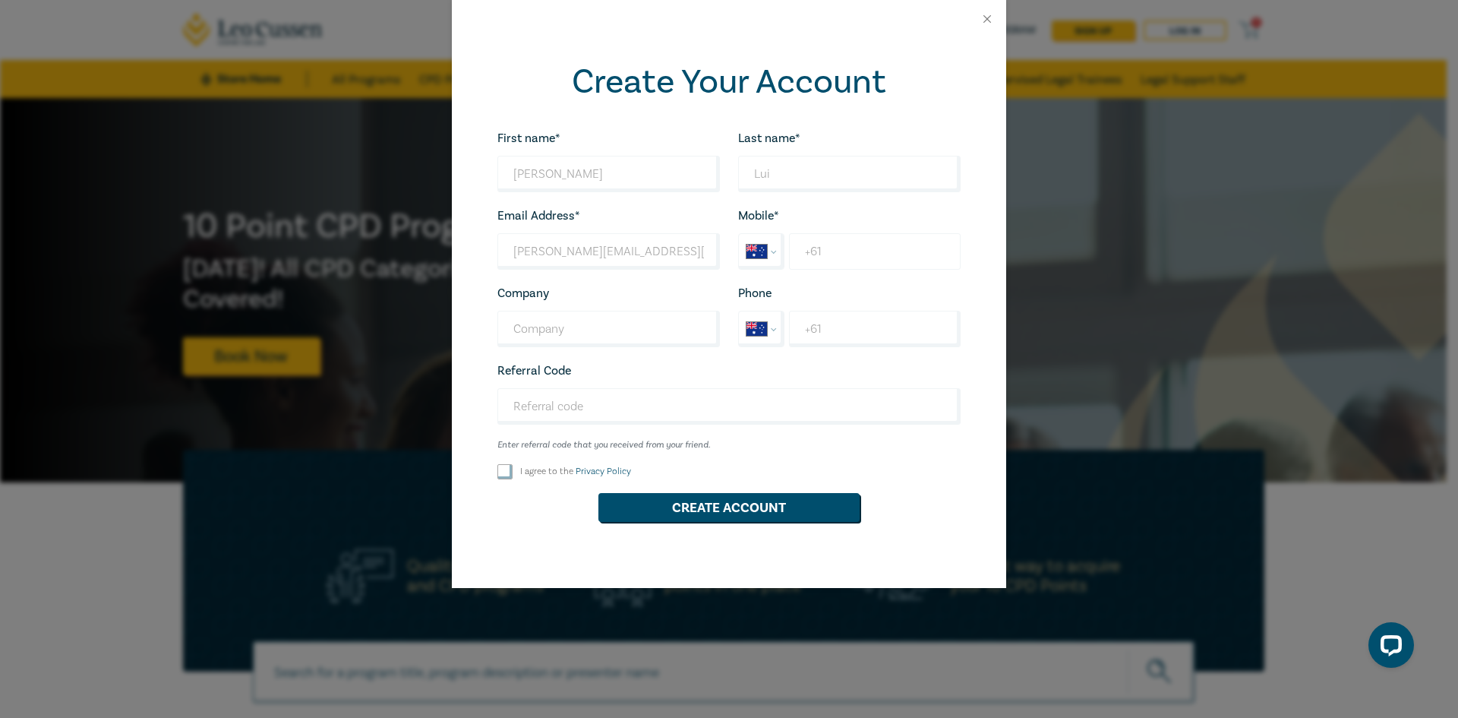
click at [826, 251] on input "+61" at bounding box center [875, 251] width 172 height 36
type input "+61 434 209 303"
click at [498, 473] on input "I agree to the Privacy Policy" at bounding box center [505, 471] width 15 height 15
checkbox input "true"
click at [630, 502] on button "Create Account" at bounding box center [729, 507] width 261 height 29
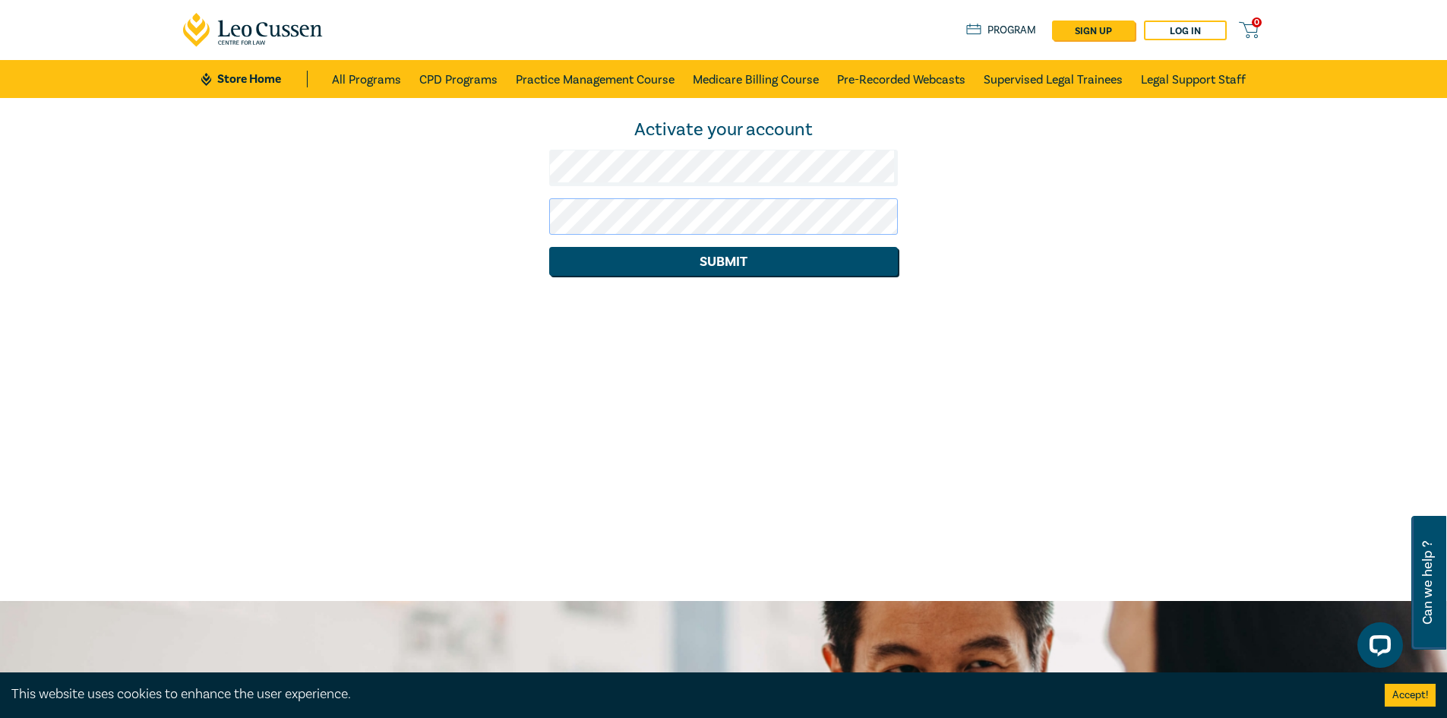
click at [549, 247] on button "Submit" at bounding box center [723, 261] width 349 height 29
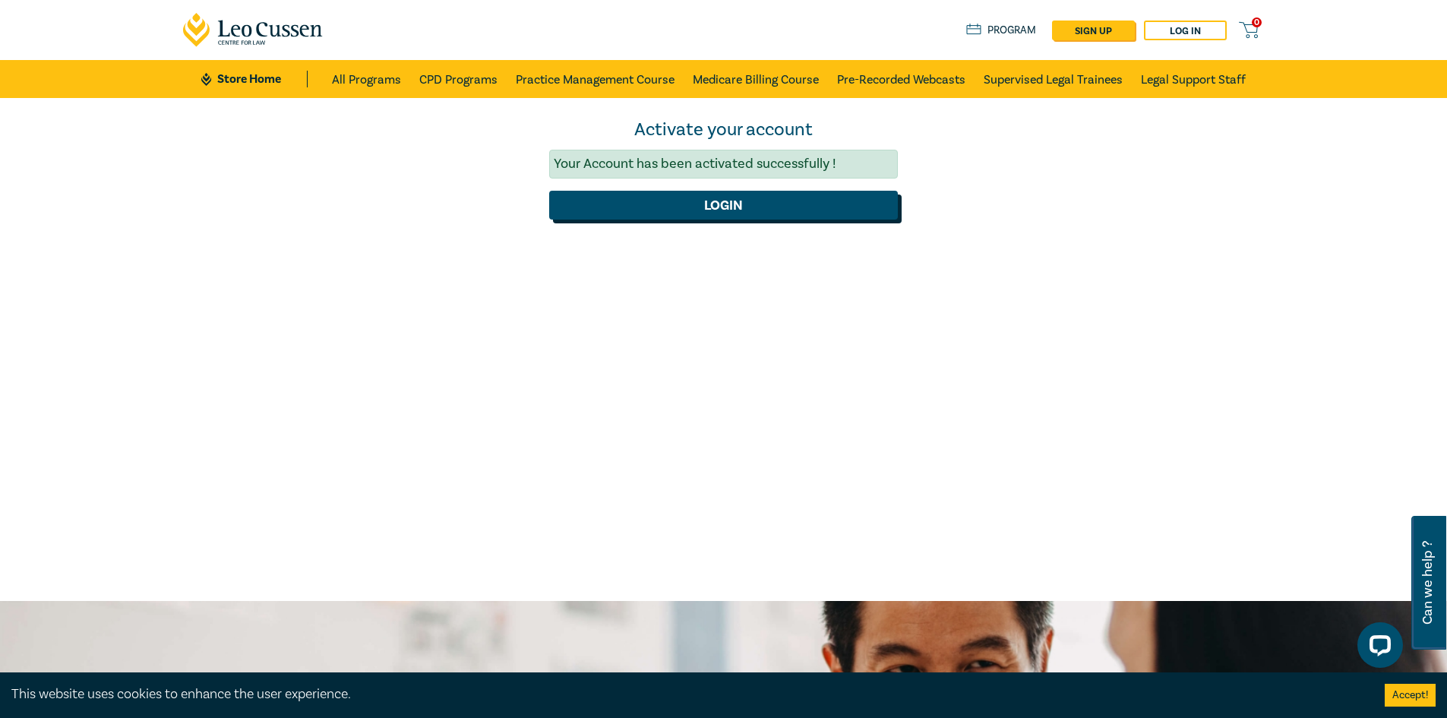
click at [652, 207] on button "Login" at bounding box center [723, 205] width 349 height 29
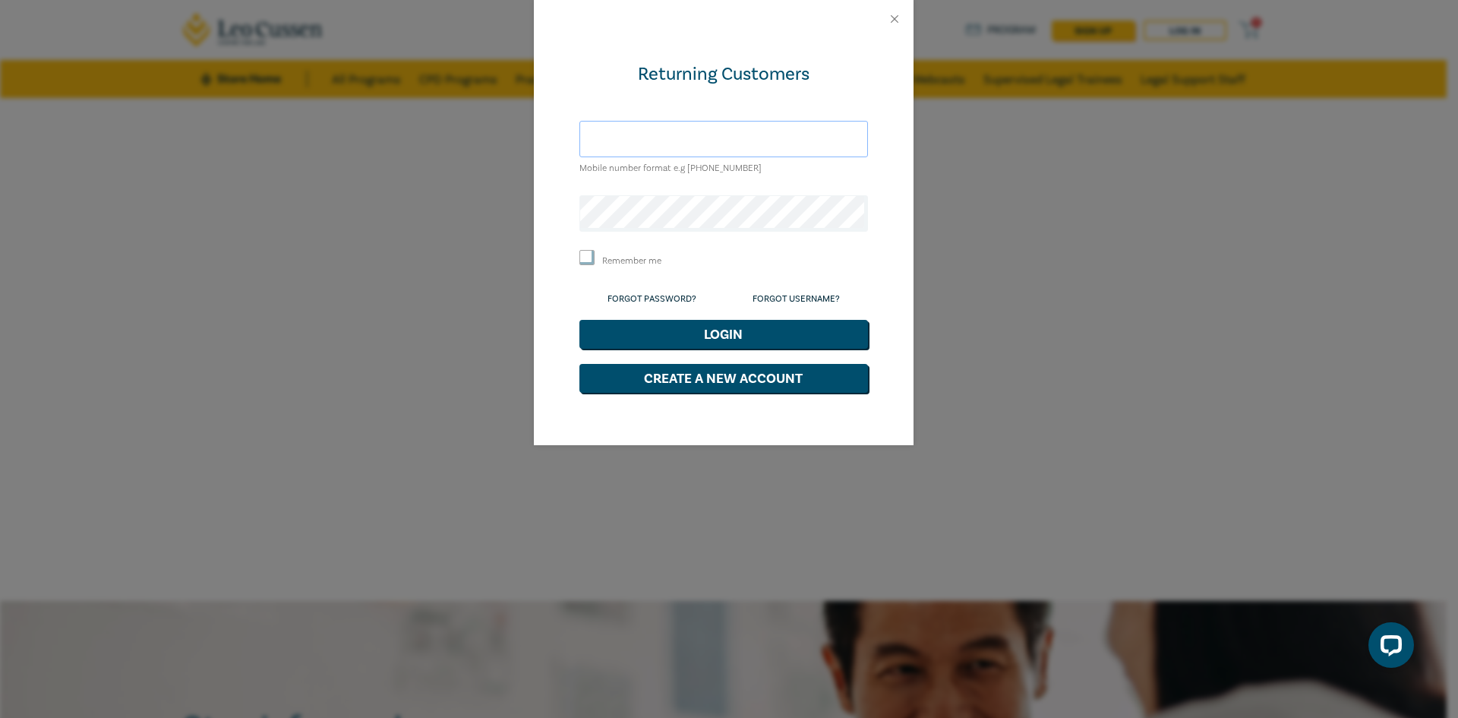
click at [669, 134] on input "text" at bounding box center [724, 139] width 289 height 36
type input "[PERSON_NAME][EMAIL_ADDRESS][DOMAIN_NAME]"
click at [580, 320] on button "Login" at bounding box center [724, 334] width 289 height 29
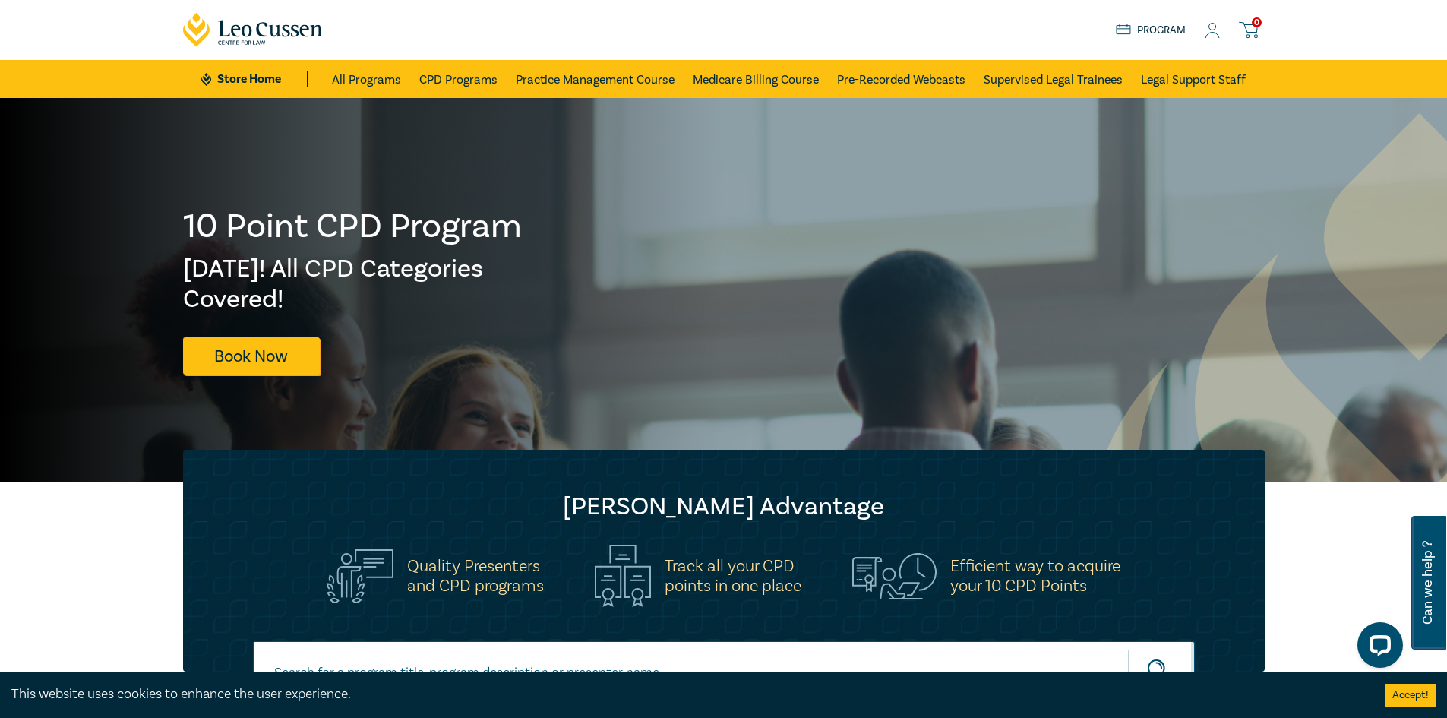
click at [1208, 28] on icon at bounding box center [1212, 31] width 15 height 16
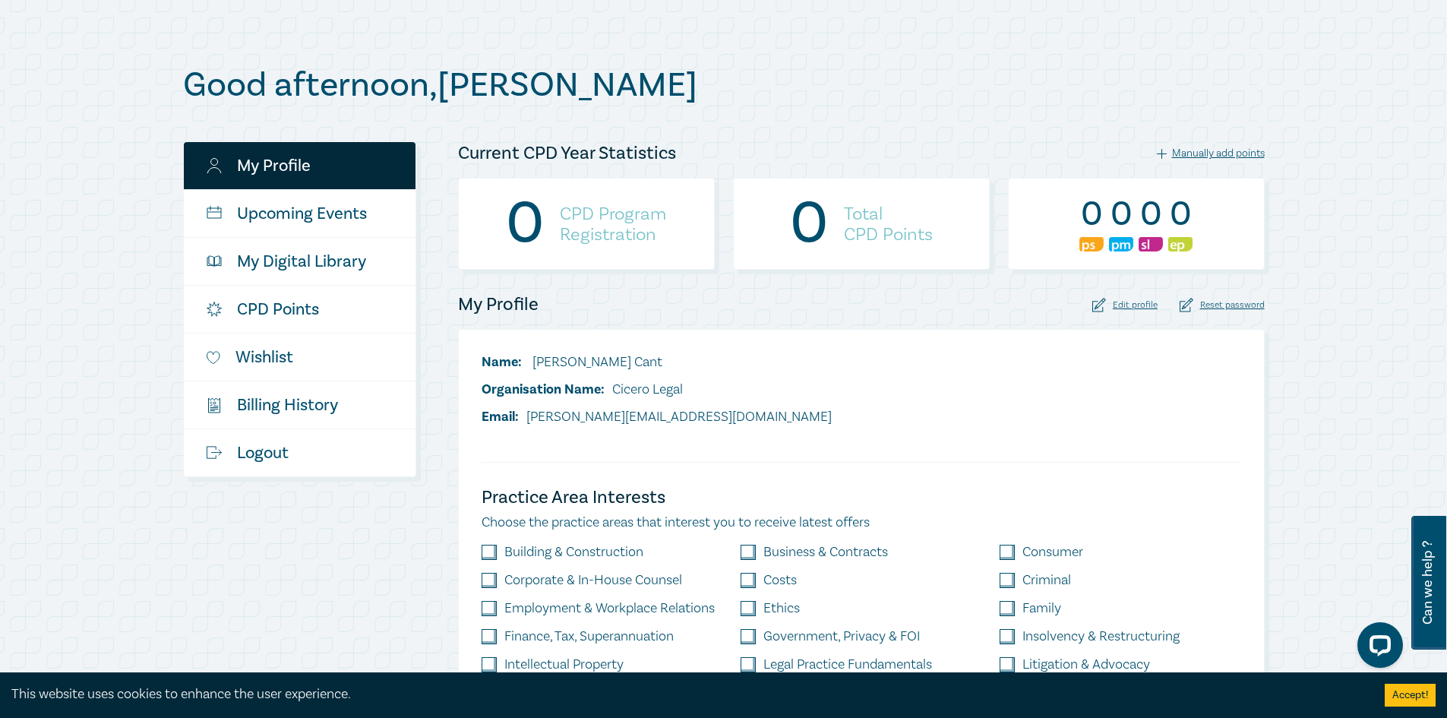
scroll to position [76, 0]
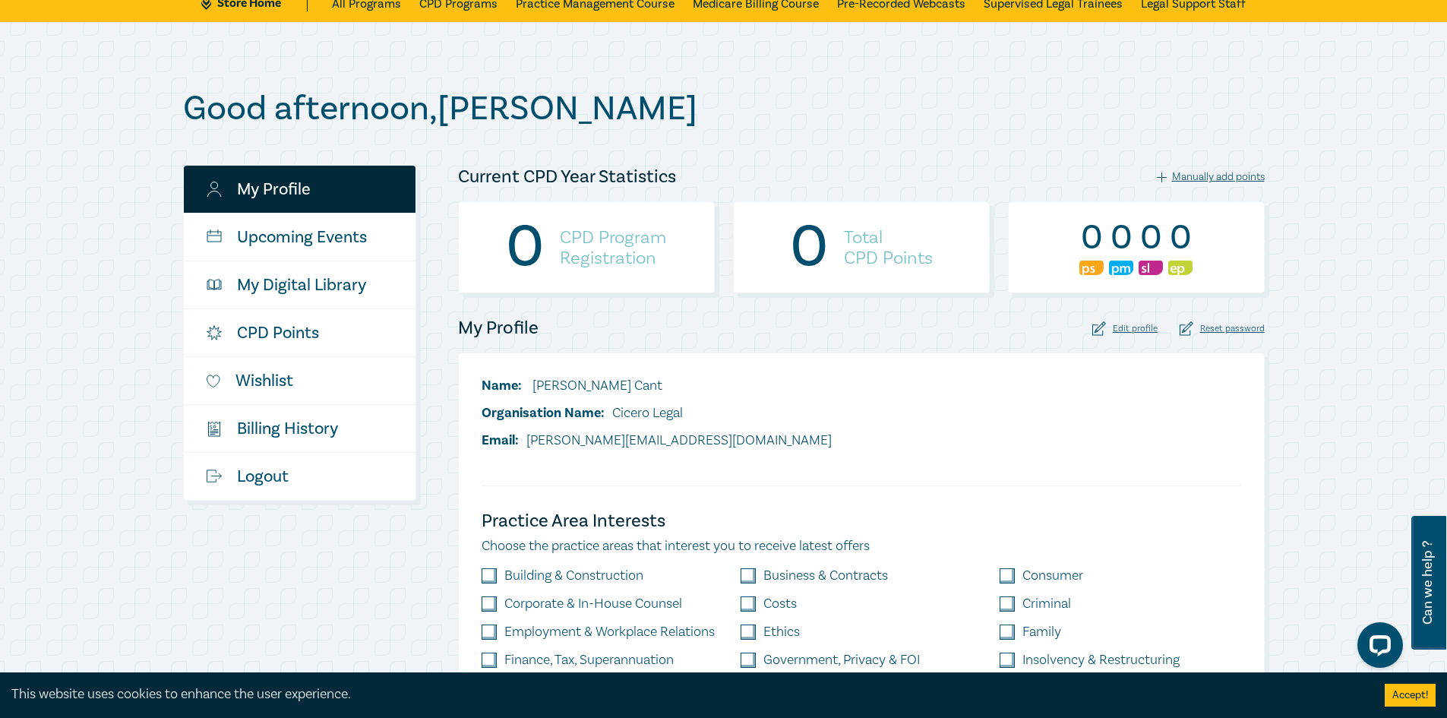
click at [1127, 326] on div "Edit profile" at bounding box center [1124, 328] width 65 height 14
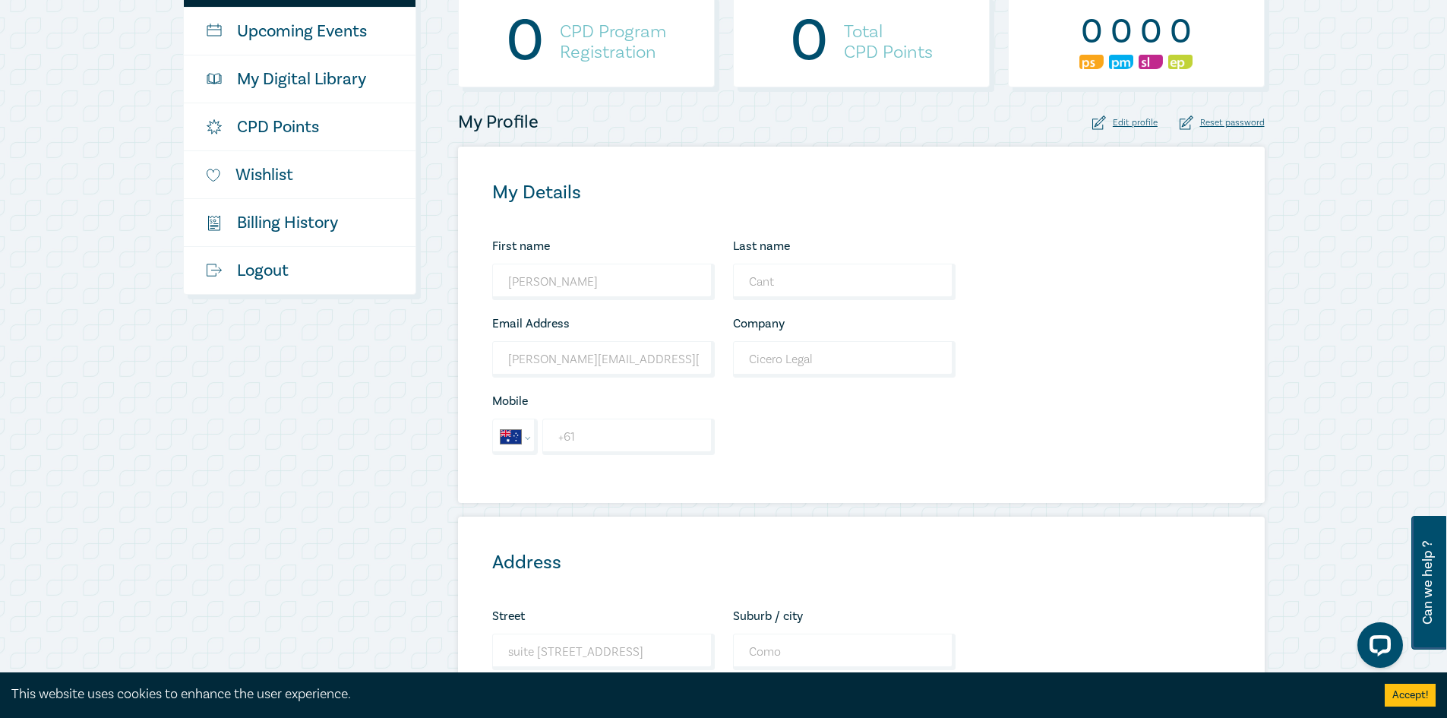
scroll to position [304, 0]
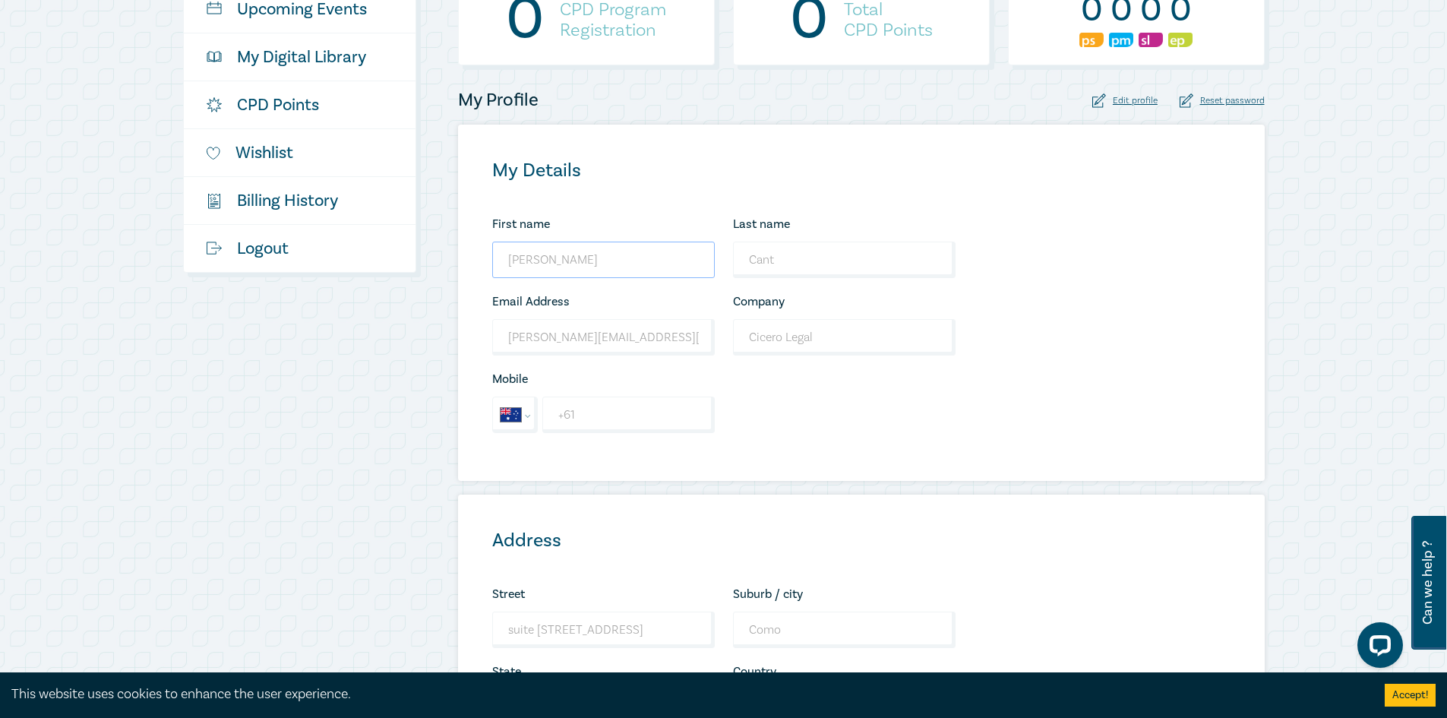
drag, startPoint x: 597, startPoint y: 254, endPoint x: 463, endPoint y: 241, distance: 135.1
click at [467, 241] on div "My Details First name [PERSON_NAME] Looks good! Last name Cant Looks good! Emai…" at bounding box center [861, 303] width 807 height 356
type input "[PERSON_NAME]"
type input "Lui"
click at [730, 460] on div "My Details First name [PERSON_NAME] Looks good! Last name [PERSON_NAME] Looks g…" at bounding box center [861, 303] width 807 height 356
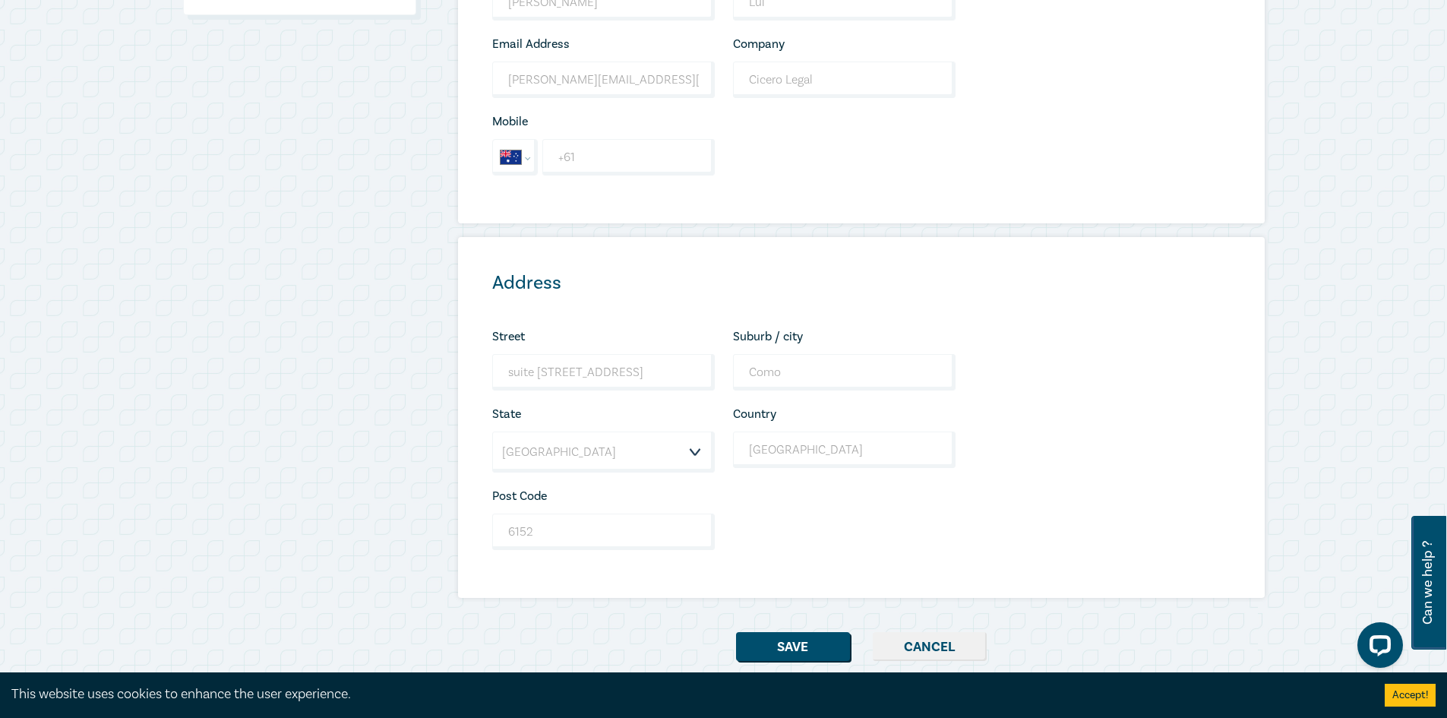
scroll to position [608, 0]
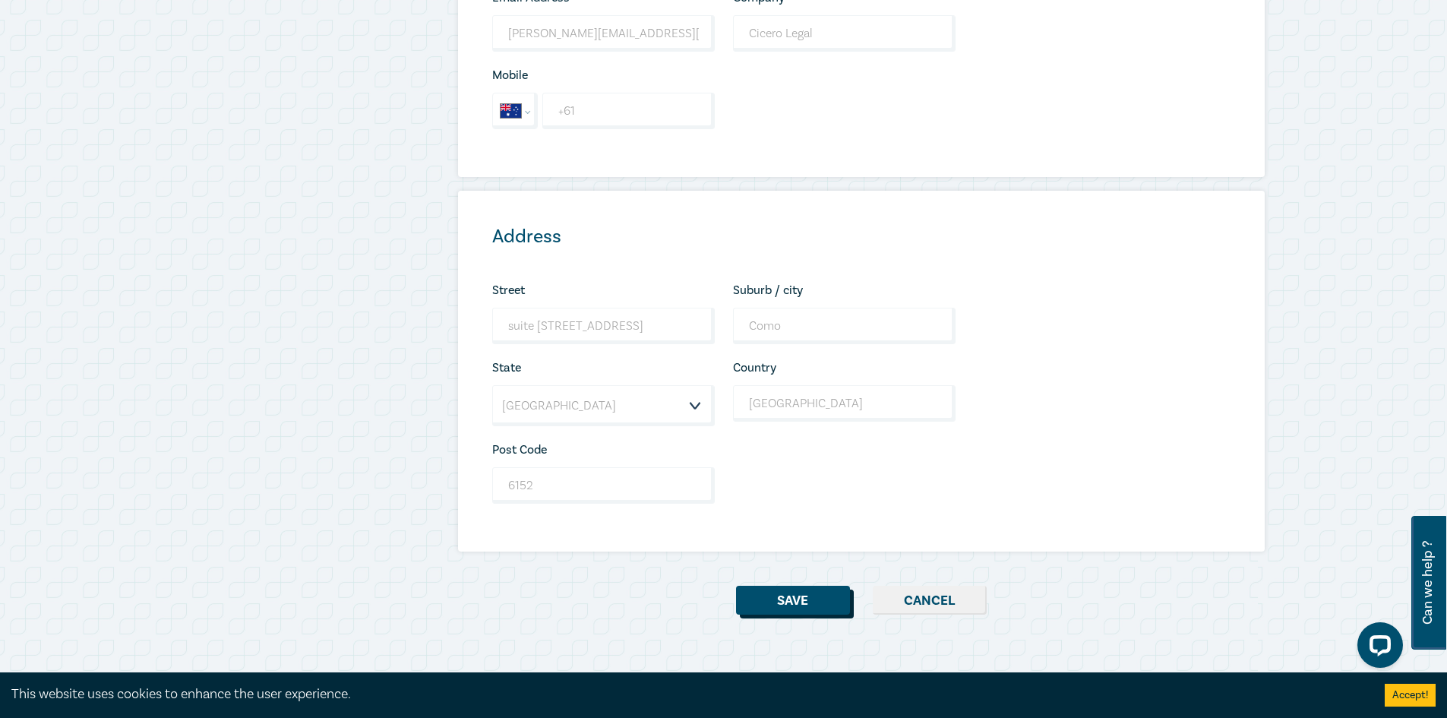
click at [779, 603] on button "Save" at bounding box center [793, 600] width 114 height 29
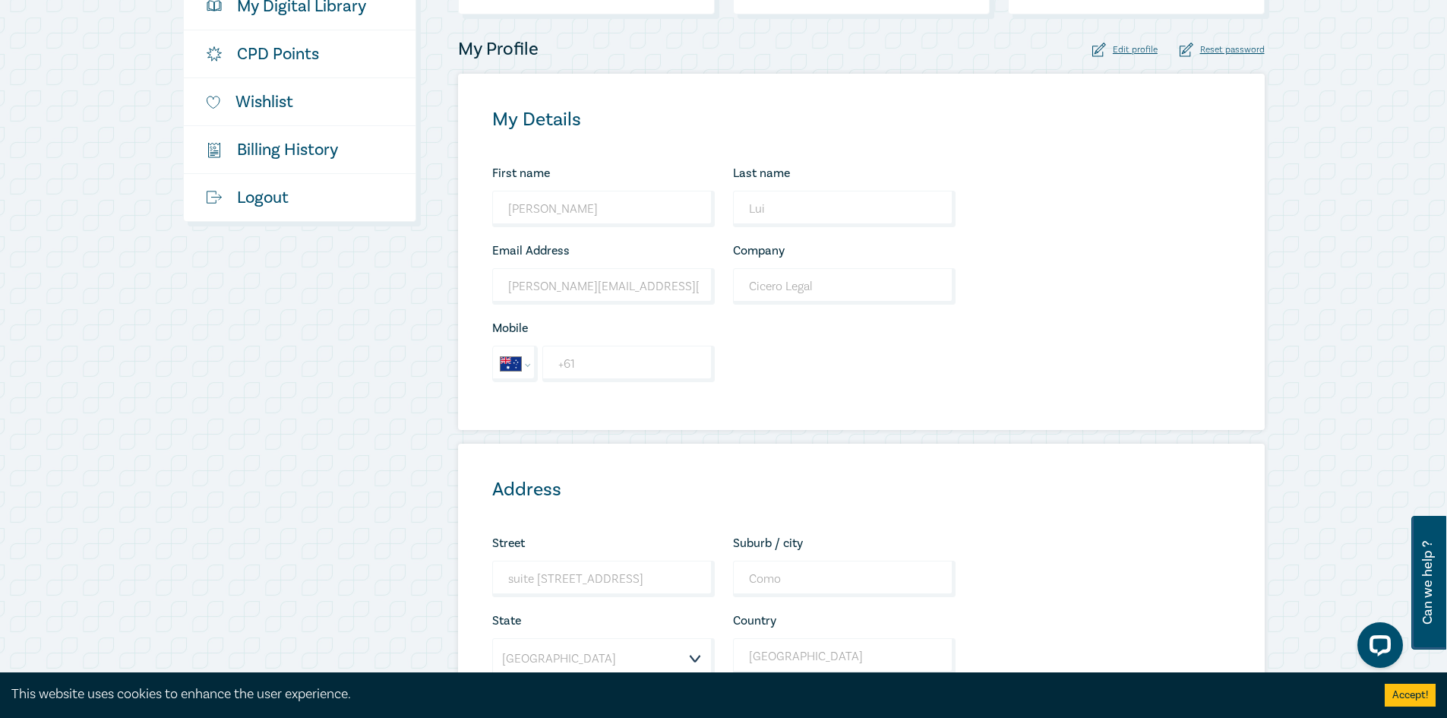
scroll to position [304, 0]
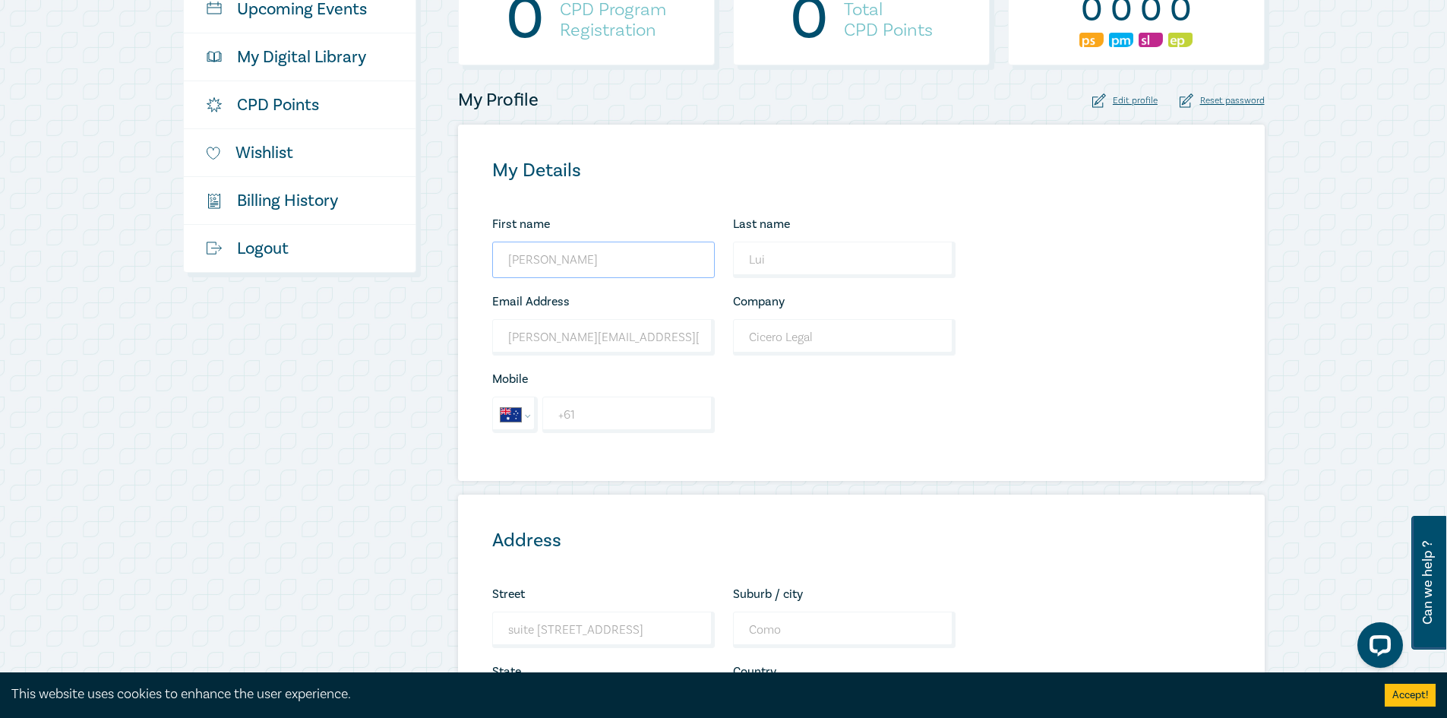
click at [625, 270] on input "Audrey" at bounding box center [603, 260] width 223 height 36
click at [766, 358] on div "First name Audrey Looks good! Last name Lui Looks good! Email Address audrey.lu…" at bounding box center [724, 330] width 482 height 232
click at [673, 403] on input "+61" at bounding box center [628, 414] width 172 height 36
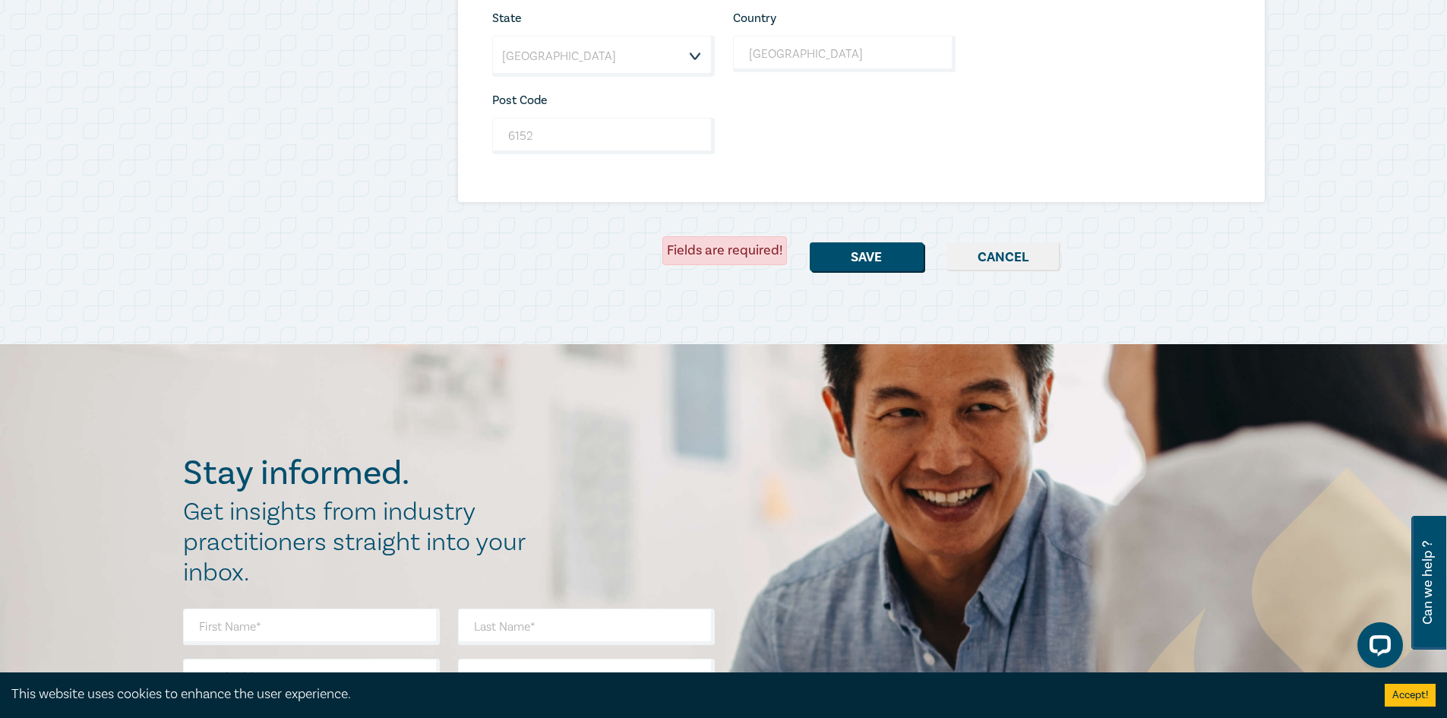
scroll to position [1139, 0]
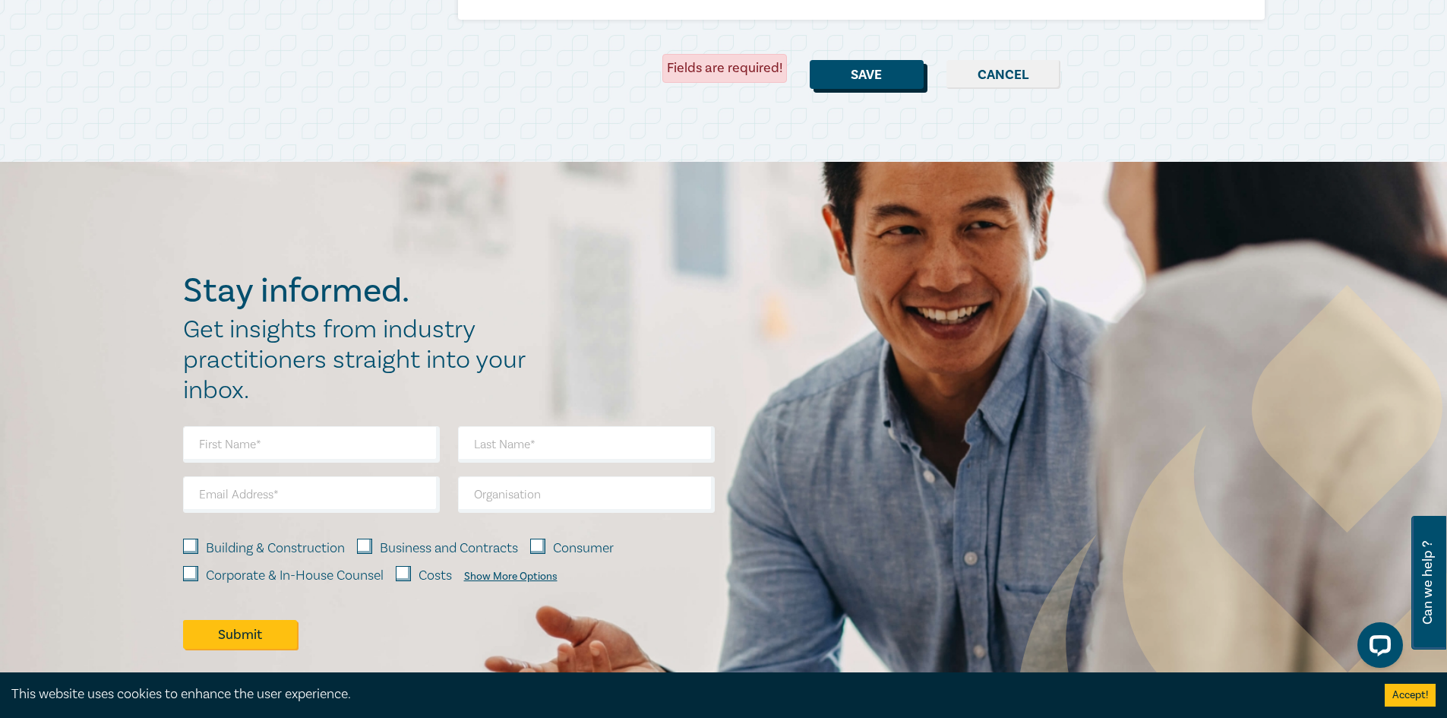
type input "+61 434 209 303"
click at [873, 72] on button "Save" at bounding box center [867, 74] width 114 height 29
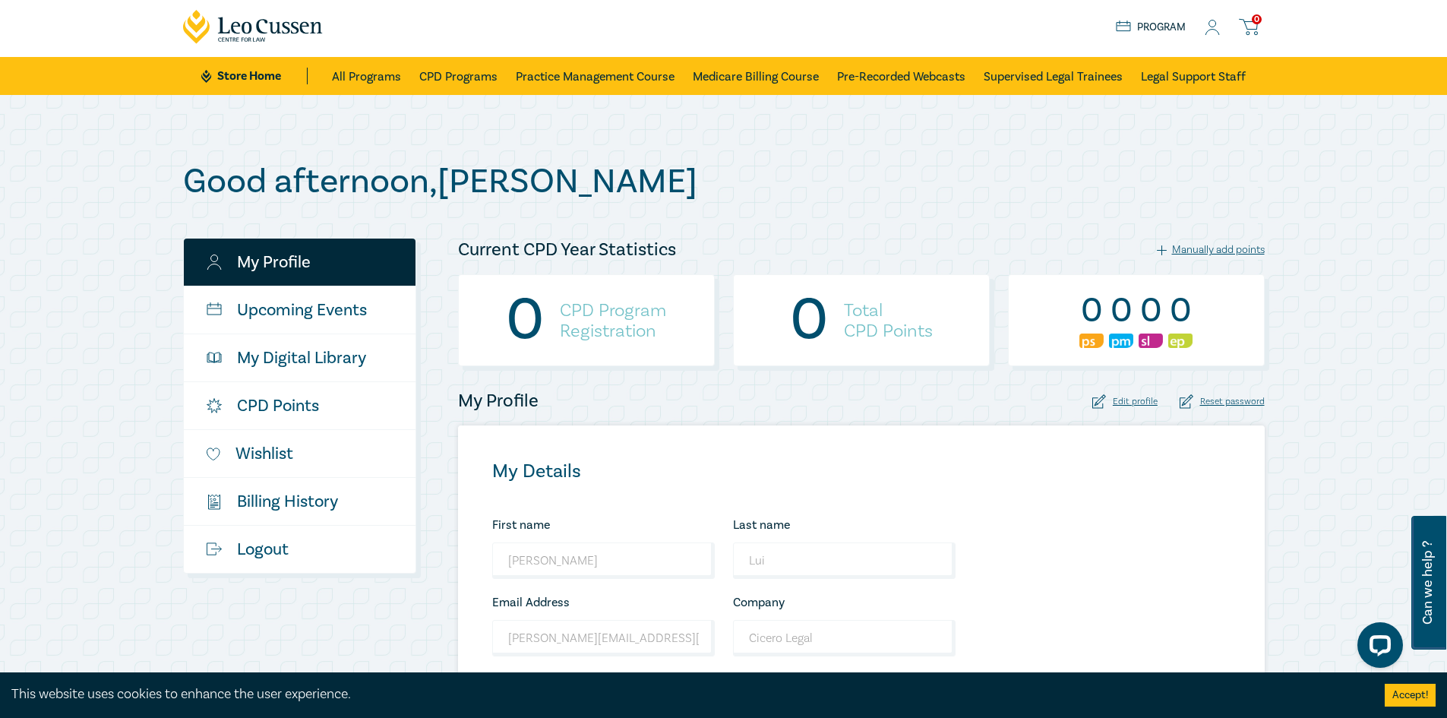
scroll to position [0, 0]
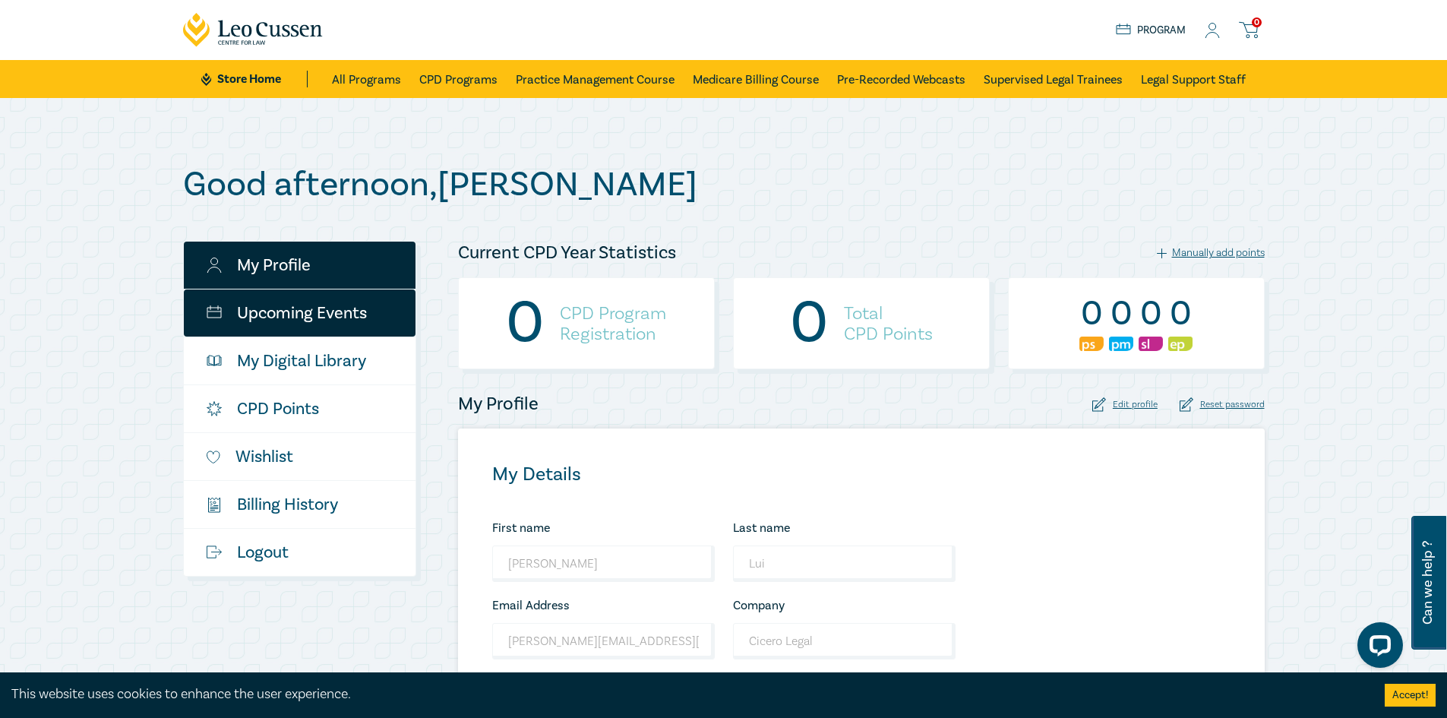
click at [365, 320] on link "Upcoming Events" at bounding box center [300, 312] width 232 height 47
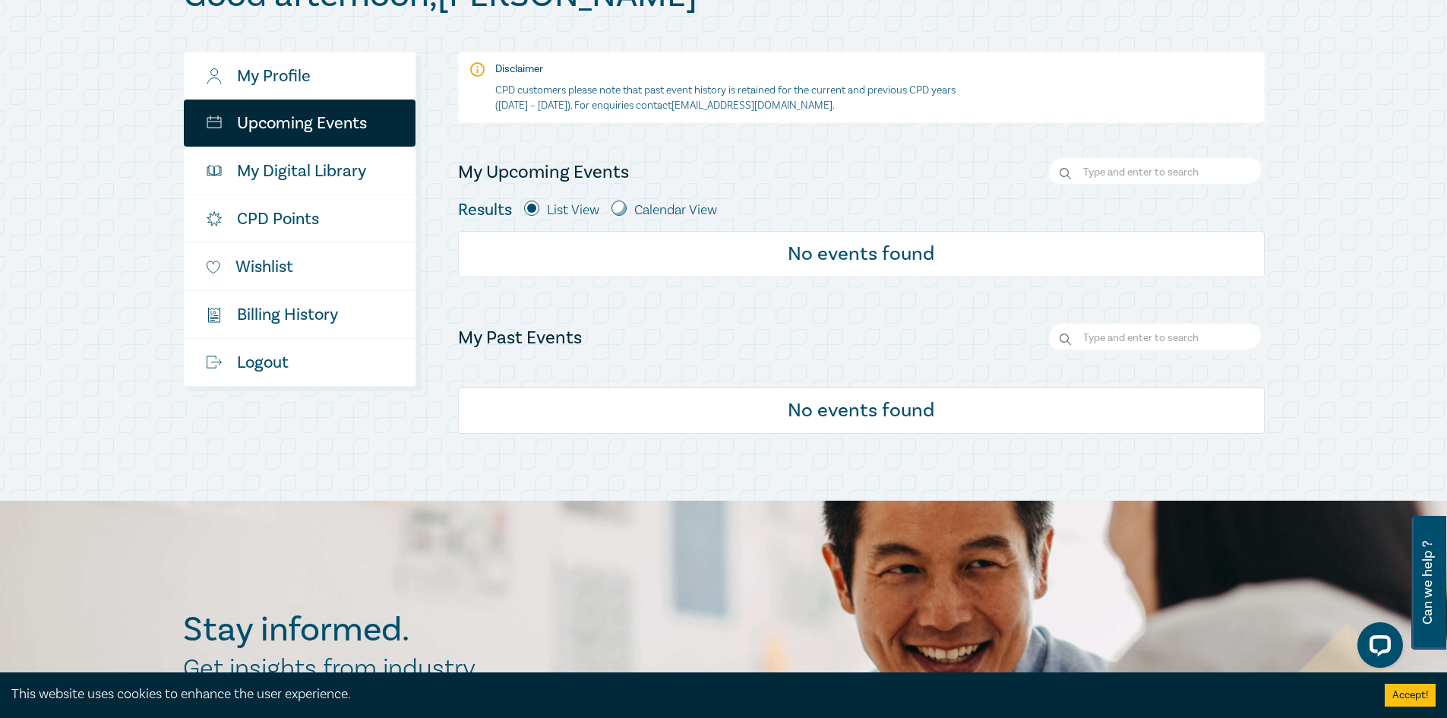
scroll to position [228, 0]
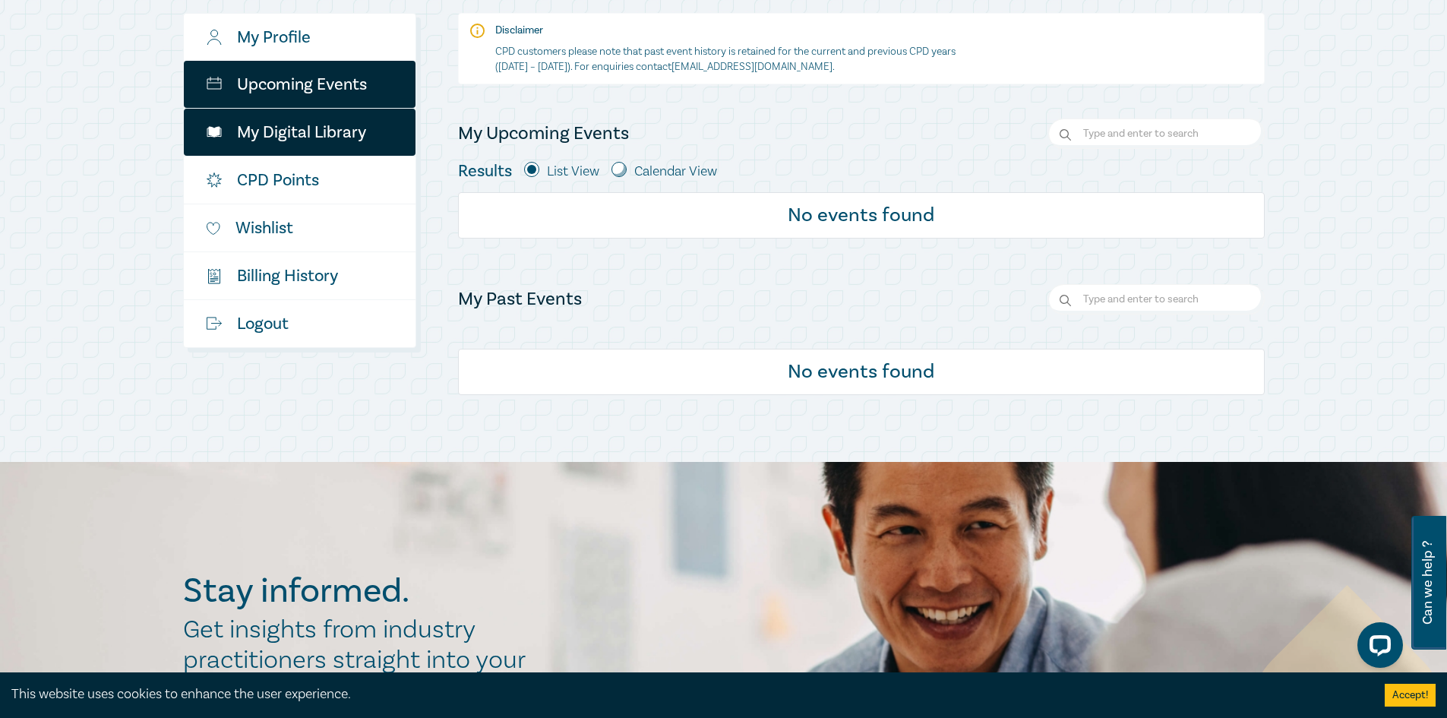
click at [287, 147] on link "My Digital Library" at bounding box center [300, 132] width 232 height 47
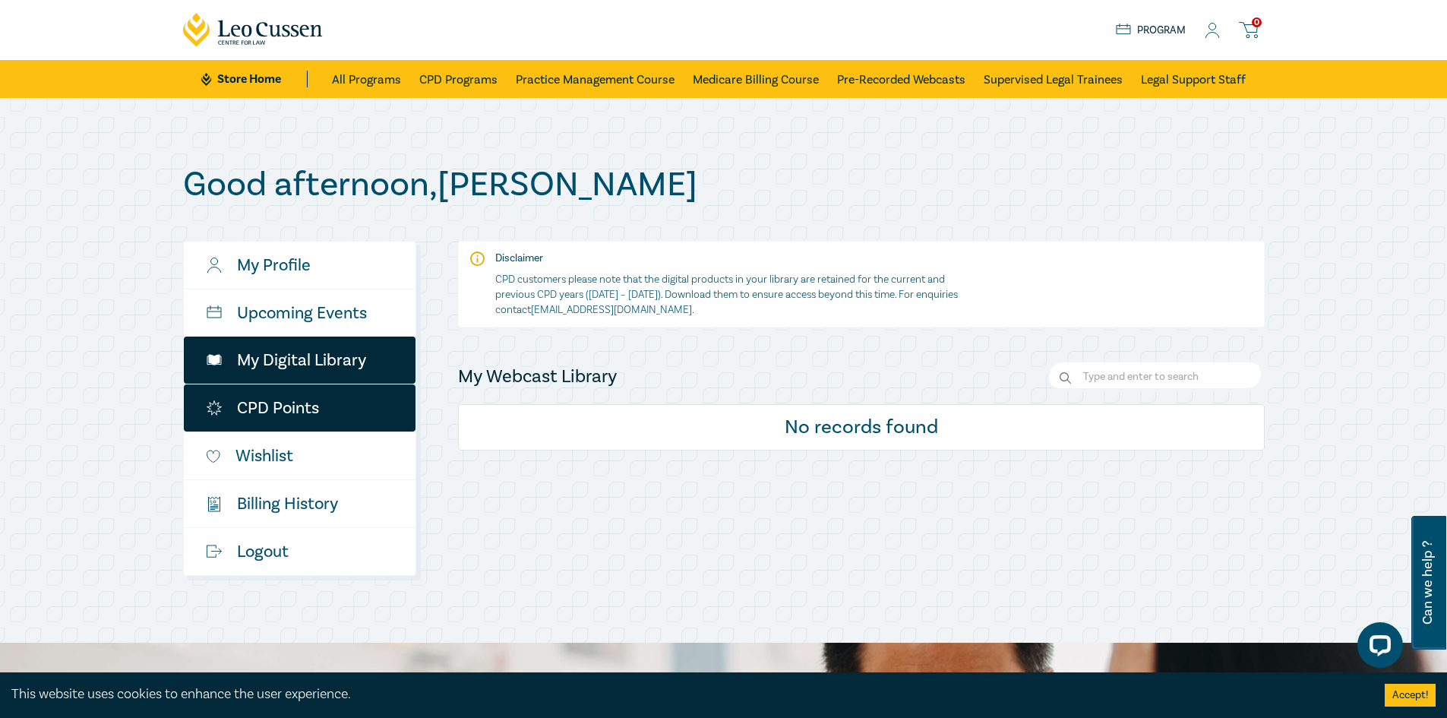
click at [338, 390] on link "CPD Points" at bounding box center [300, 407] width 232 height 47
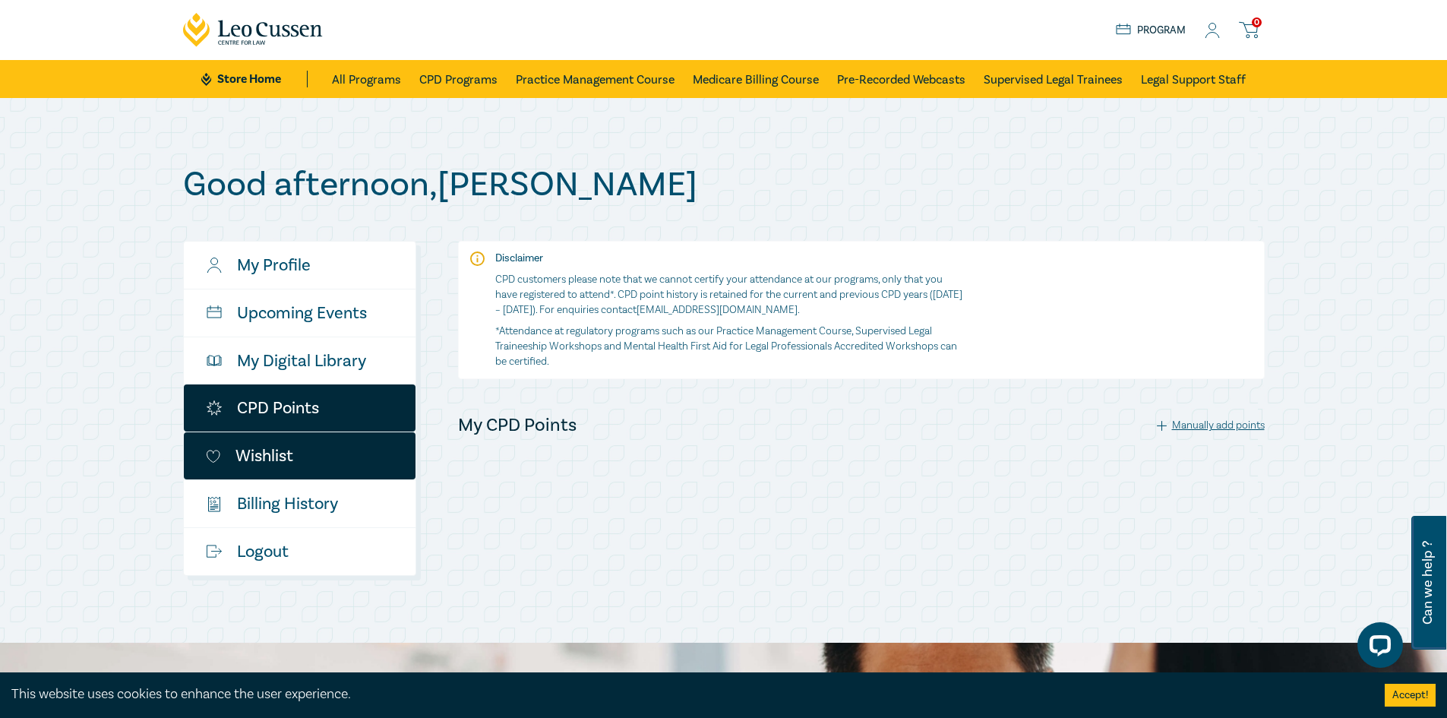
click at [317, 469] on link "Wishlist" at bounding box center [300, 455] width 232 height 47
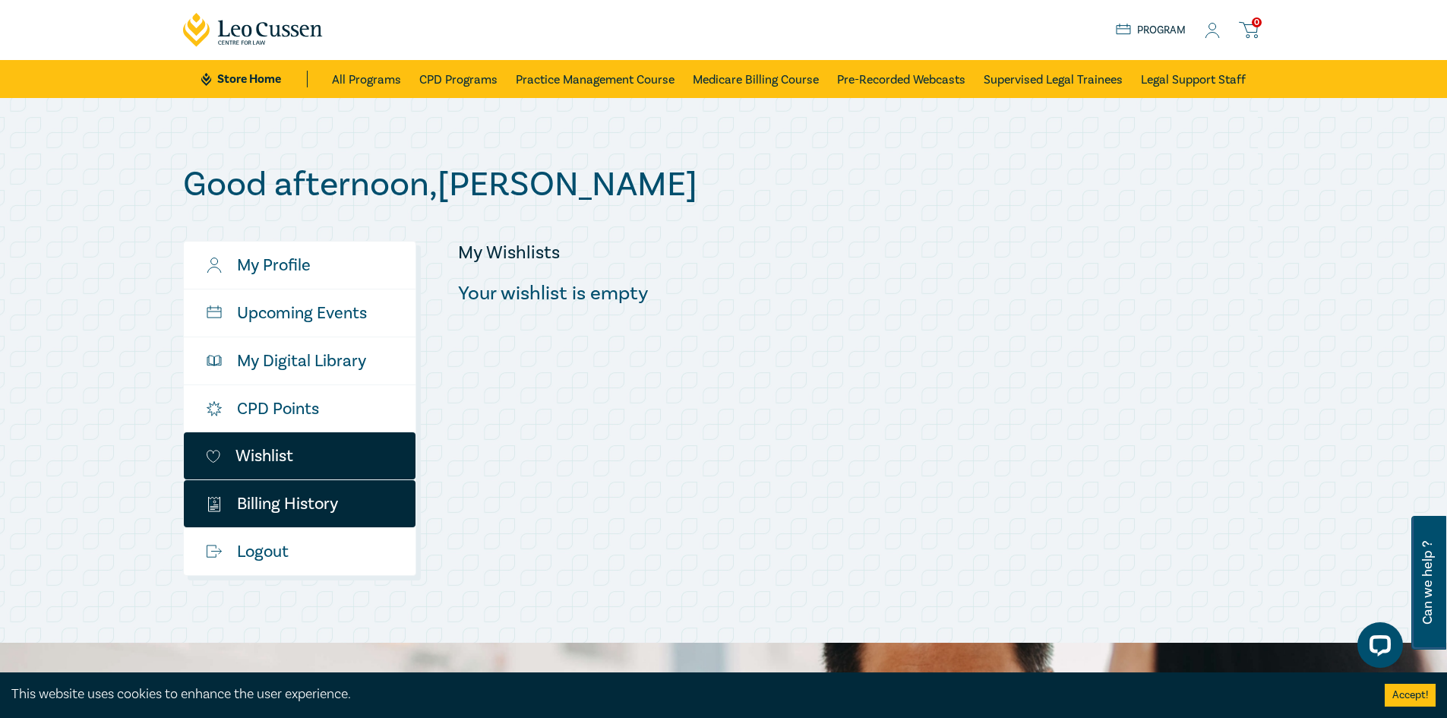
click at [311, 523] on link "$ Billing History" at bounding box center [300, 503] width 232 height 47
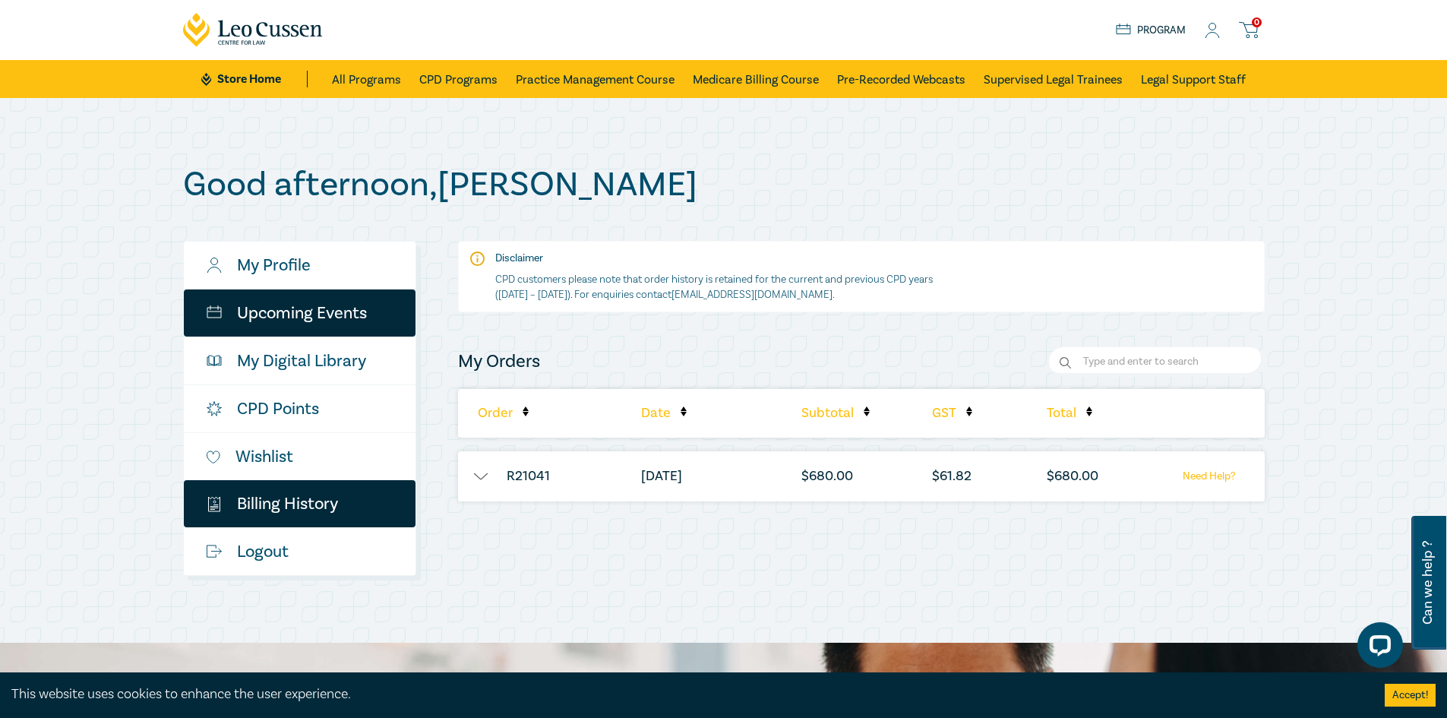
click at [363, 312] on link "Upcoming Events" at bounding box center [300, 312] width 232 height 47
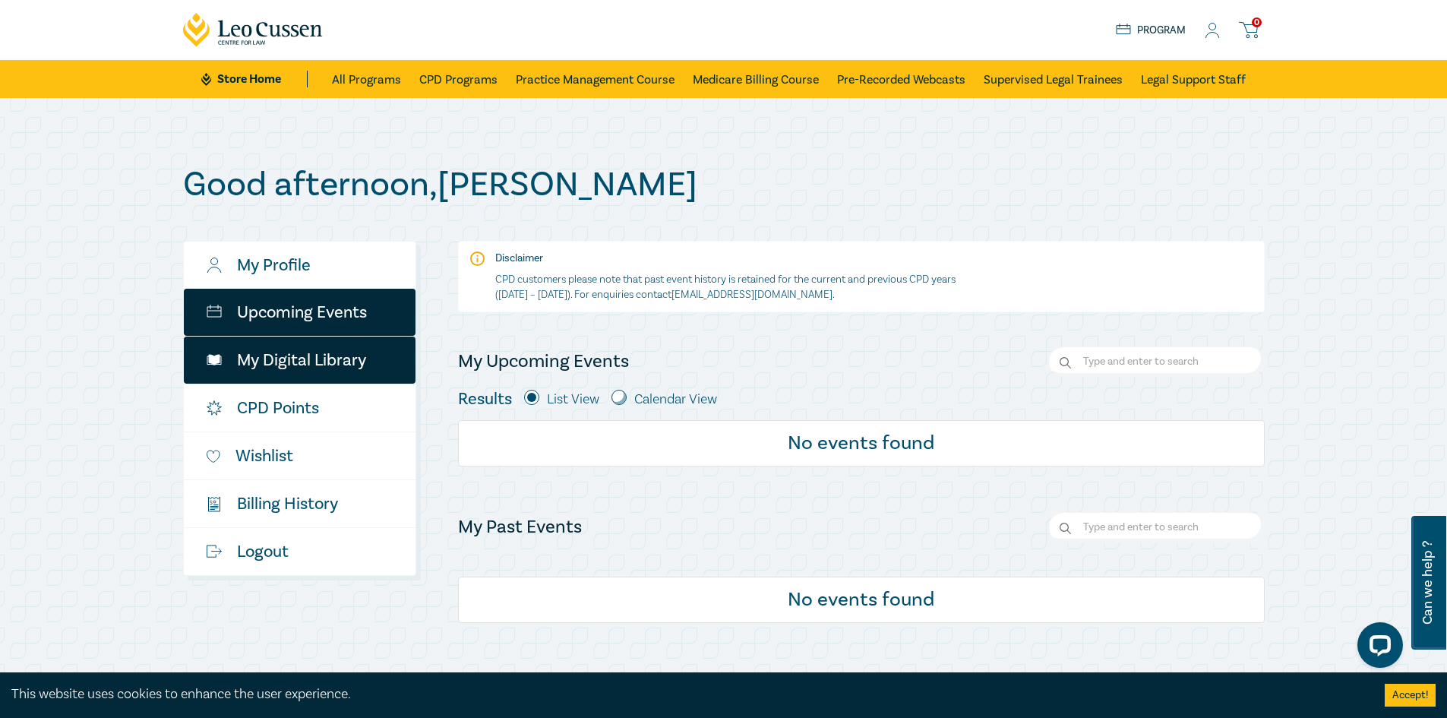
click at [343, 355] on link "My Digital Library" at bounding box center [300, 359] width 232 height 47
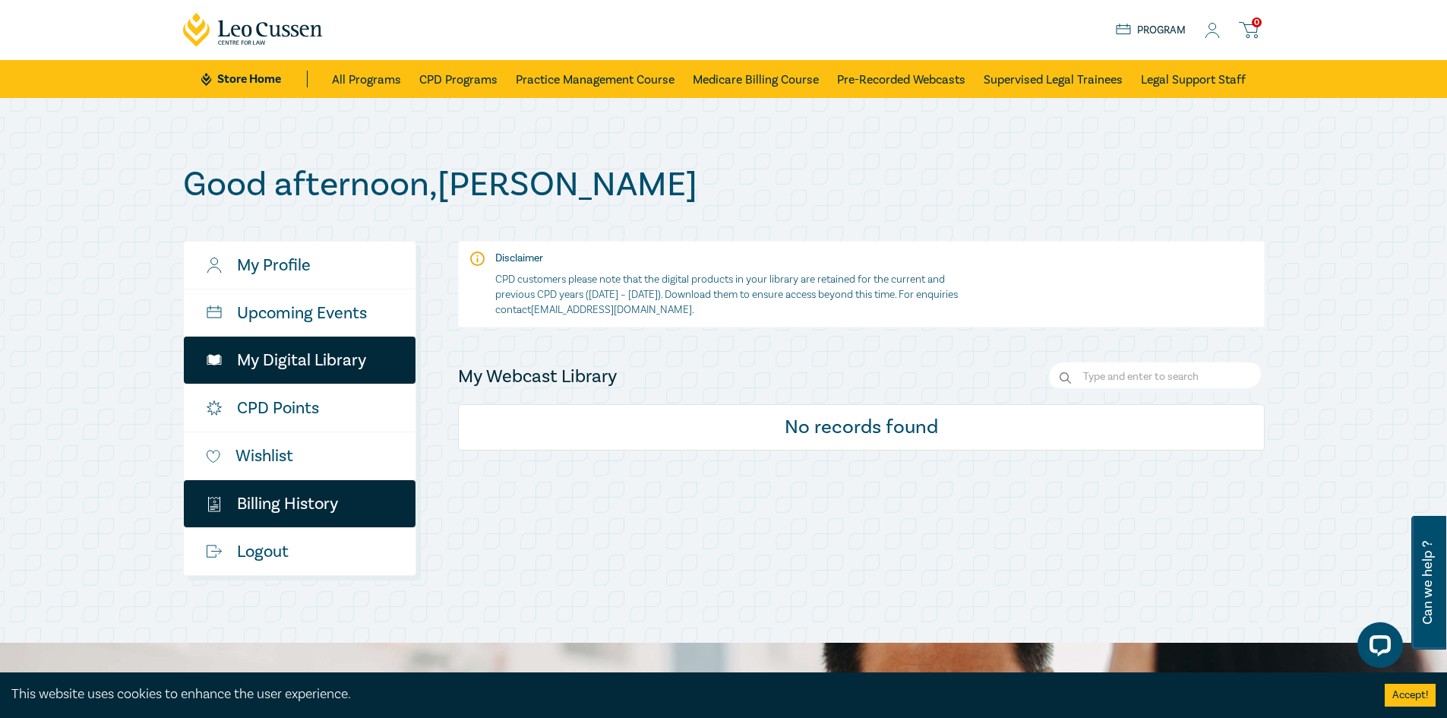
click at [332, 491] on link "$ Billing History" at bounding box center [300, 503] width 232 height 47
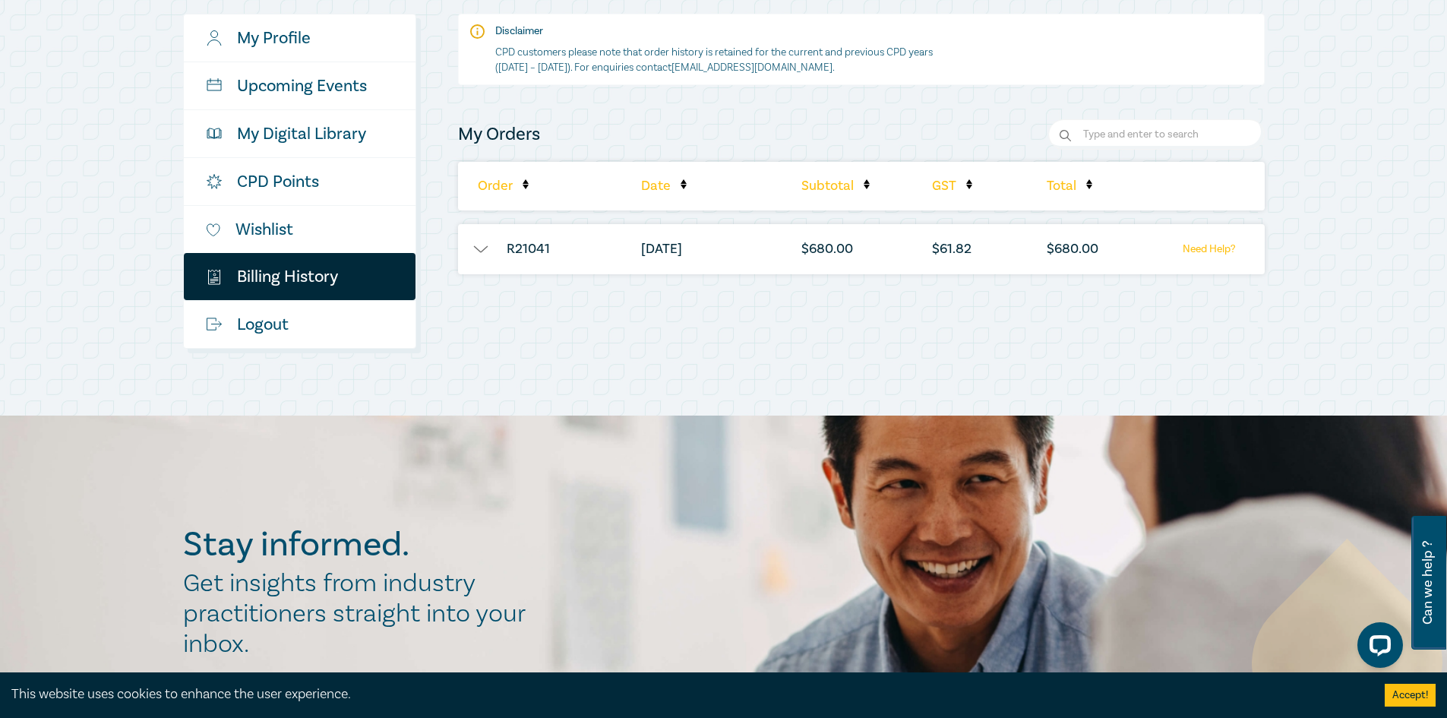
scroll to position [228, 0]
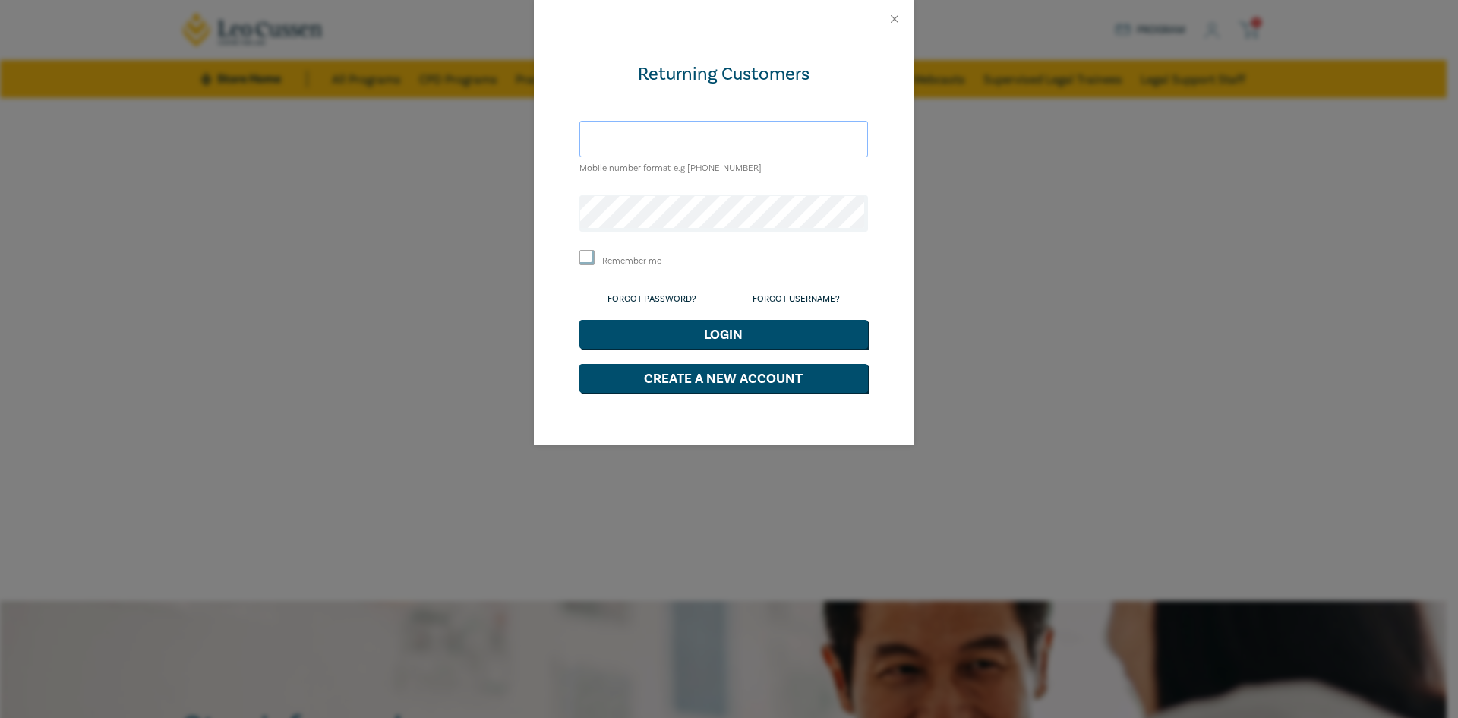
click at [676, 147] on input "text" at bounding box center [724, 139] width 289 height 36
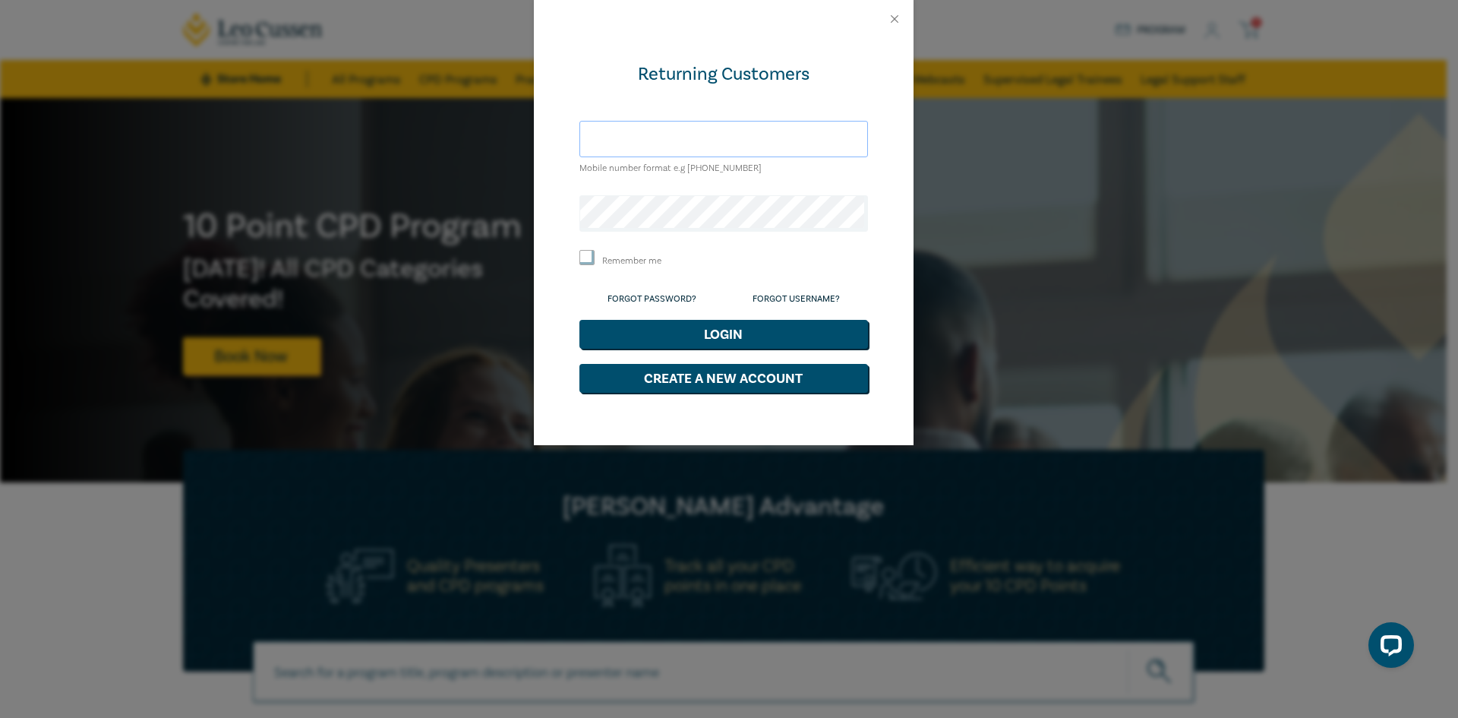
type input "[PERSON_NAME][EMAIL_ADDRESS][DOMAIN_NAME]"
click at [580, 320] on button "Login" at bounding box center [724, 334] width 289 height 29
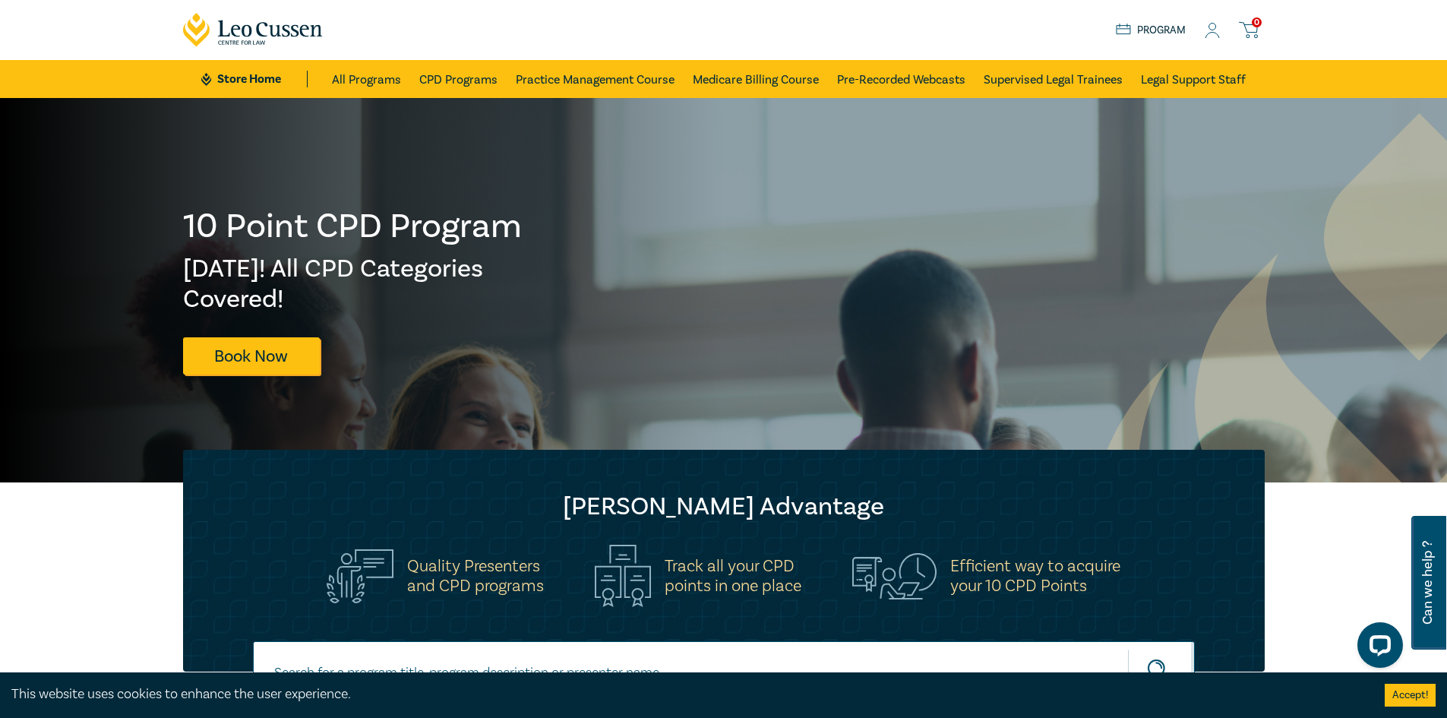
click at [1161, 28] on link "Program" at bounding box center [1151, 30] width 71 height 17
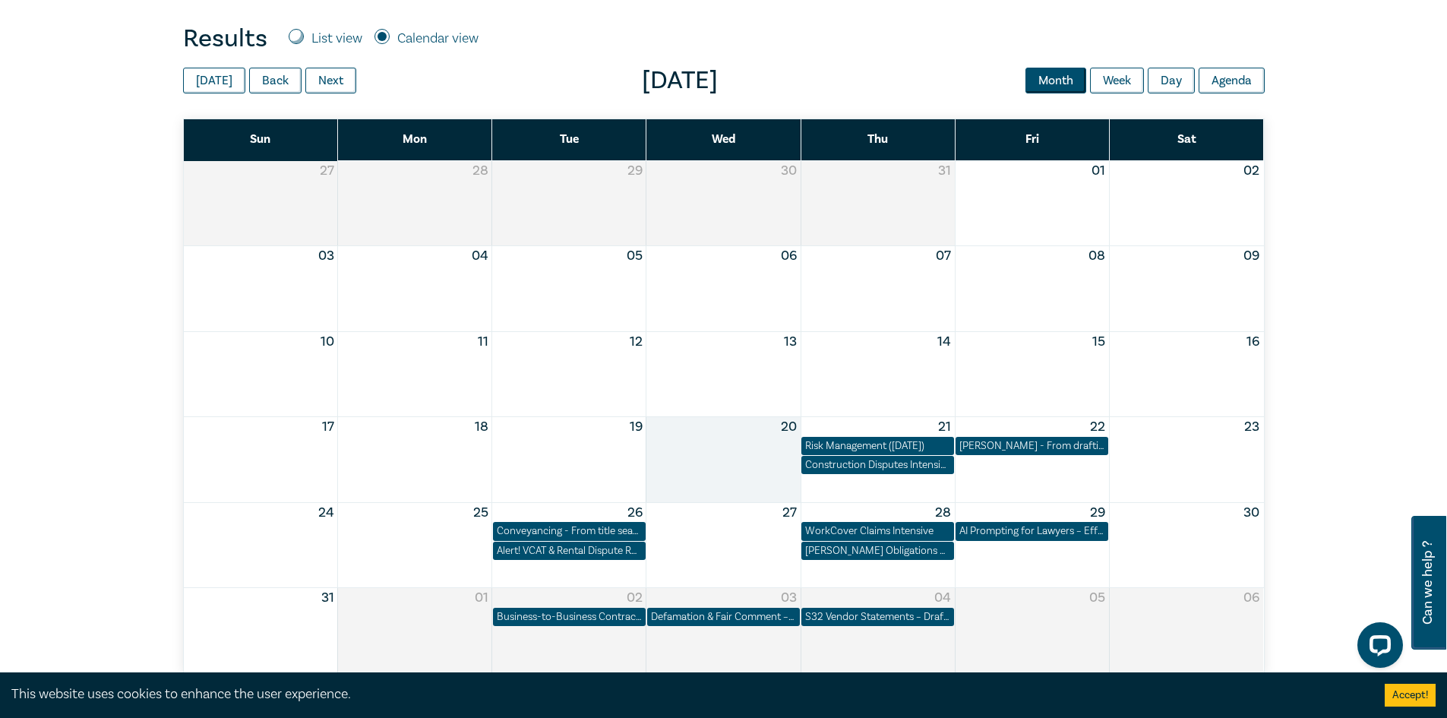
scroll to position [608, 0]
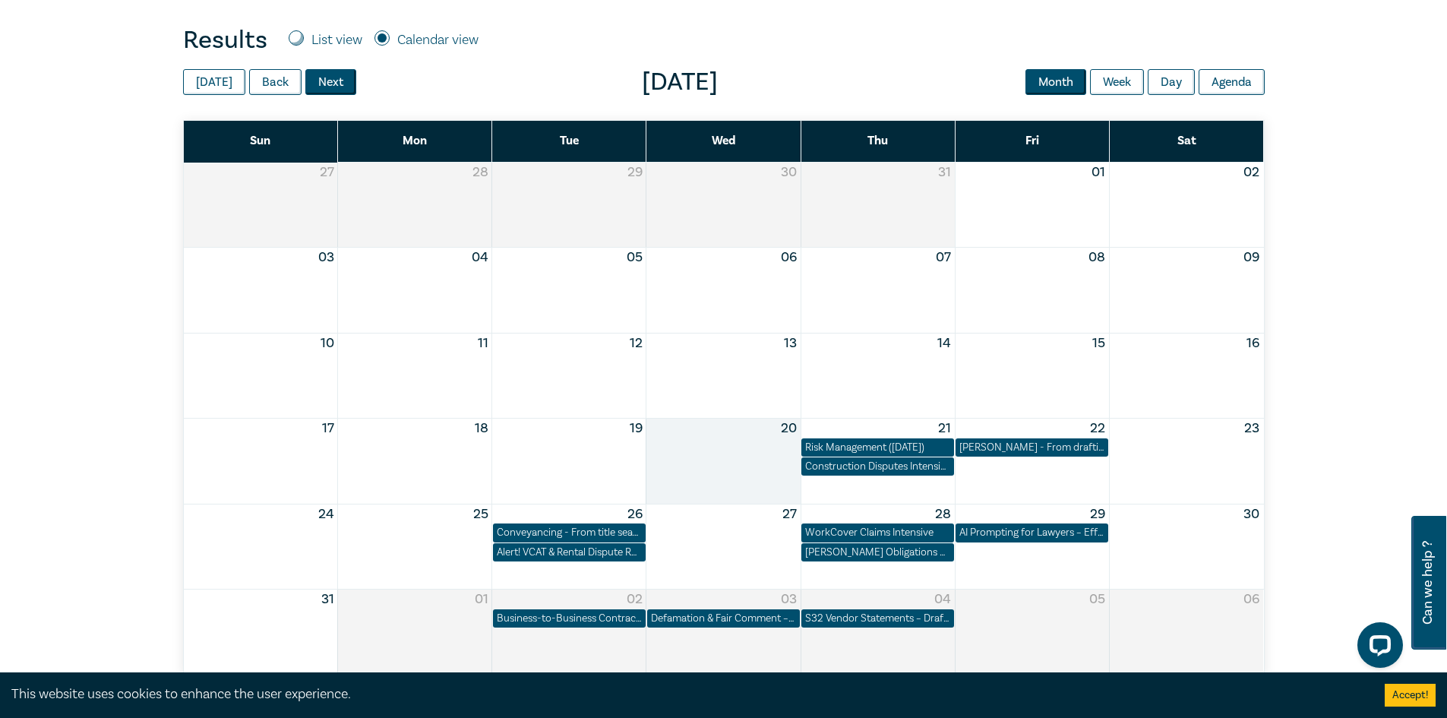
click at [344, 90] on button "Next" at bounding box center [330, 82] width 51 height 26
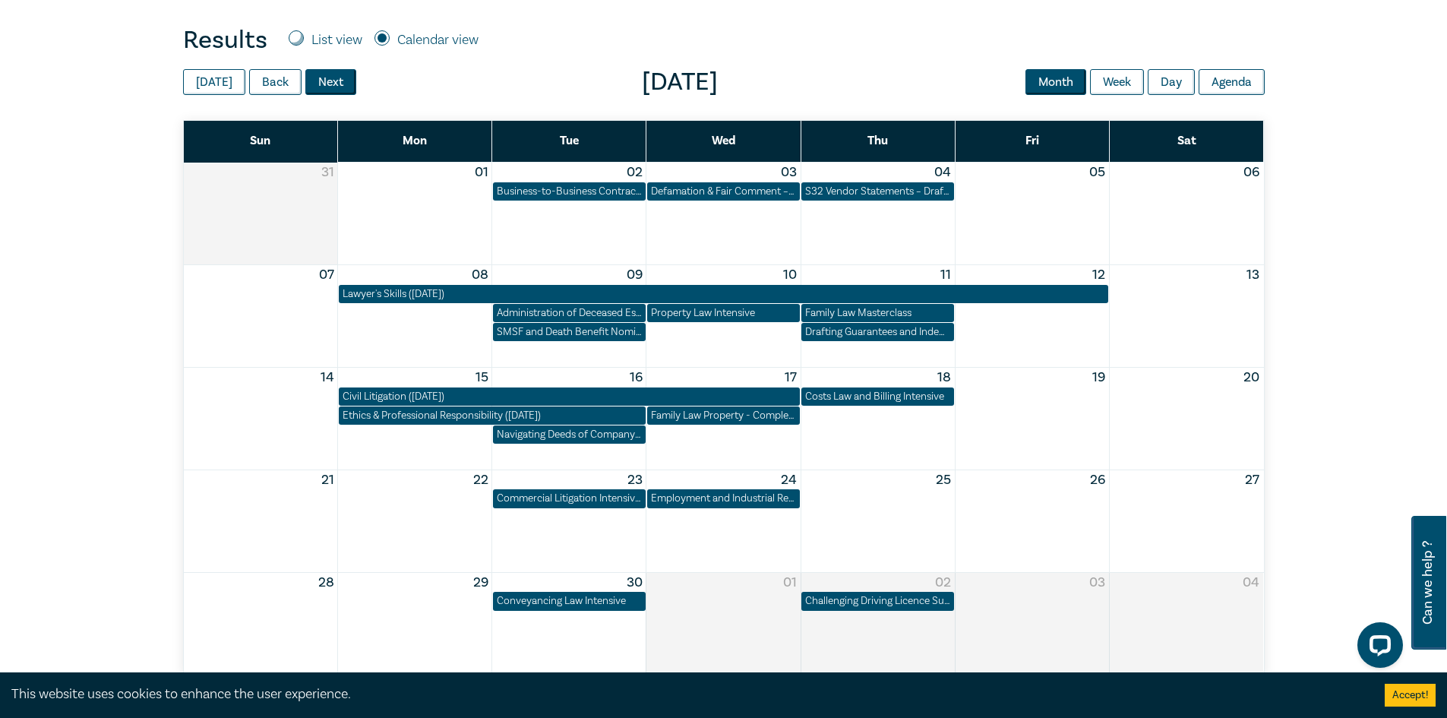
click at [336, 75] on button "Next" at bounding box center [330, 82] width 51 height 26
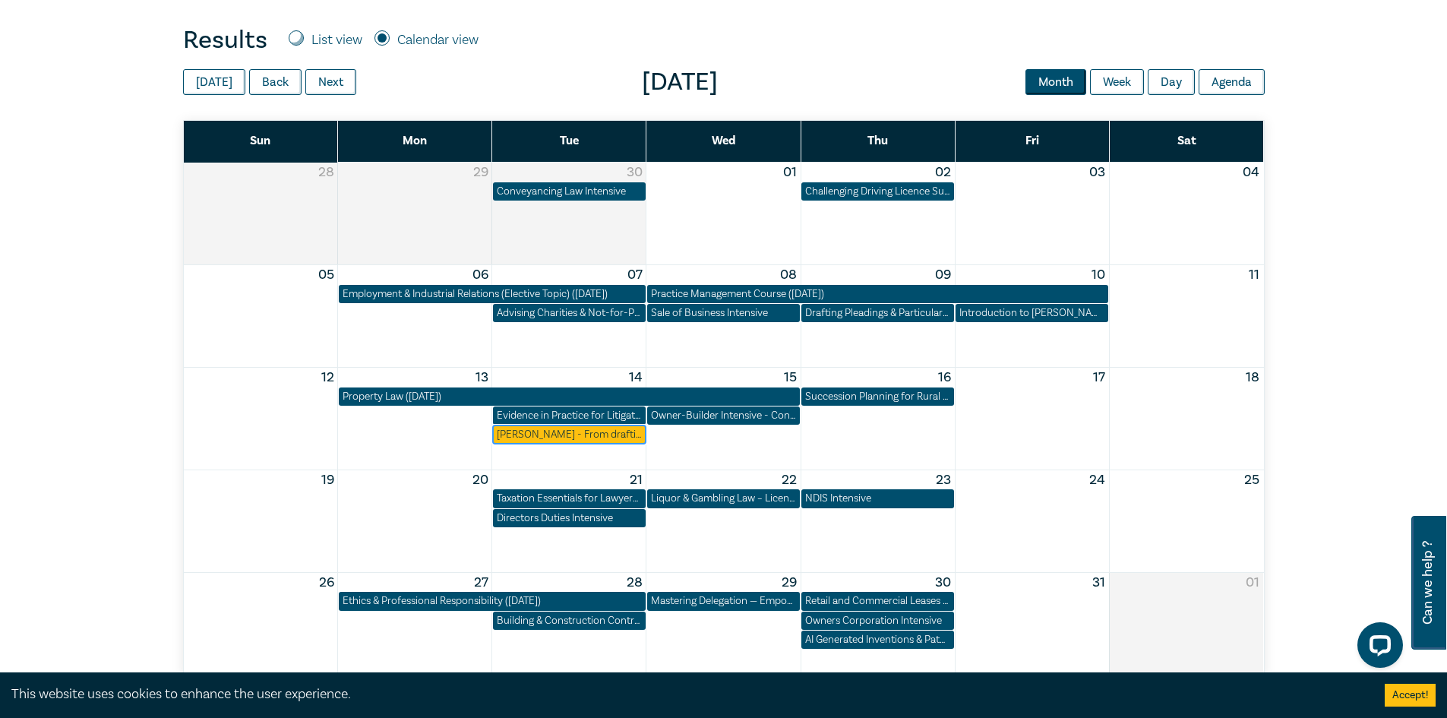
click at [571, 433] on div "[PERSON_NAME] - From drafting to costing ([DATE])" at bounding box center [569, 434] width 145 height 15
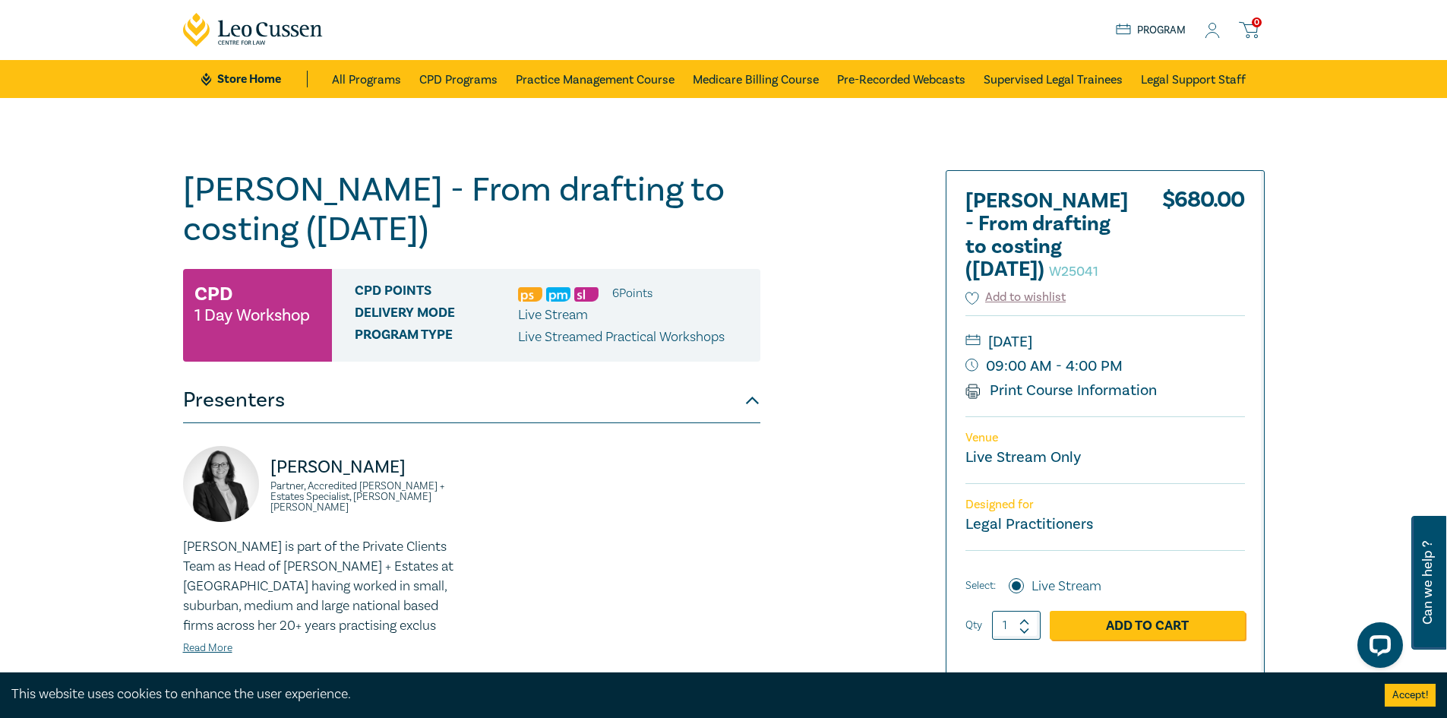
click at [1218, 37] on icon at bounding box center [1212, 31] width 15 height 16
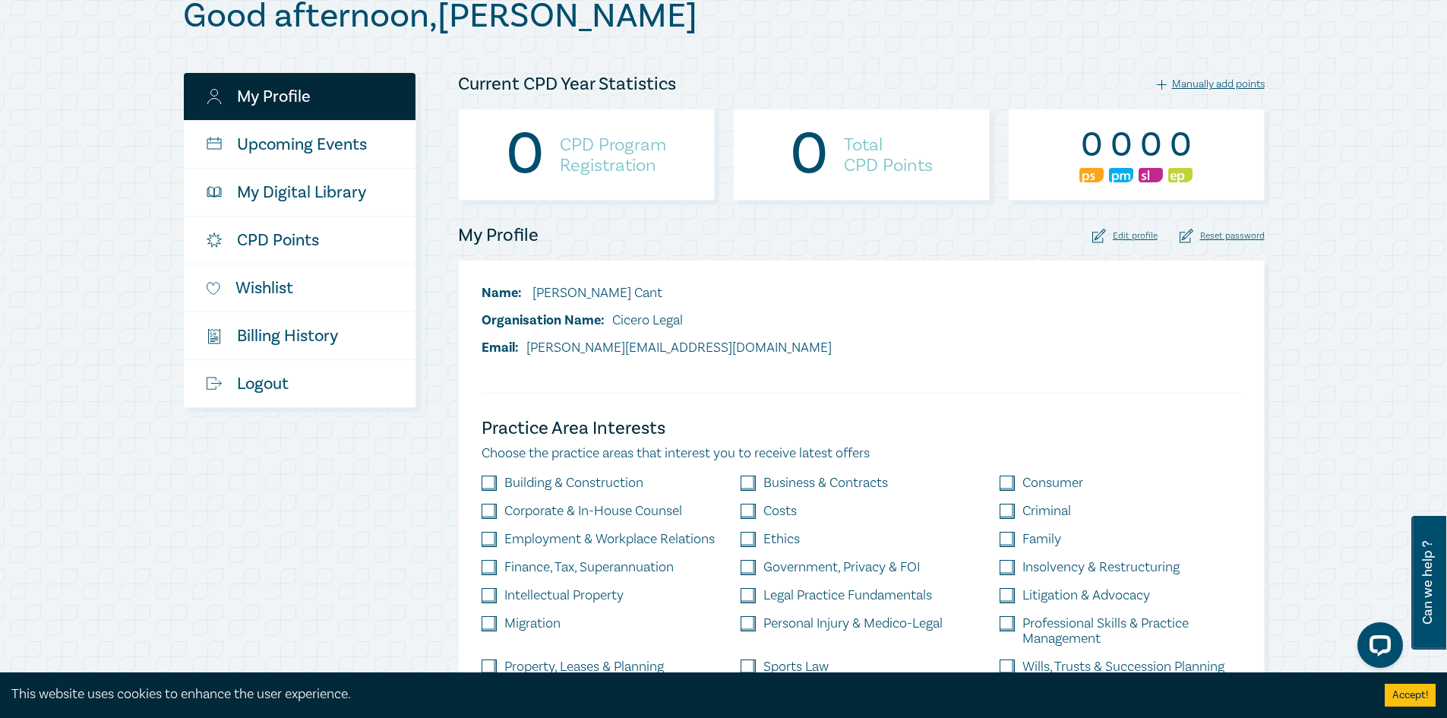
scroll to position [228, 0]
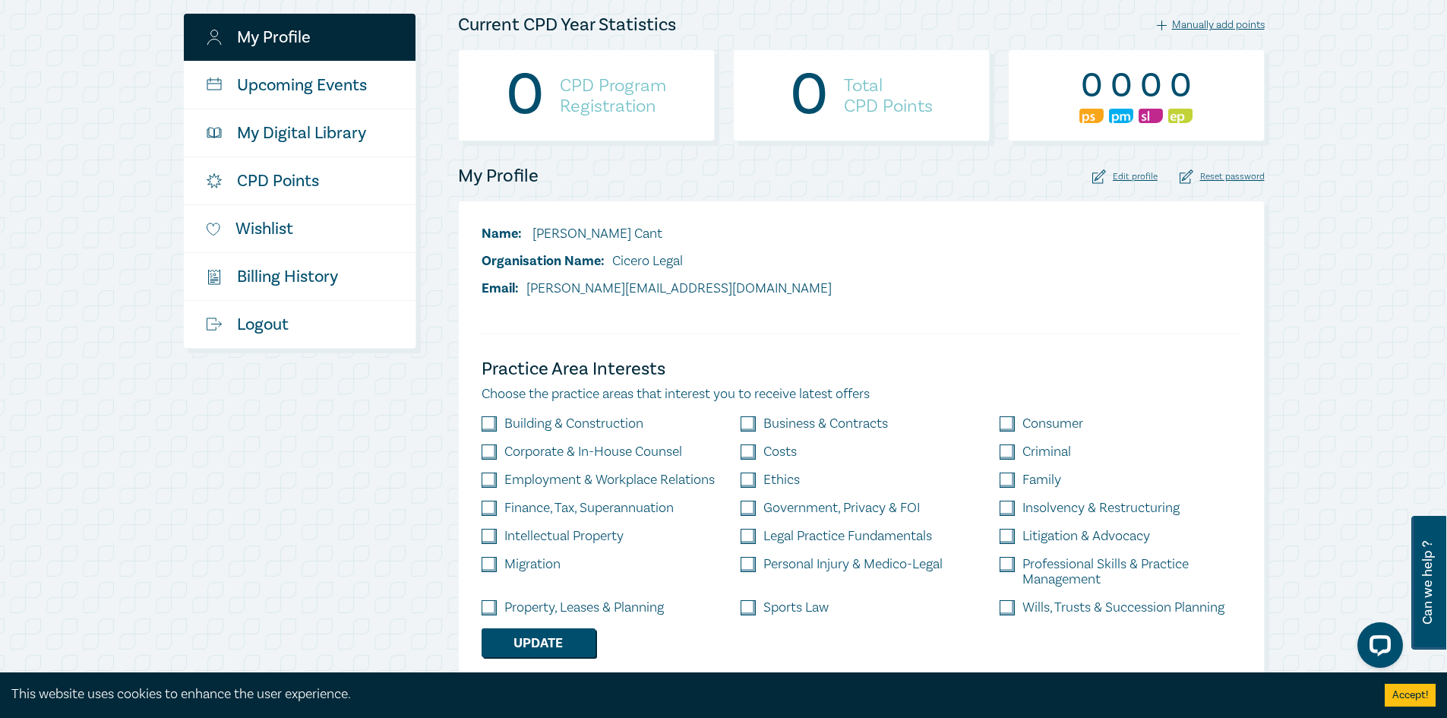
click at [527, 109] on div "0" at bounding box center [525, 95] width 39 height 39
click at [299, 172] on link "CPD Points" at bounding box center [300, 180] width 232 height 47
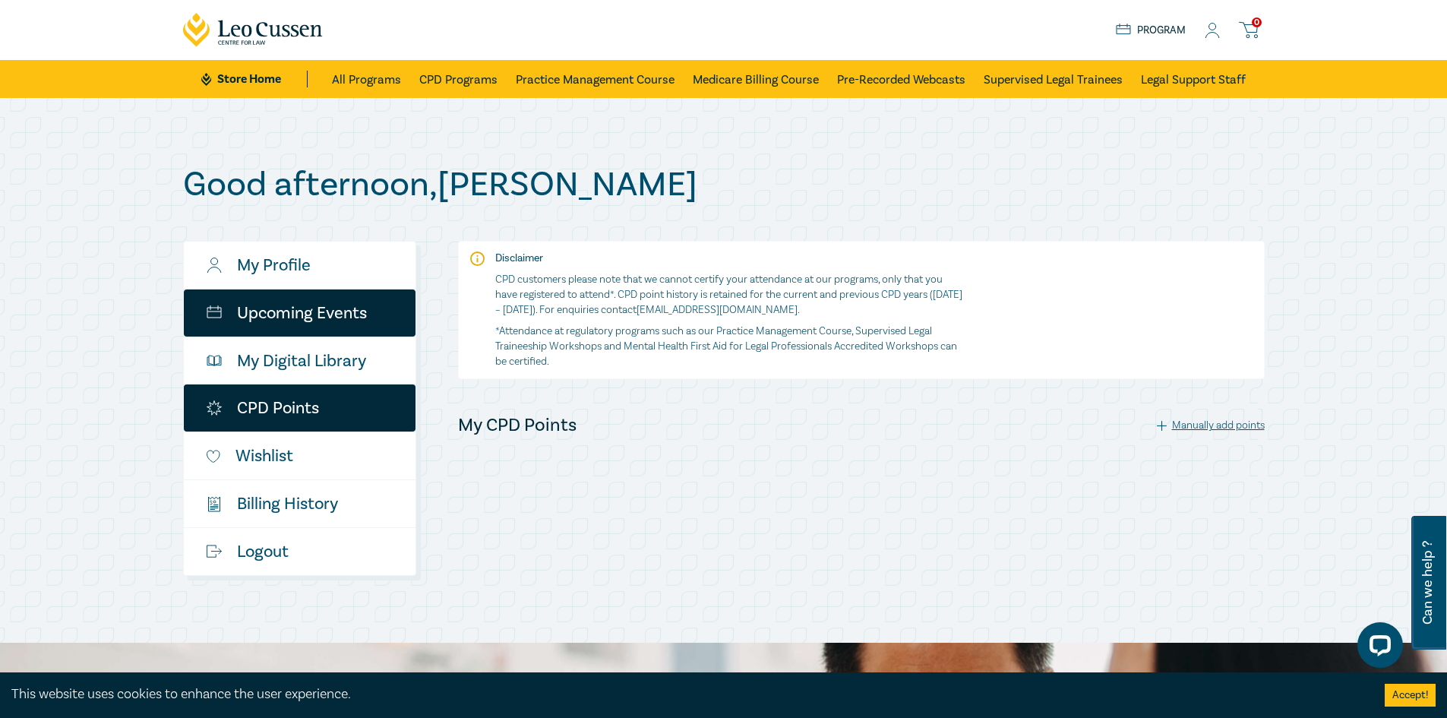
click at [318, 323] on link "Upcoming Events" at bounding box center [300, 312] width 232 height 47
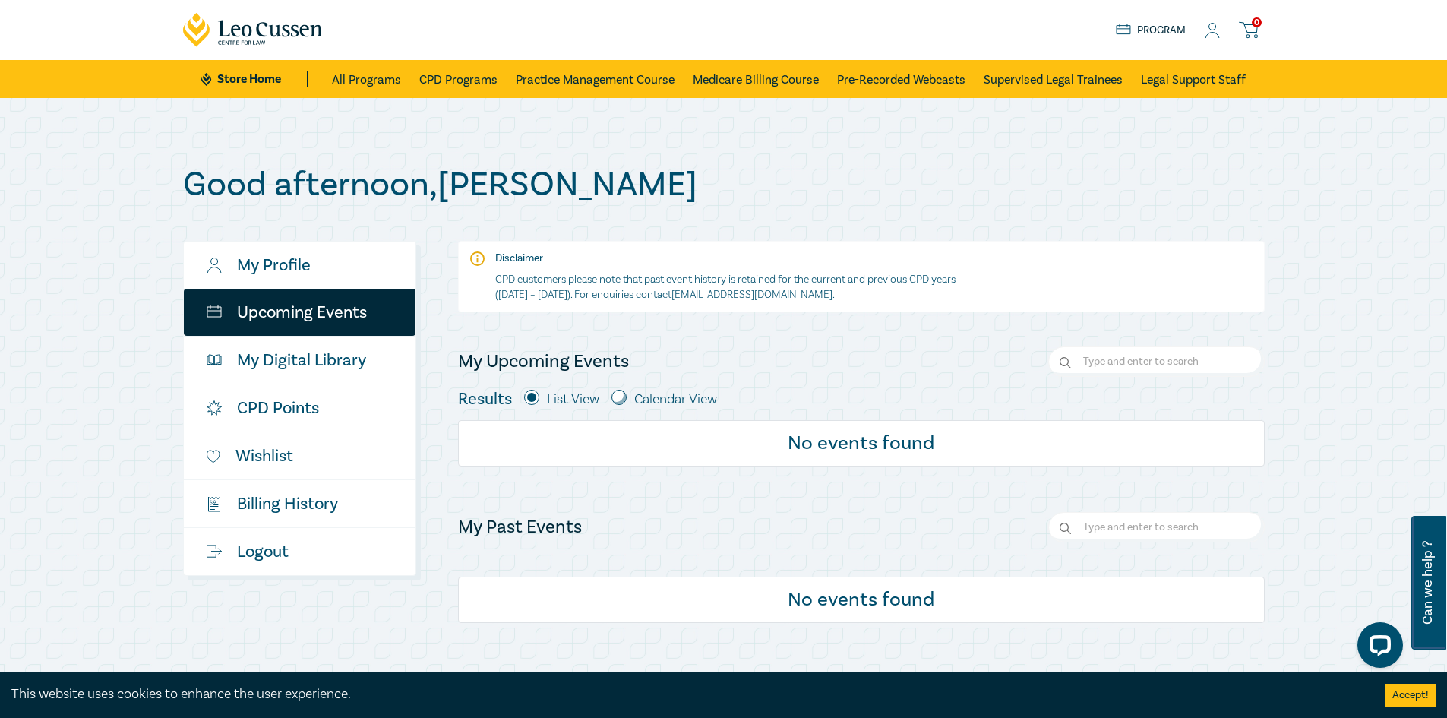
scroll to position [76, 0]
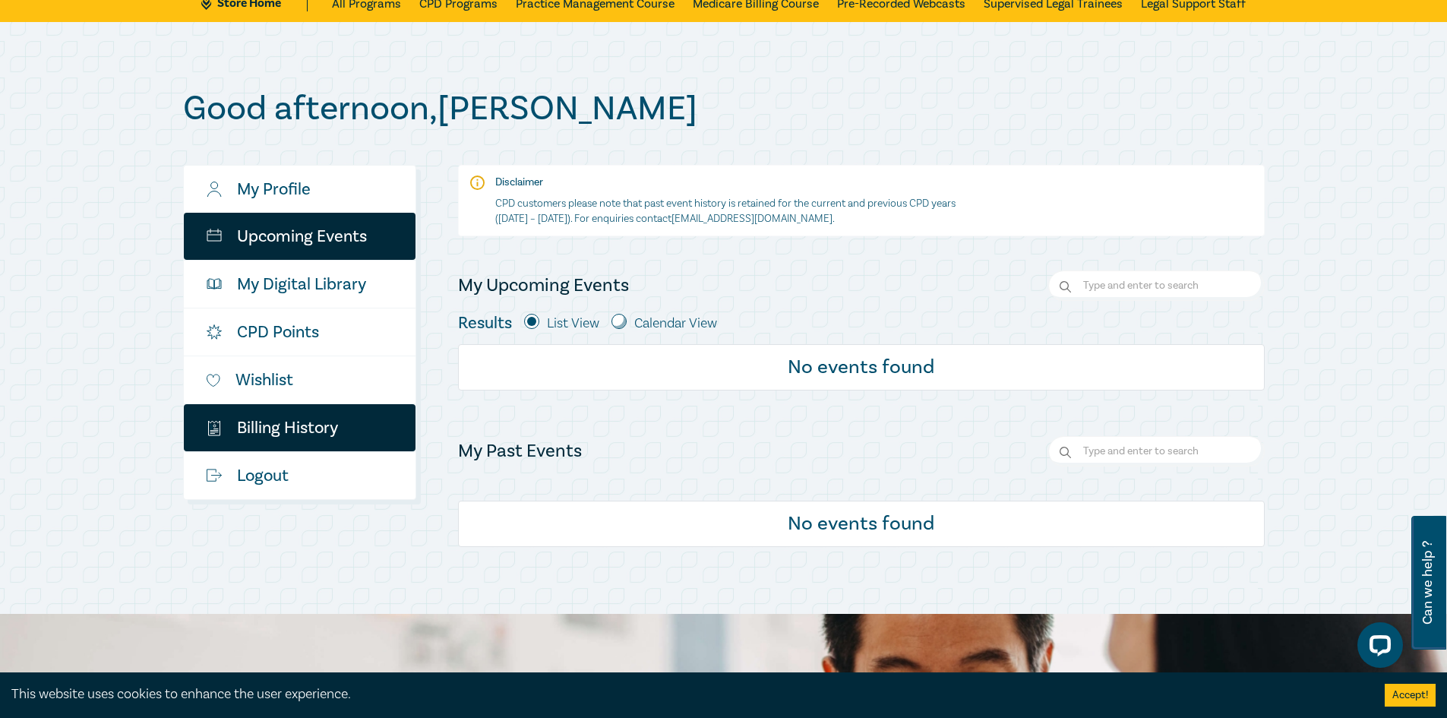
click at [311, 427] on link "$ Billing History" at bounding box center [300, 427] width 232 height 47
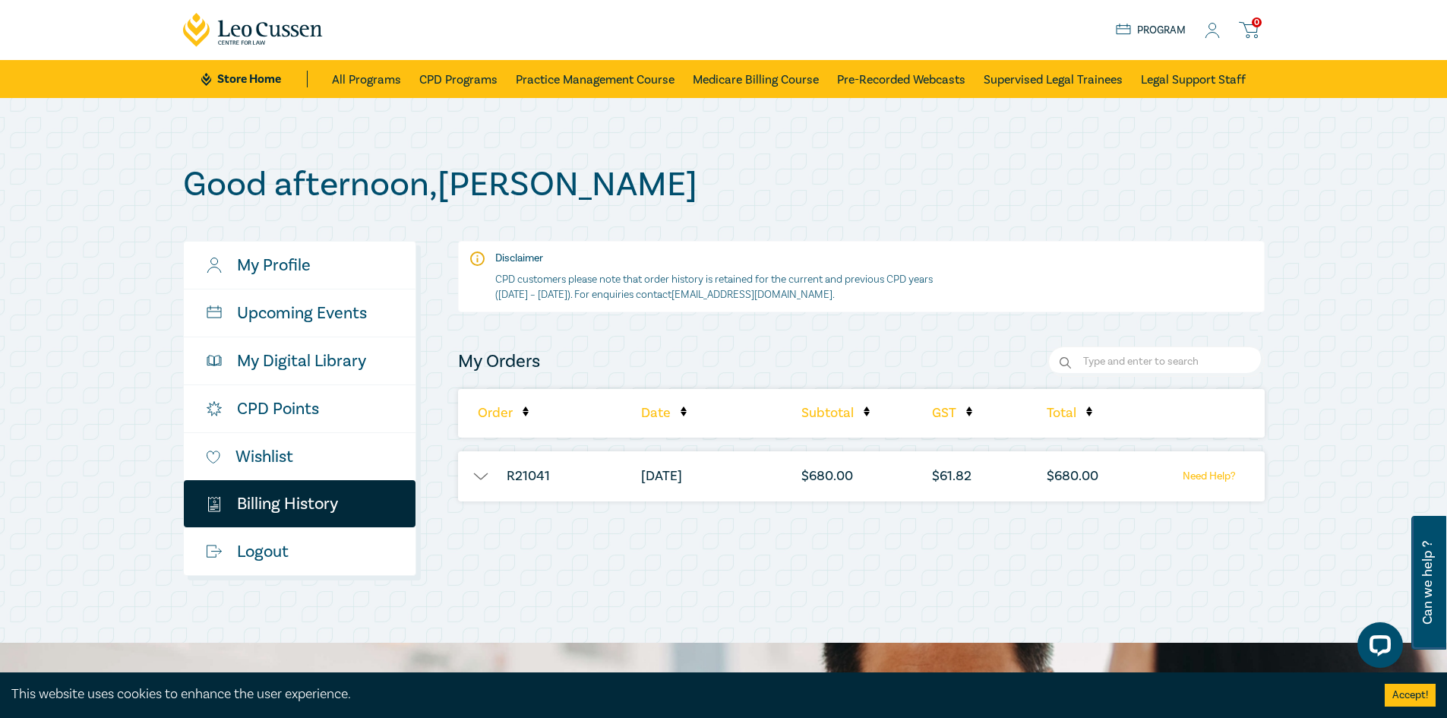
click at [480, 476] on button "button" at bounding box center [481, 476] width 46 height 15
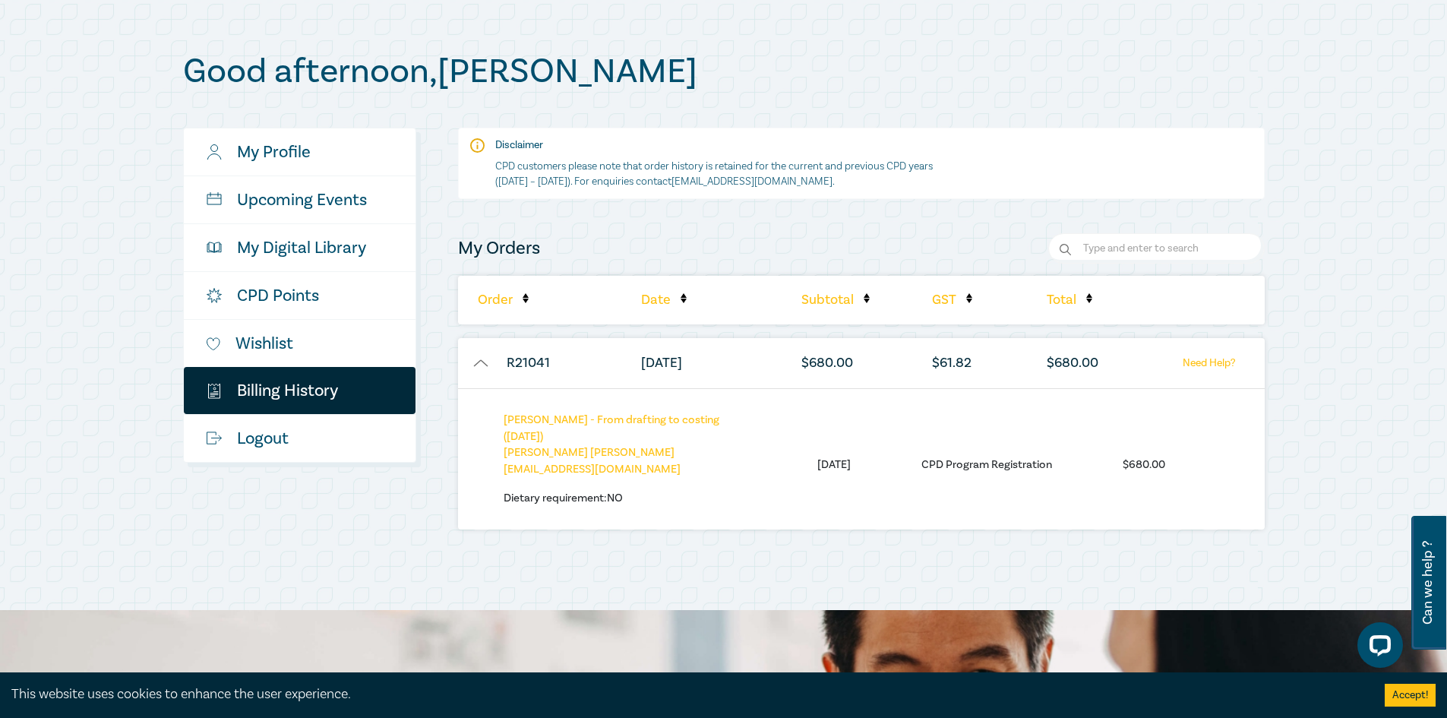
scroll to position [152, 0]
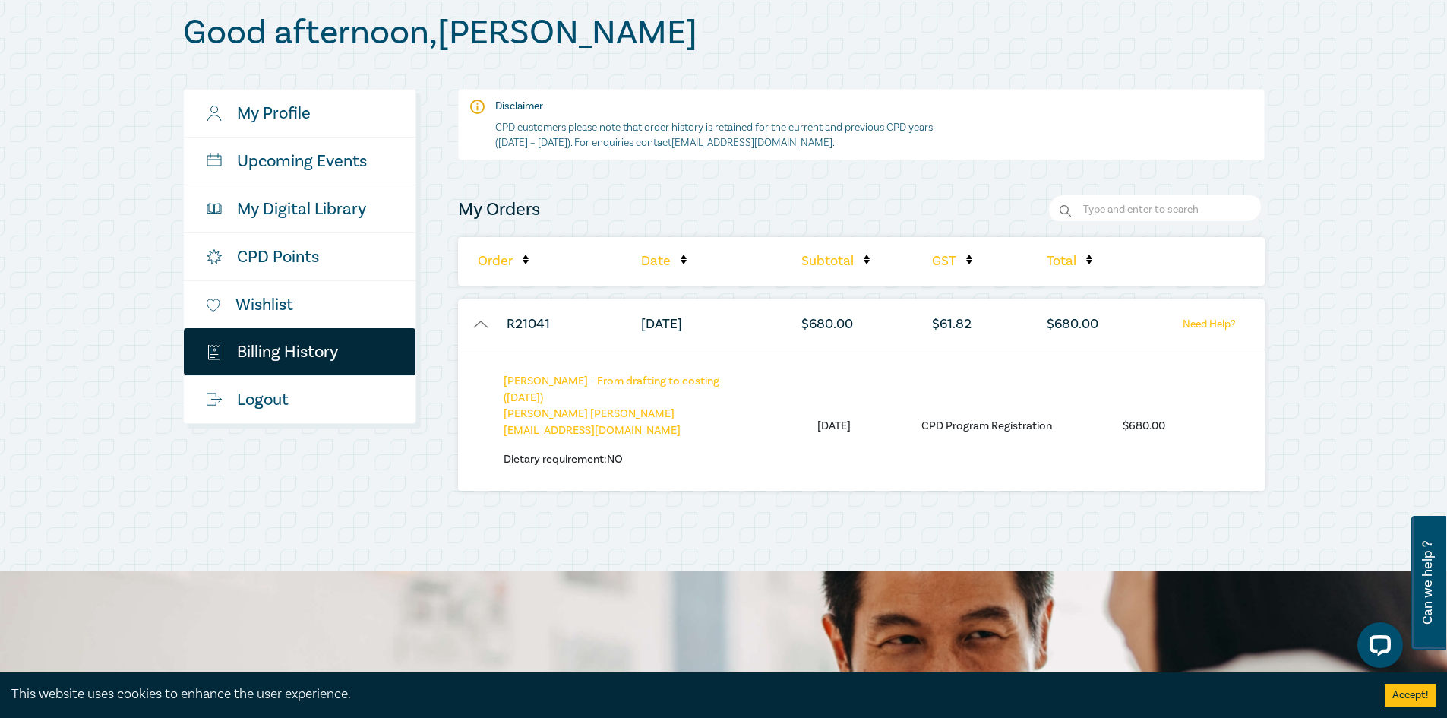
click at [1006, 418] on li "CPD Program Registration" at bounding box center [986, 426] width 131 height 17
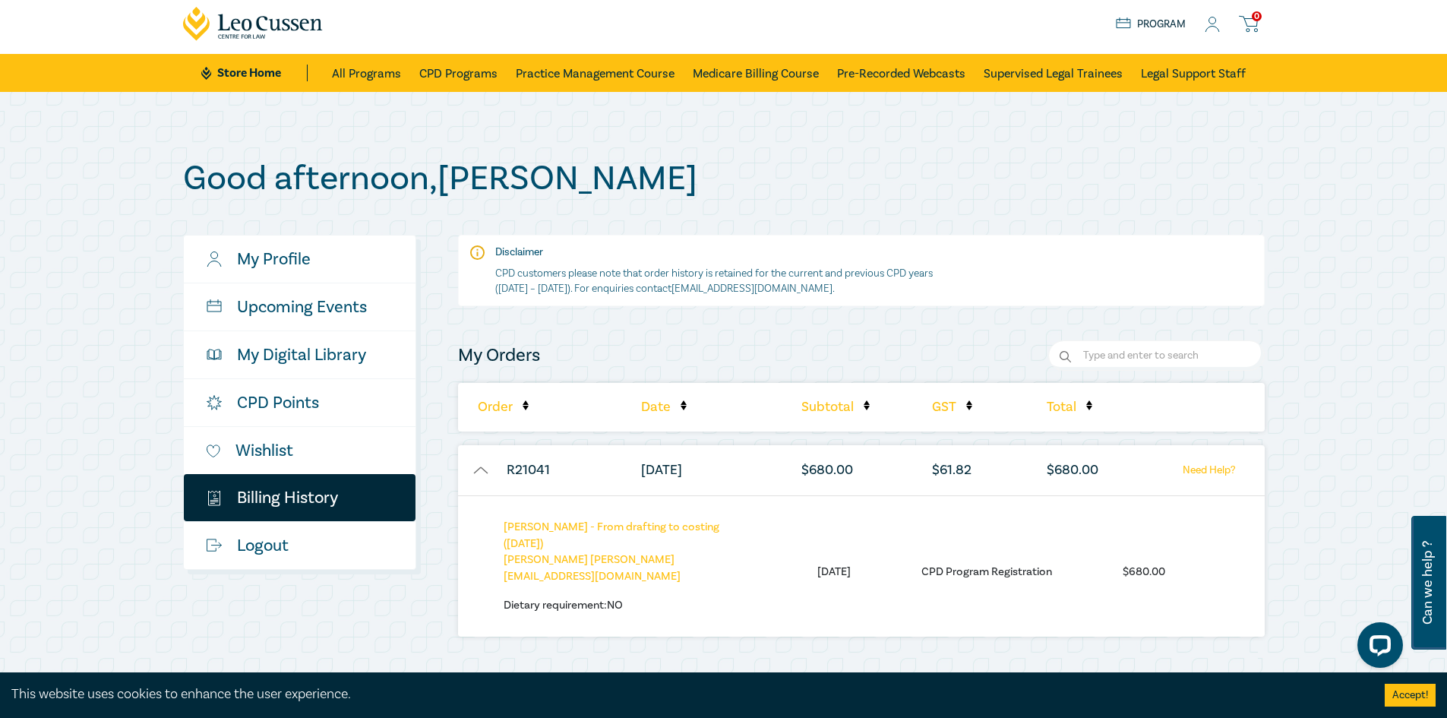
scroll to position [0, 0]
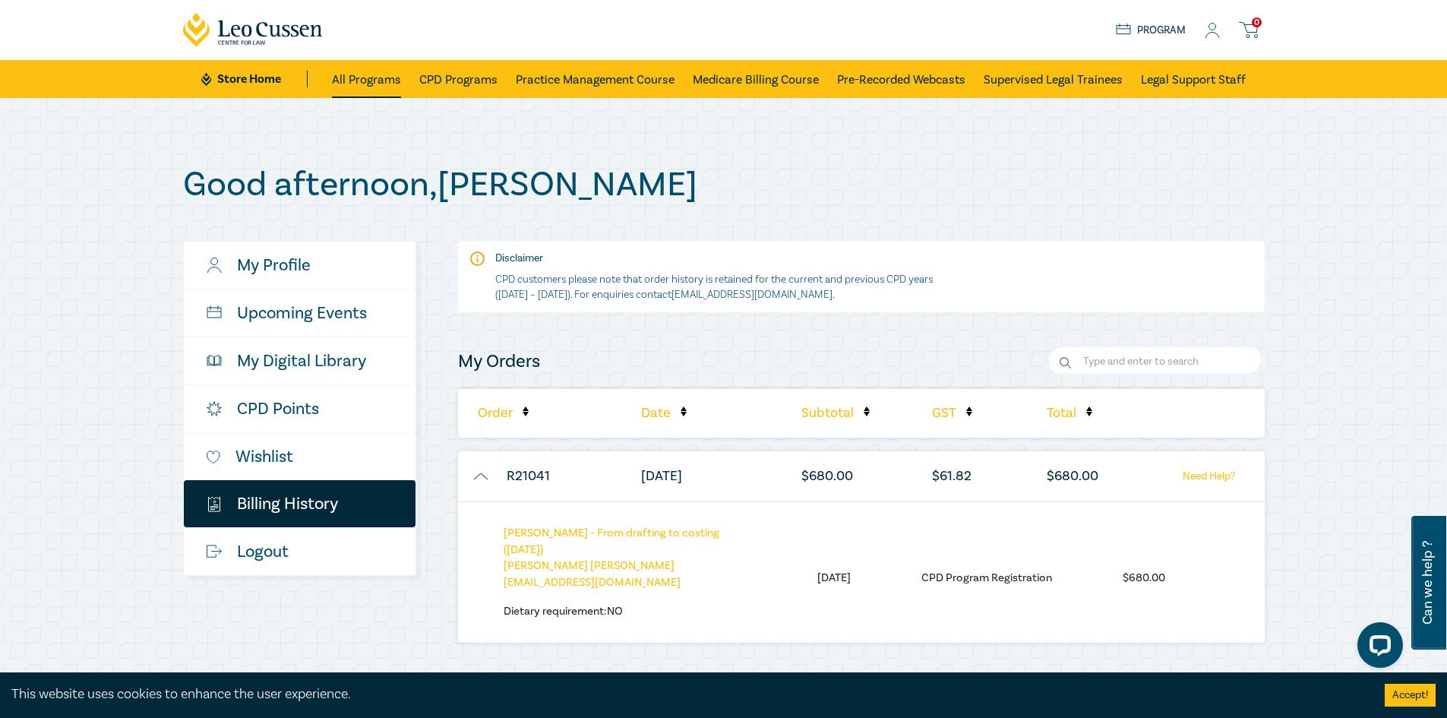
click at [368, 89] on link "All Programs" at bounding box center [366, 79] width 69 height 38
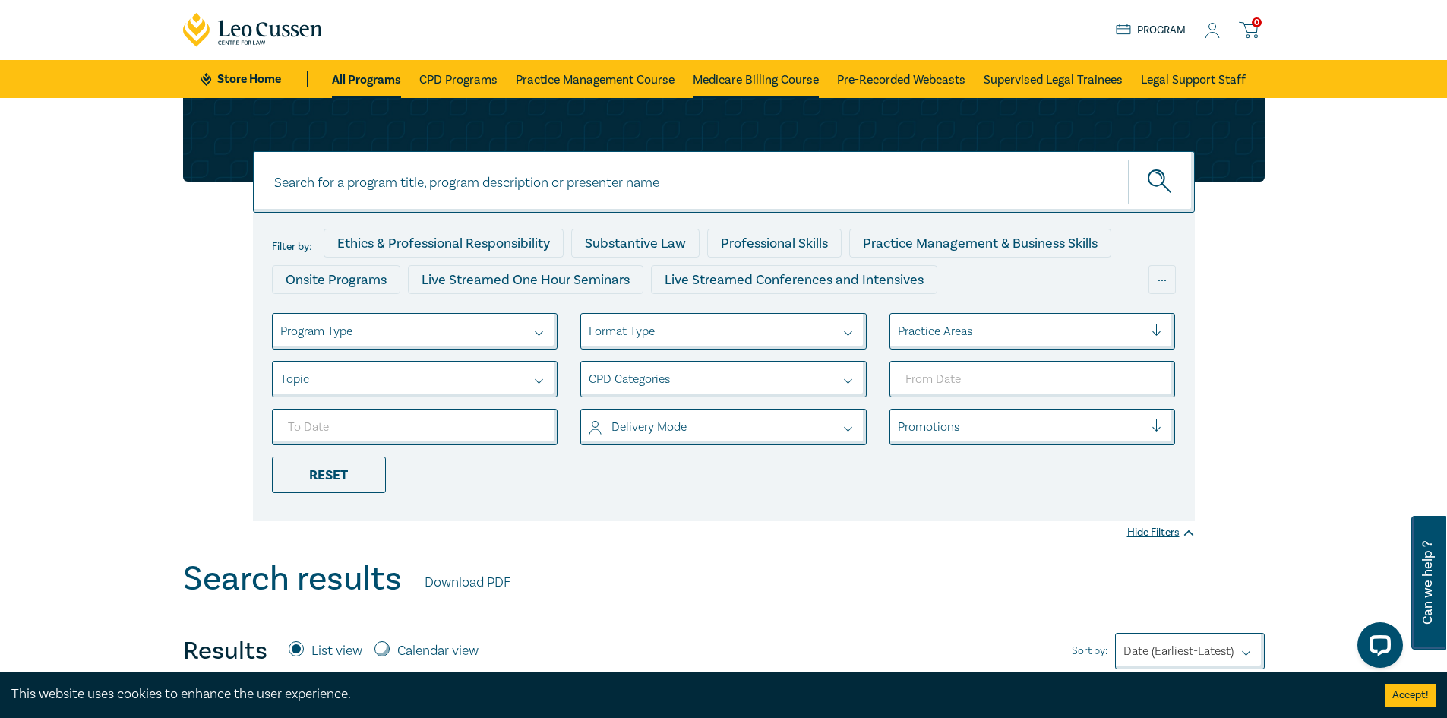
click at [749, 78] on link "Medicare Billing Course" at bounding box center [756, 79] width 126 height 38
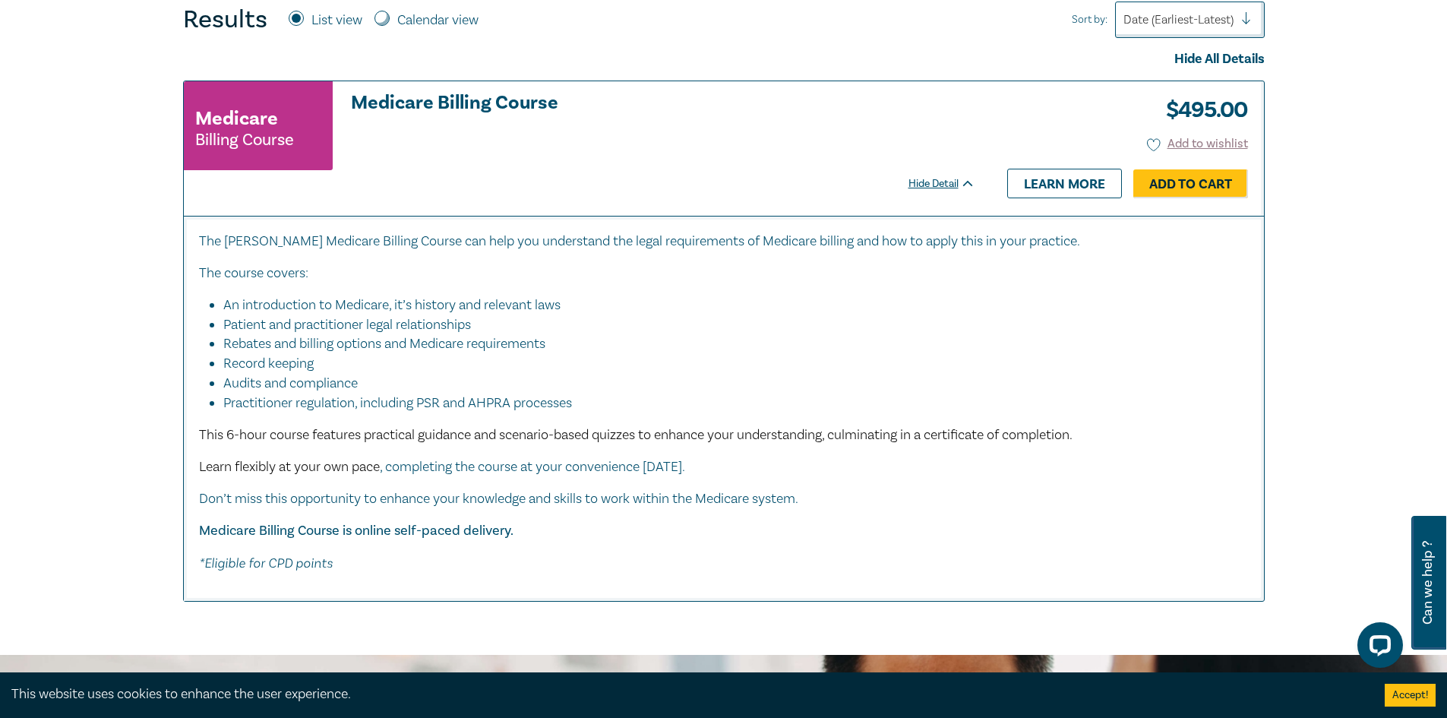
scroll to position [608, 0]
